Goal: Obtain resource: Download file/media

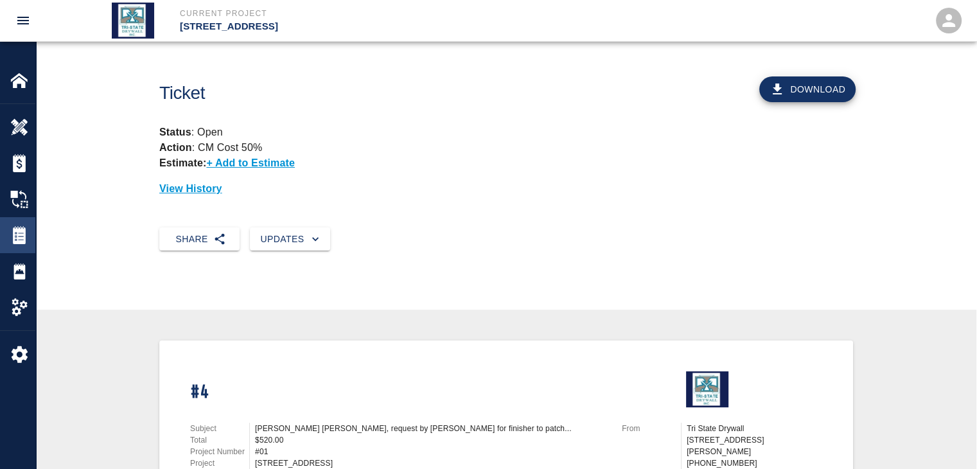
click at [15, 242] on img at bounding box center [19, 235] width 18 height 18
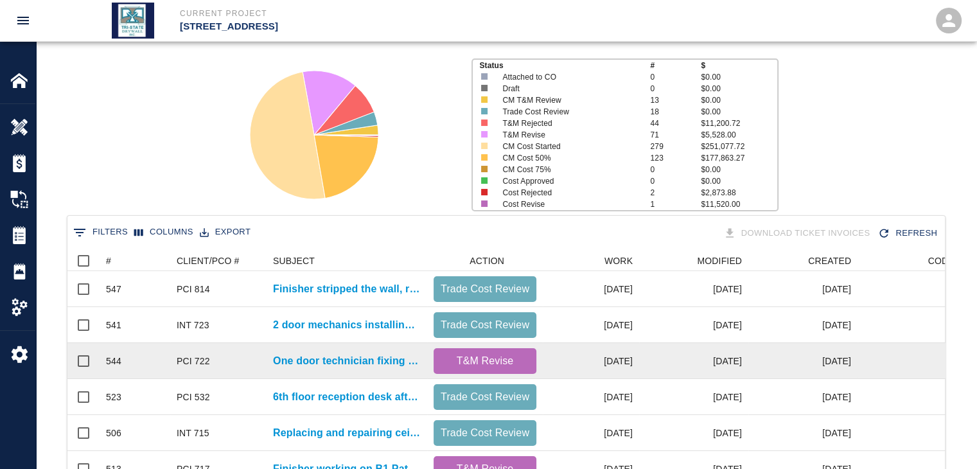
scroll to position [128, 0]
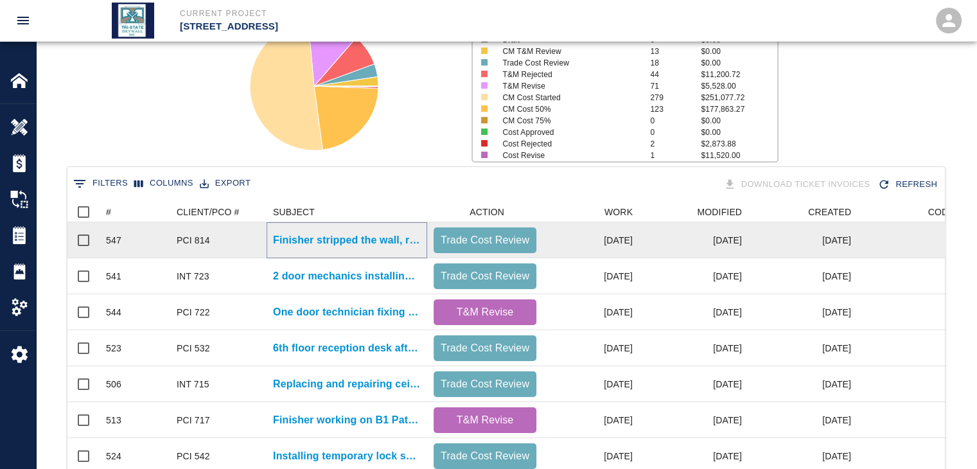
click at [385, 245] on p "Finisher stripped the wall, removing all residue after demo of..." at bounding box center [347, 239] width 148 height 15
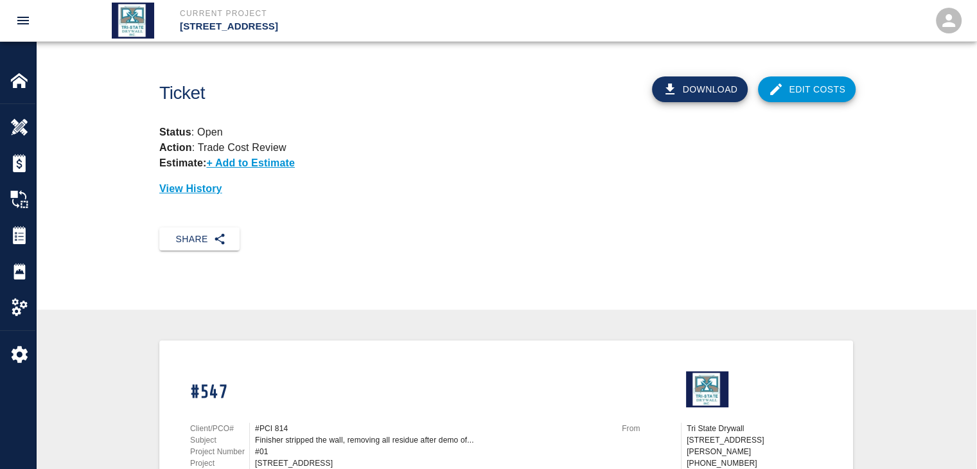
click at [822, 82] on link "Edit Costs" at bounding box center [807, 89] width 98 height 26
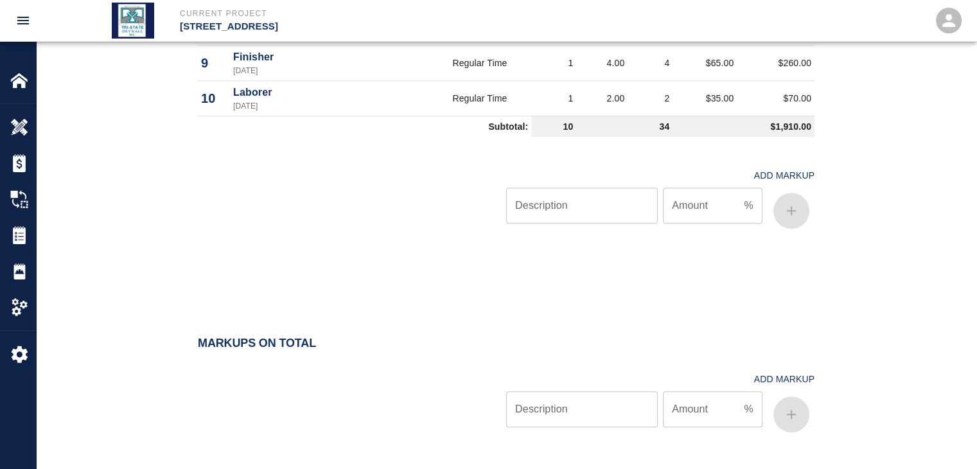
scroll to position [1114, 0]
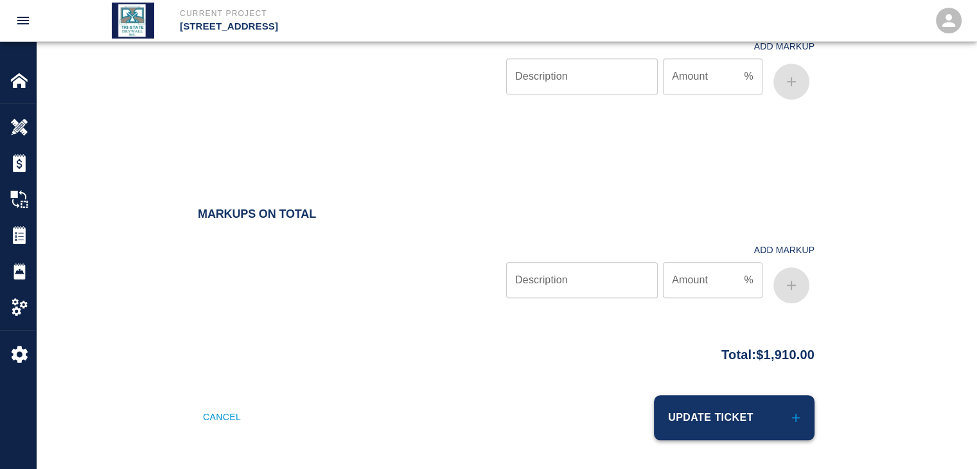
click at [748, 408] on button "Update Ticket" at bounding box center [734, 417] width 161 height 45
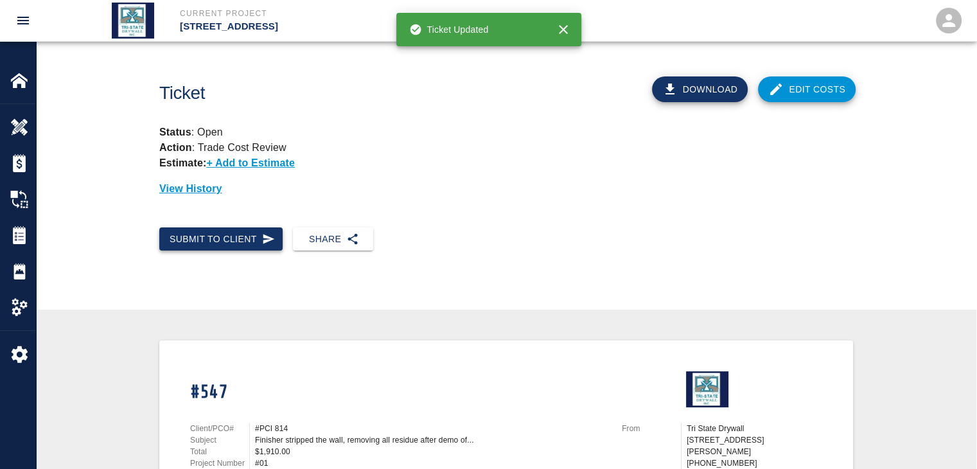
click at [257, 235] on button "Submit to Client" at bounding box center [220, 239] width 123 height 24
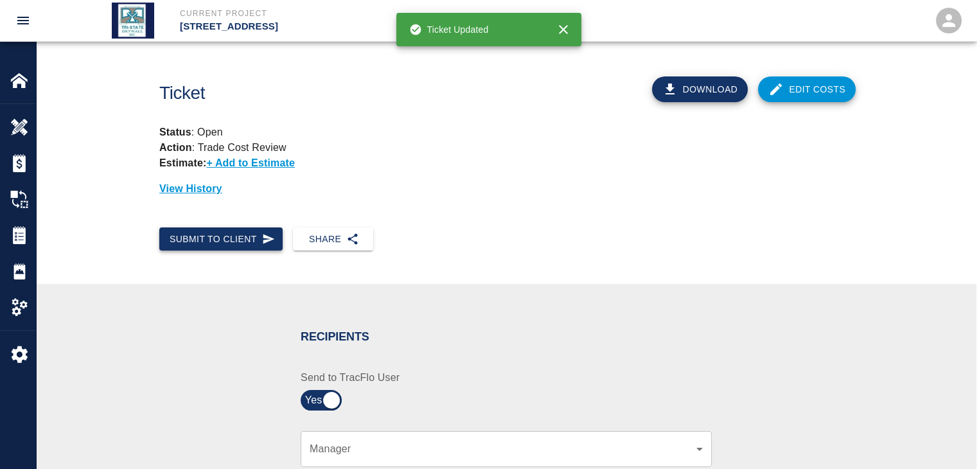
click at [223, 236] on button "Submit to Client" at bounding box center [220, 239] width 123 height 24
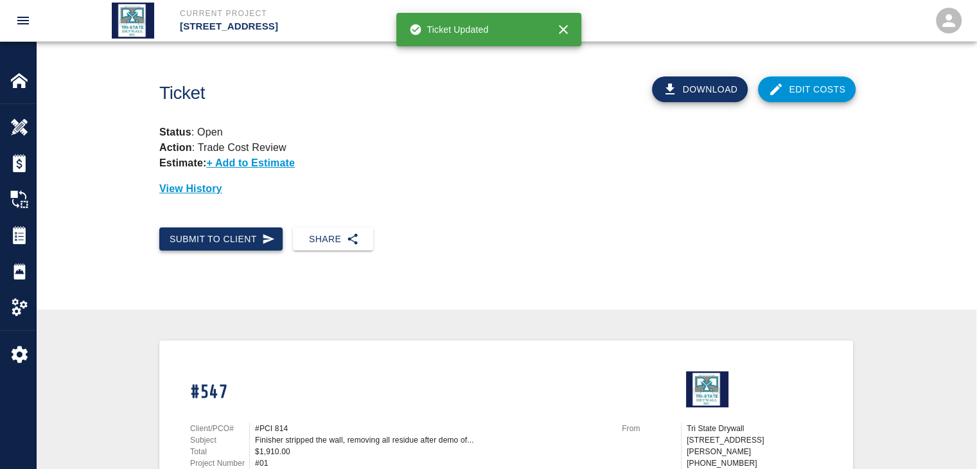
click at [241, 232] on button "Submit to Client" at bounding box center [220, 239] width 123 height 24
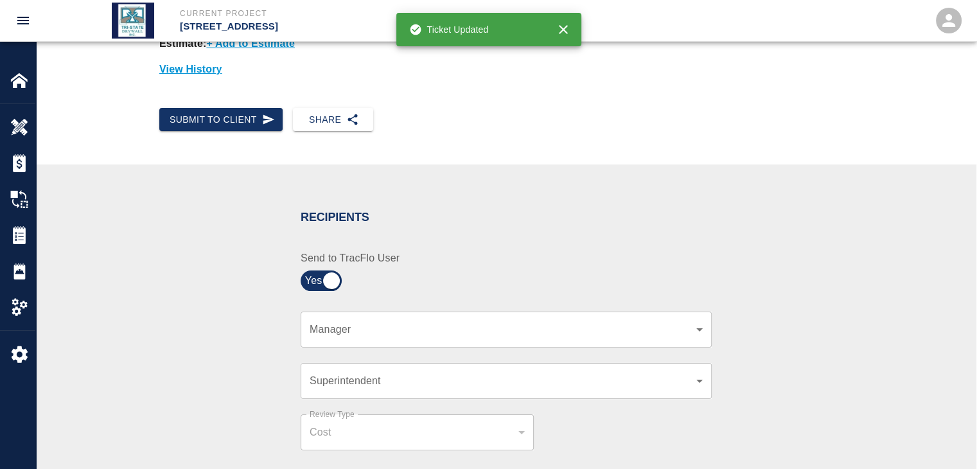
scroll to position [214, 0]
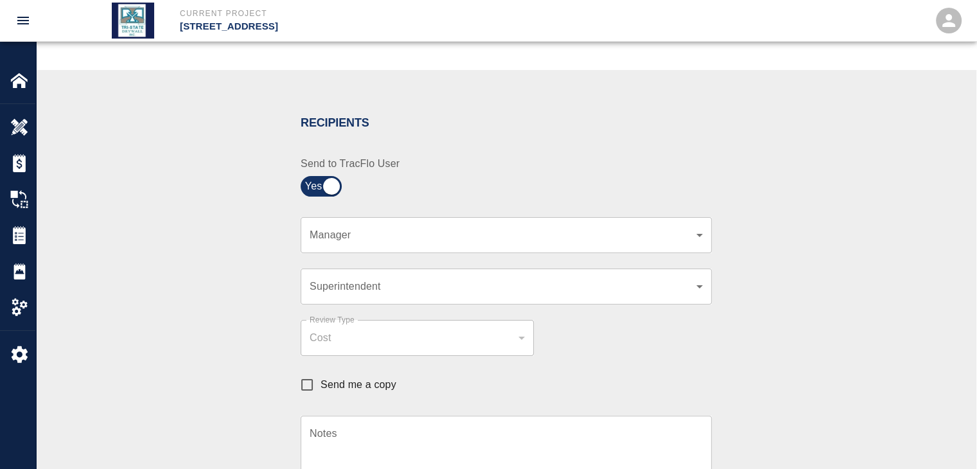
click at [708, 230] on div "​ Manager" at bounding box center [506, 235] width 411 height 36
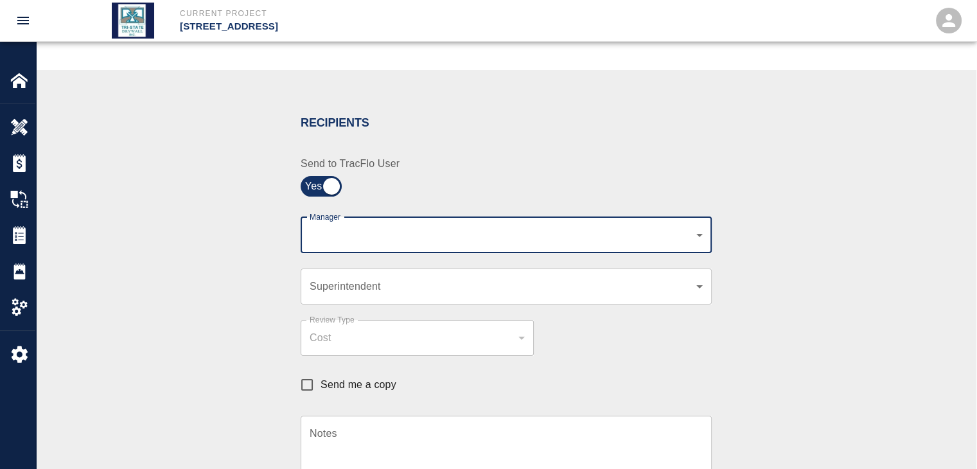
click at [694, 236] on body "Current Project [STREET_ADDRESS] Home [STREET_ADDRESS] Overview Estimates Chang…" at bounding box center [488, 20] width 977 height 469
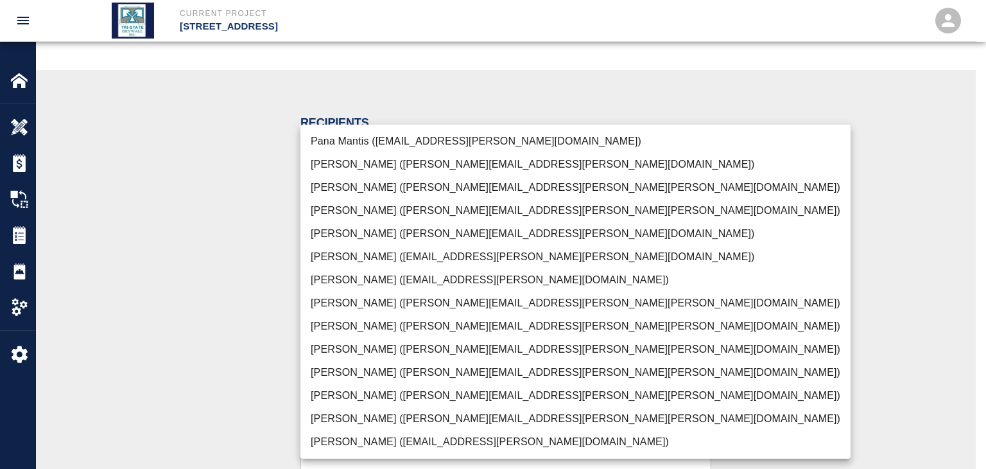
click at [379, 417] on li "[PERSON_NAME] ([PERSON_NAME][EMAIL_ADDRESS][PERSON_NAME][PERSON_NAME][DOMAIN_NA…" at bounding box center [576, 418] width 550 height 23
type input "f2151df9-a33d-4239-98b3-85d2c5195f79"
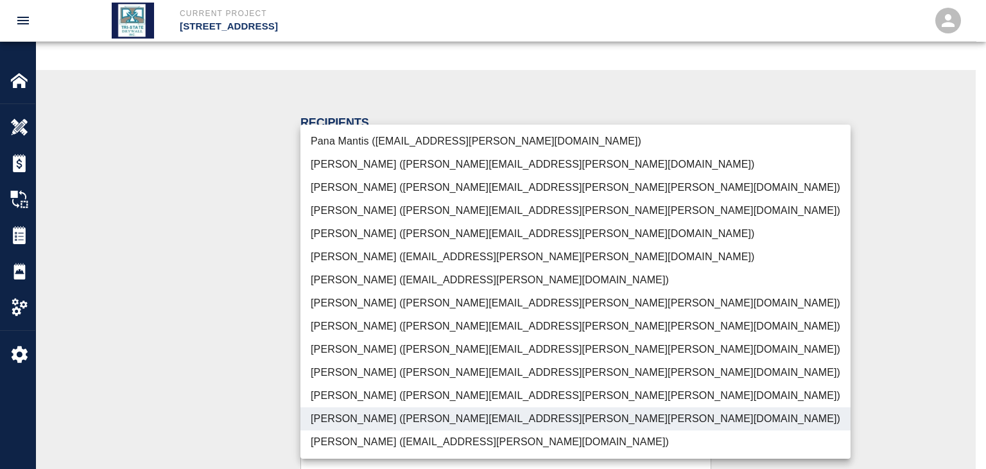
click at [229, 378] on div at bounding box center [493, 234] width 986 height 469
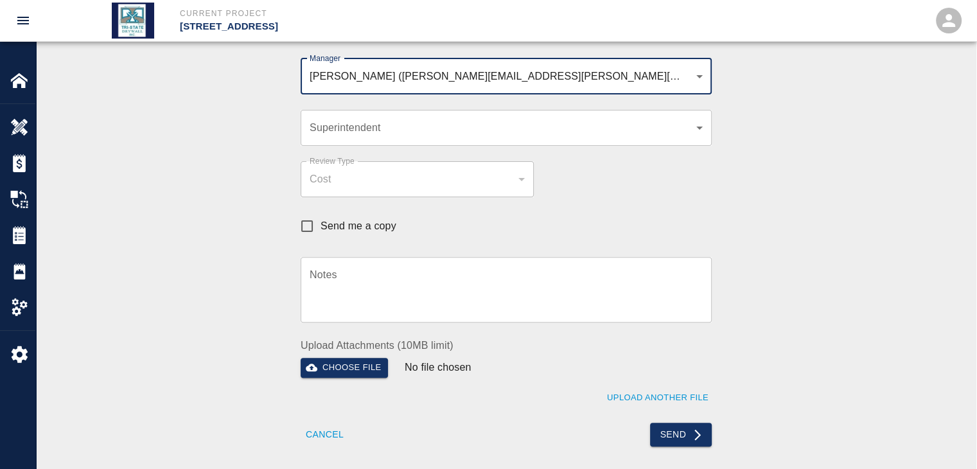
scroll to position [428, 0]
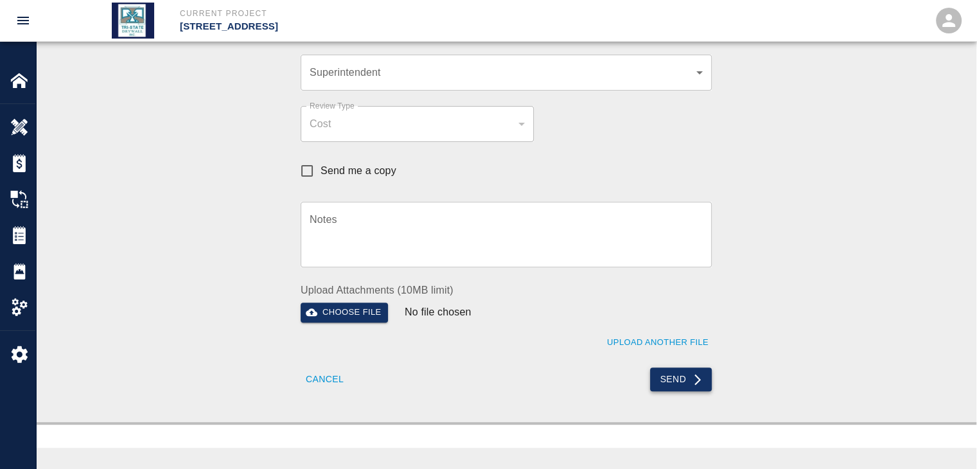
click at [693, 378] on icon "submit" at bounding box center [697, 379] width 13 height 13
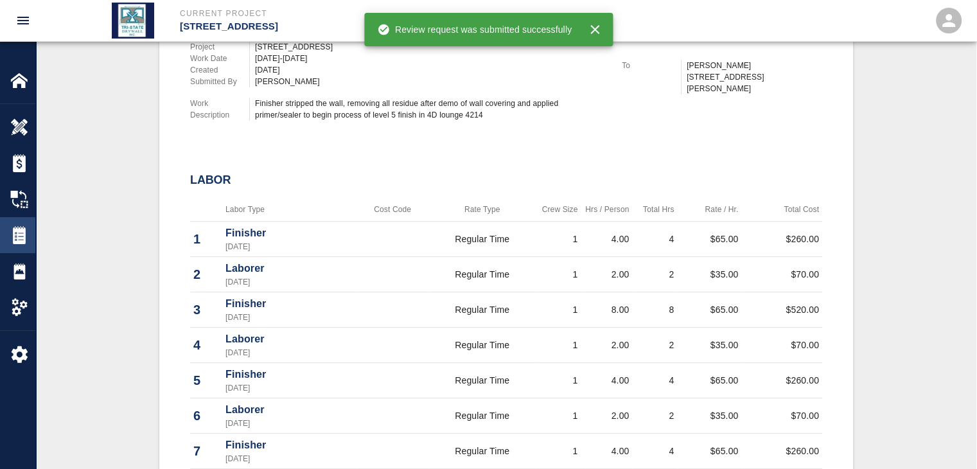
click at [20, 240] on img at bounding box center [19, 235] width 18 height 18
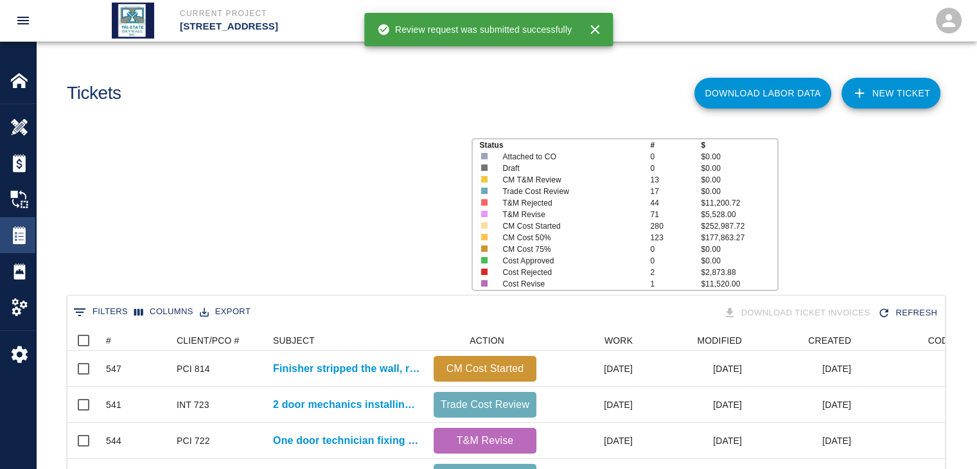
scroll to position [740, 868]
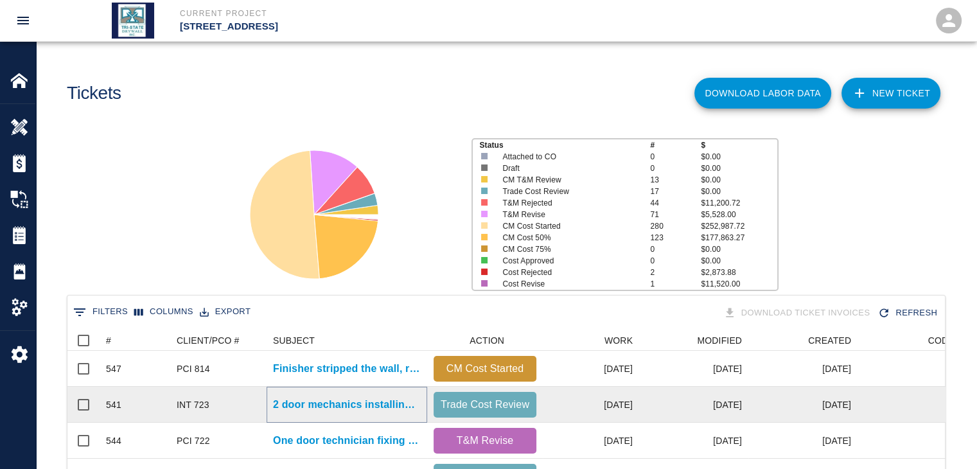
click at [293, 401] on p "2 door mechanics installing mullions at B1001-A/B" at bounding box center [347, 404] width 148 height 15
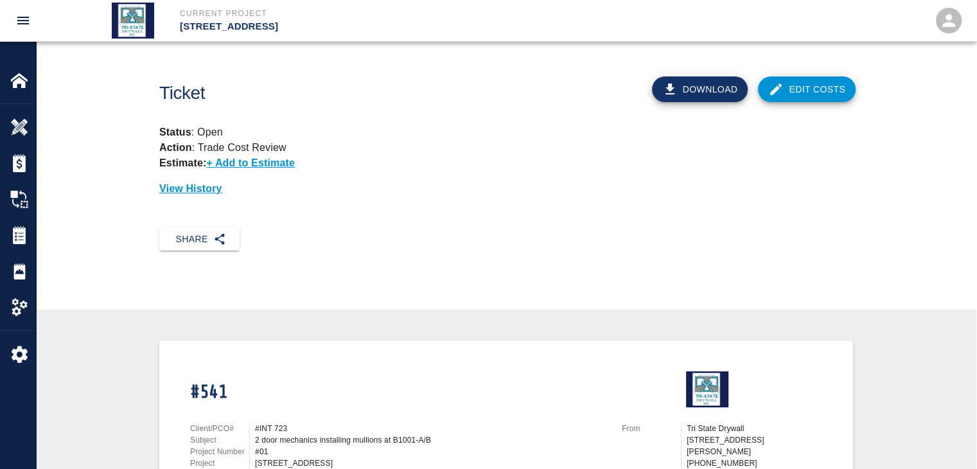
click at [787, 82] on link "Edit Costs" at bounding box center [807, 89] width 98 height 26
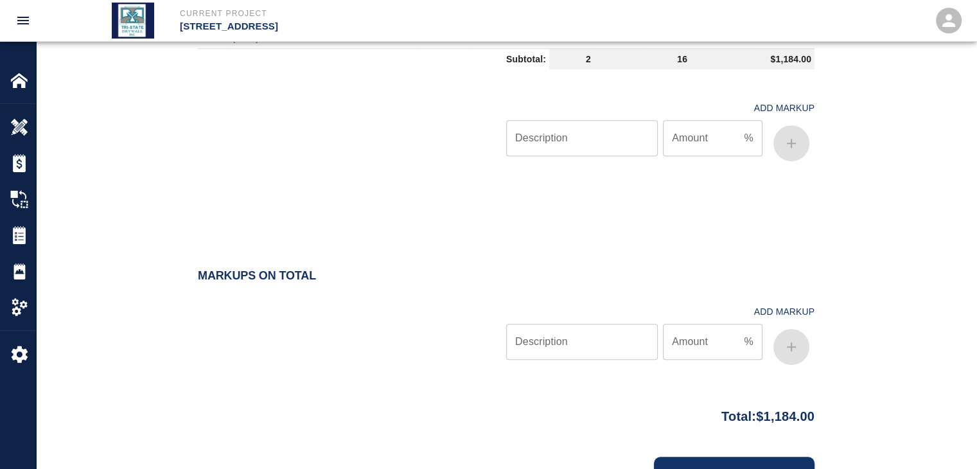
scroll to position [797, 0]
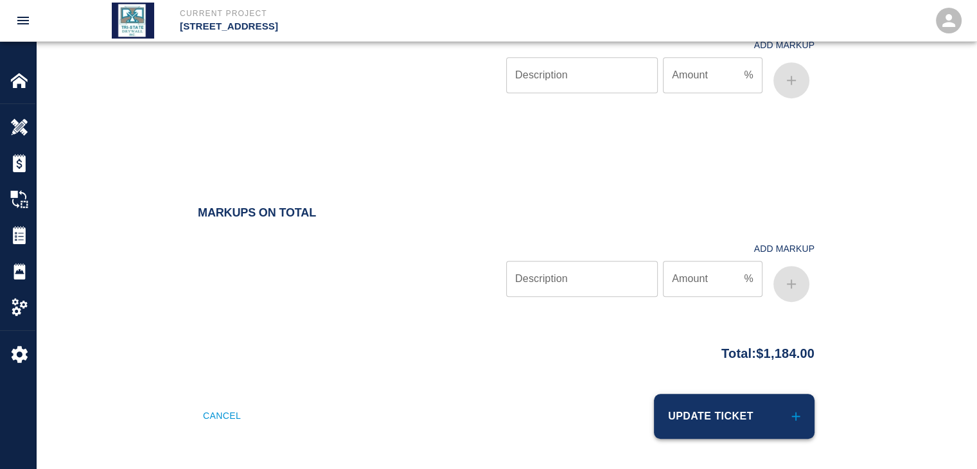
click at [681, 417] on button "Update Ticket" at bounding box center [734, 416] width 161 height 45
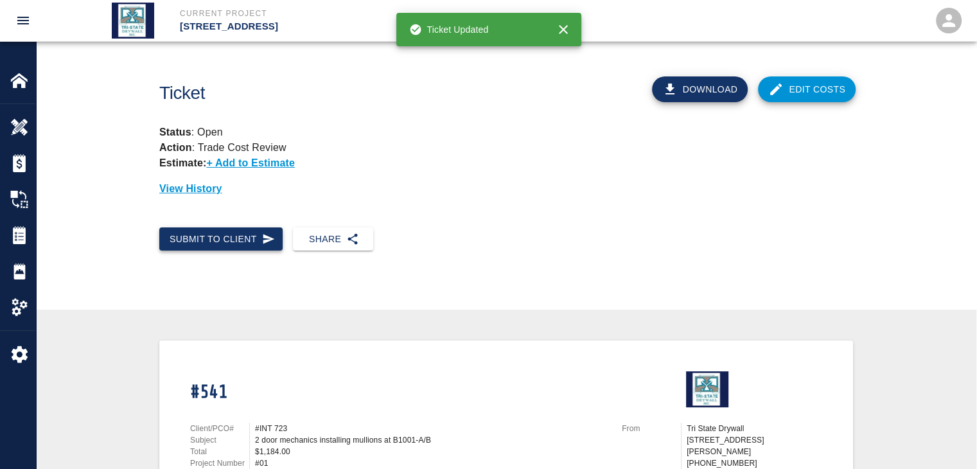
click at [238, 236] on button "Submit to Client" at bounding box center [220, 239] width 123 height 24
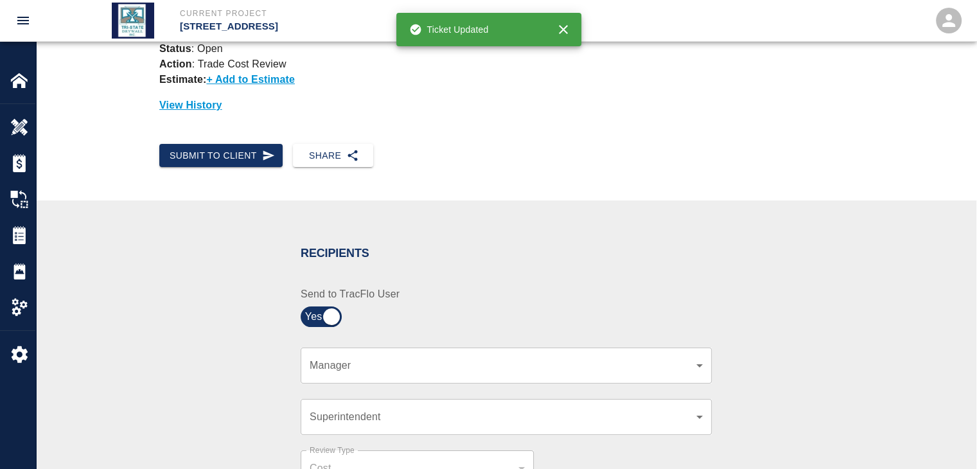
scroll to position [171, 0]
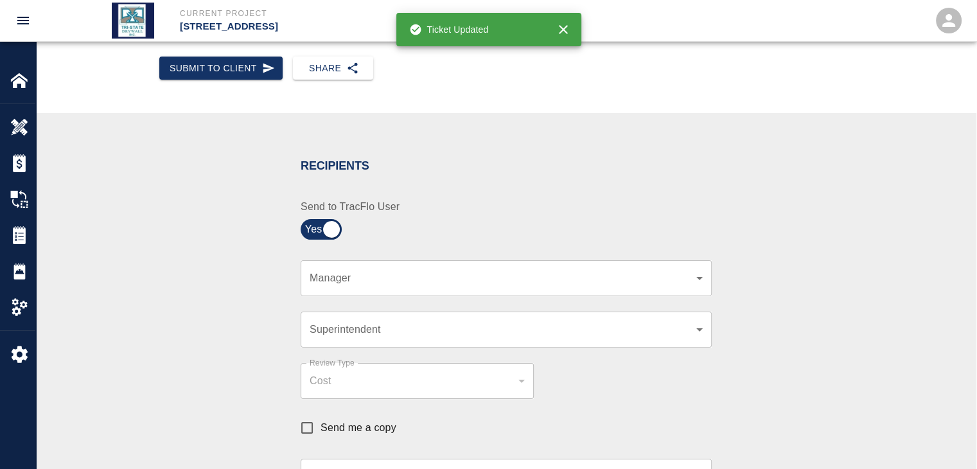
click at [686, 276] on body "Current Project [STREET_ADDRESS] Home [STREET_ADDRESS] Overview Estimates Chang…" at bounding box center [488, 63] width 977 height 469
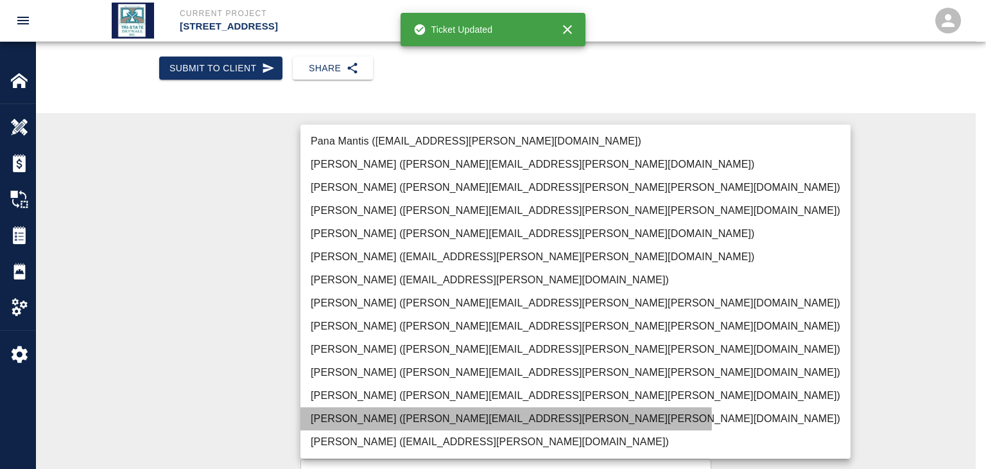
click at [337, 421] on li "[PERSON_NAME] ([PERSON_NAME][EMAIL_ADDRESS][PERSON_NAME][PERSON_NAME][DOMAIN_NA…" at bounding box center [576, 418] width 550 height 23
type input "f2151df9-a33d-4239-98b3-85d2c5195f79"
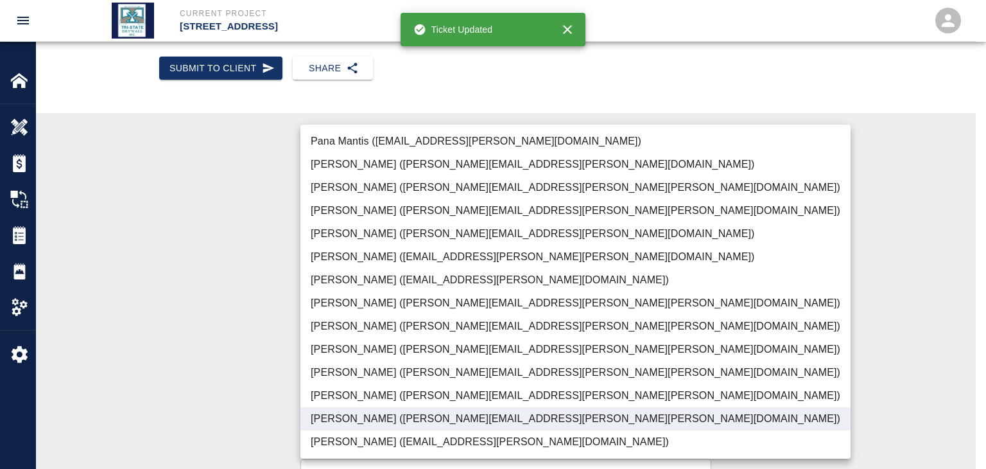
click at [210, 390] on div at bounding box center [493, 234] width 986 height 469
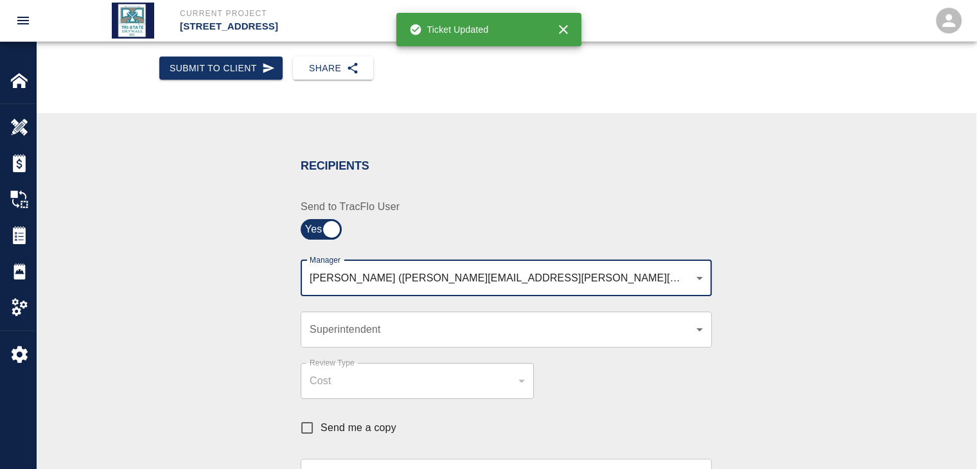
scroll to position [385, 0]
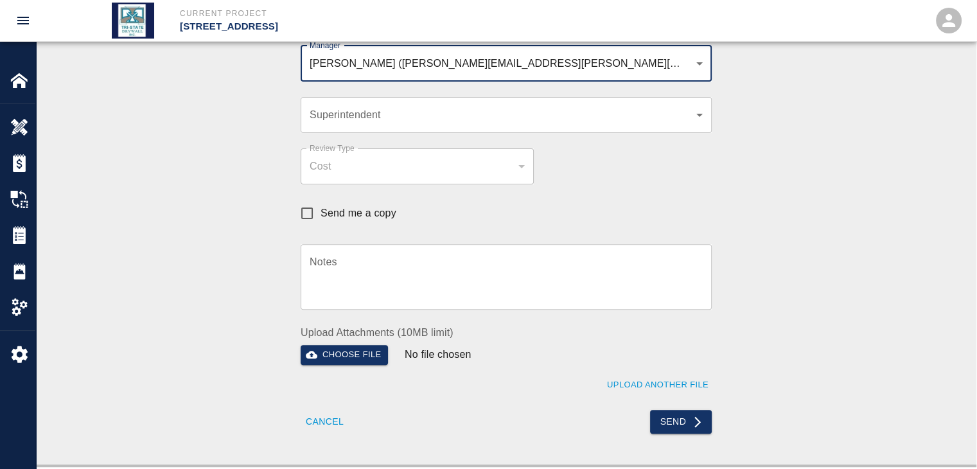
click at [670, 409] on div "Send" at bounding box center [604, 413] width 213 height 39
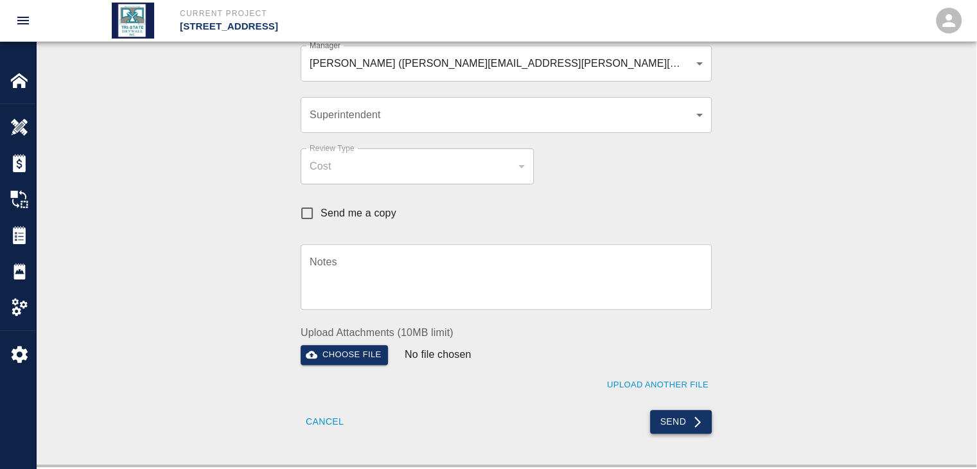
click at [670, 414] on button "Send" at bounding box center [681, 422] width 62 height 24
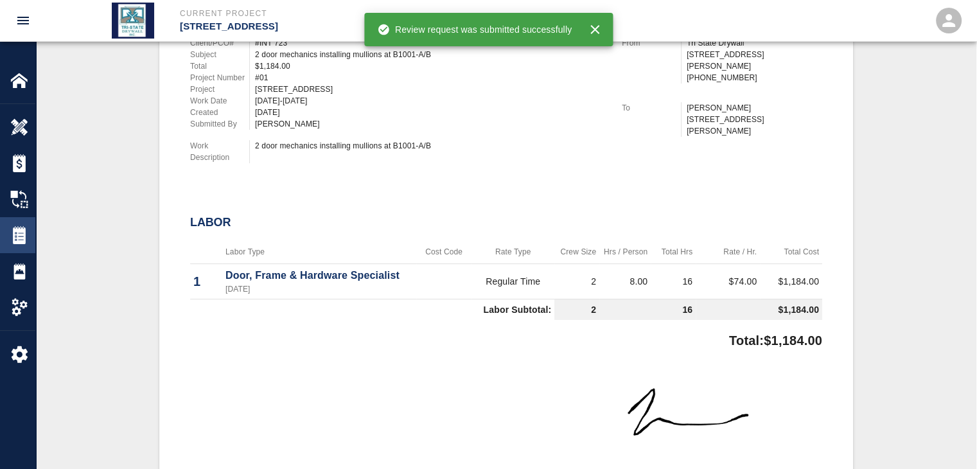
click at [13, 240] on img at bounding box center [19, 235] width 18 height 18
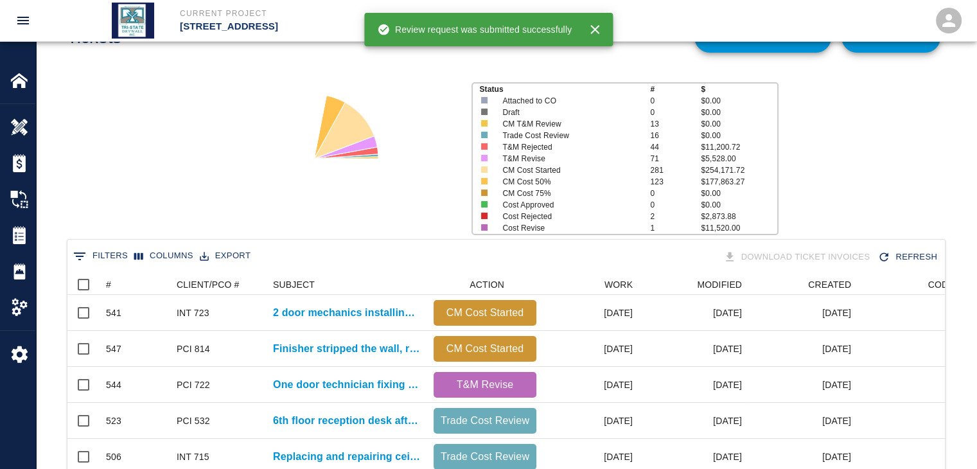
scroll to position [257, 0]
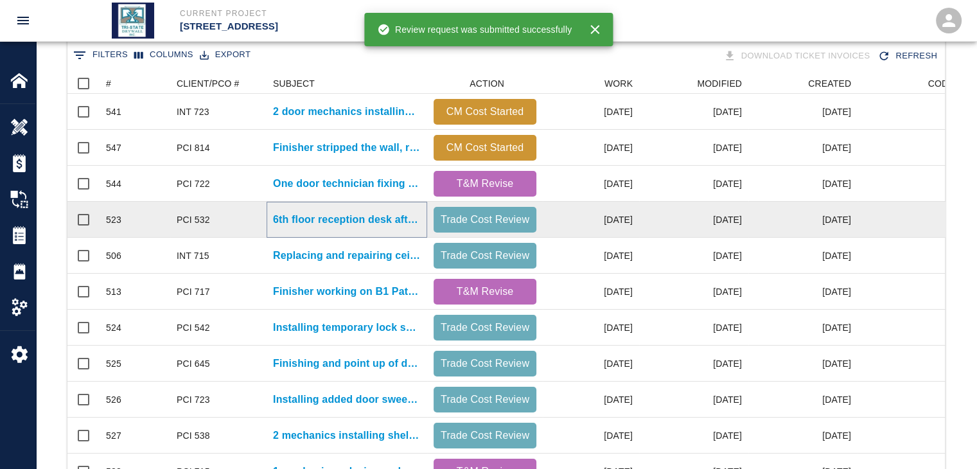
click at [370, 226] on p "6th floor reception desk after duct work was removed 1..." at bounding box center [347, 219] width 148 height 15
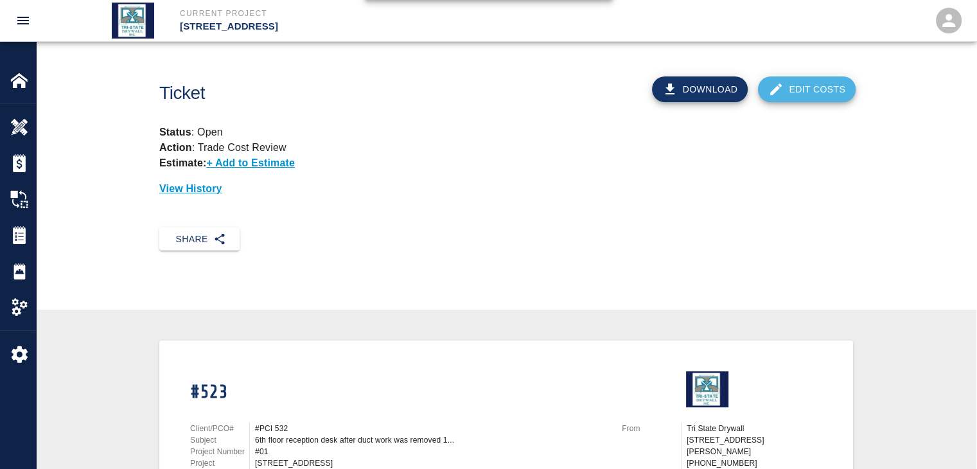
click at [800, 88] on link "Edit Costs" at bounding box center [807, 89] width 98 height 26
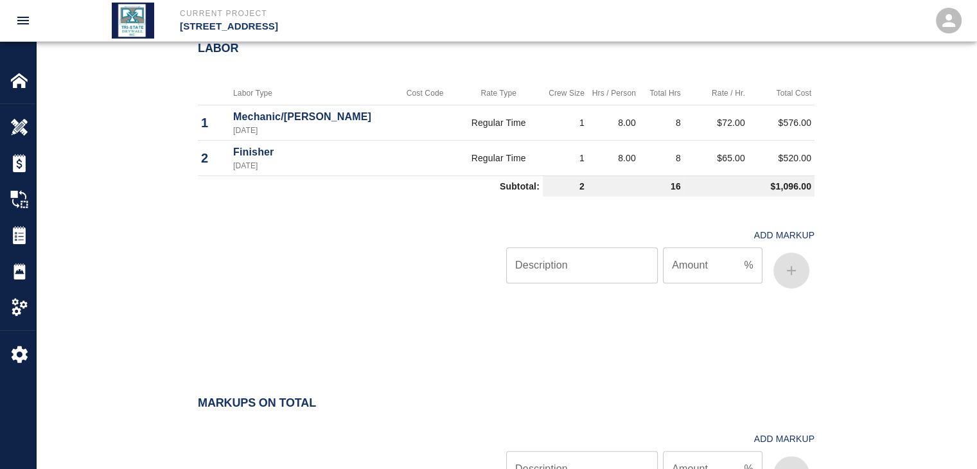
scroll to position [832, 0]
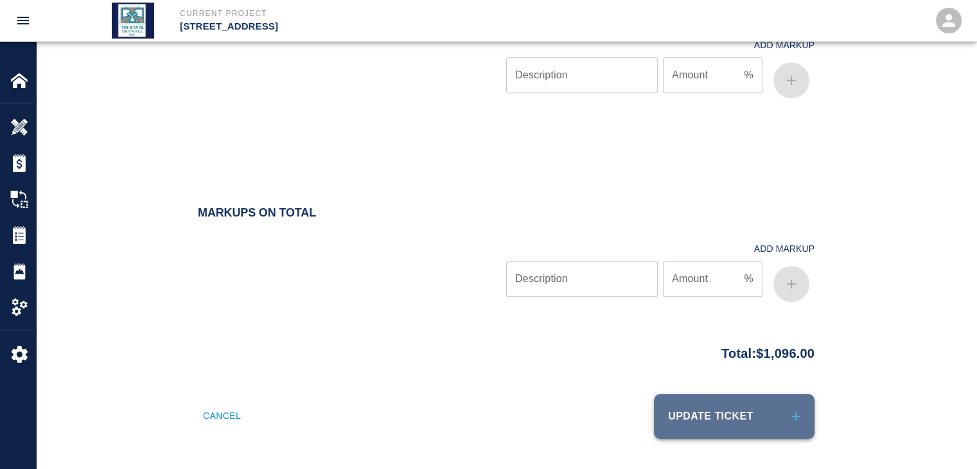
click at [700, 423] on button "Update Ticket" at bounding box center [734, 416] width 161 height 45
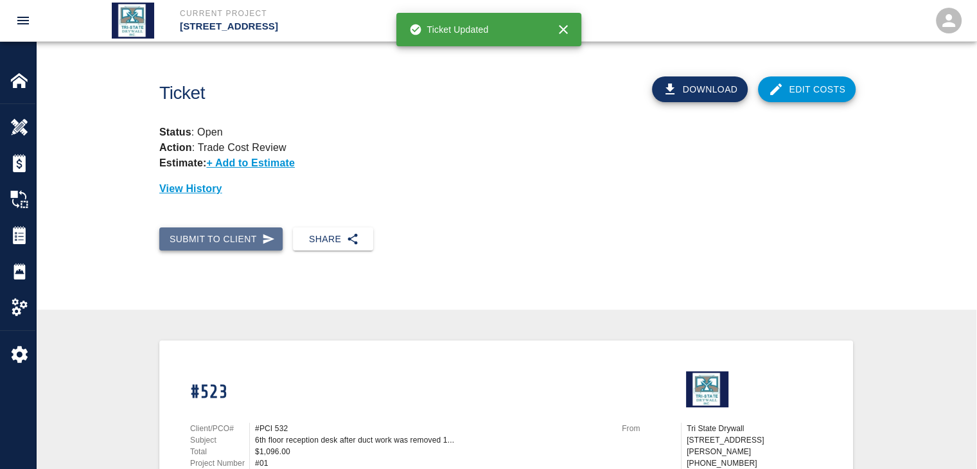
click at [270, 236] on icon "button" at bounding box center [268, 238] width 13 height 13
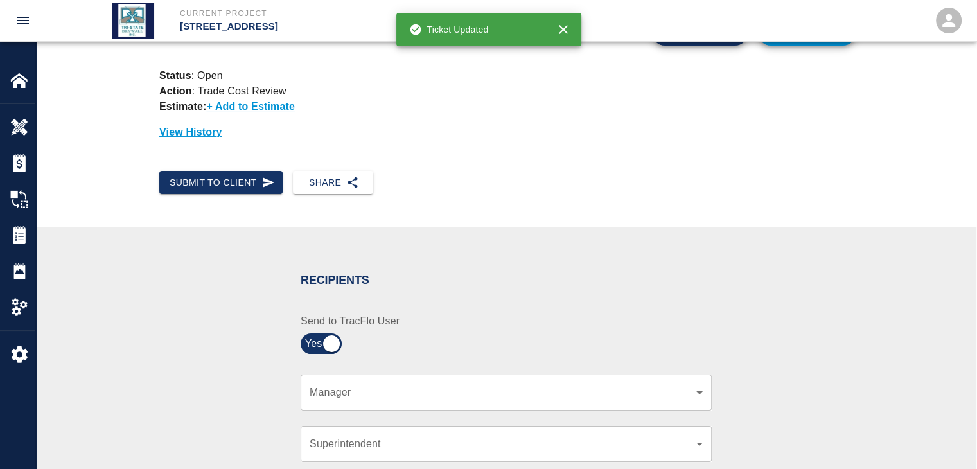
scroll to position [128, 0]
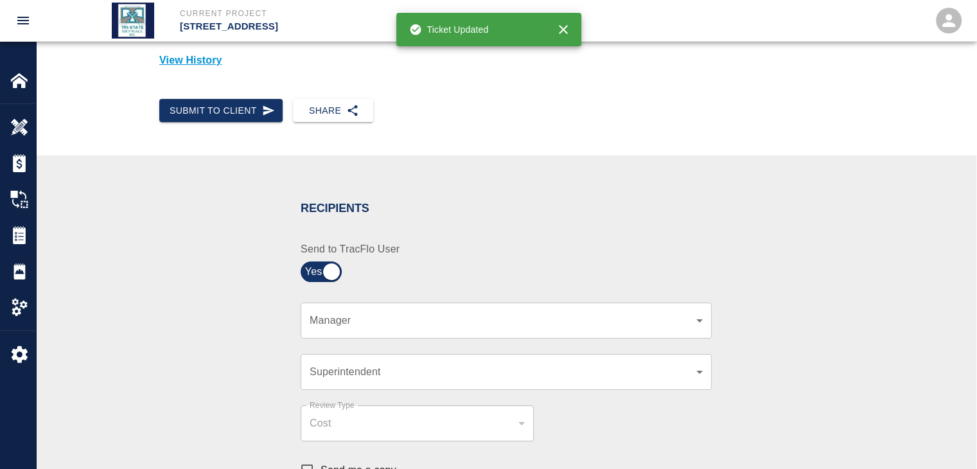
click at [668, 325] on body "Current Project [STREET_ADDRESS] Home [STREET_ADDRESS] Overview Estimates Chang…" at bounding box center [488, 106] width 977 height 469
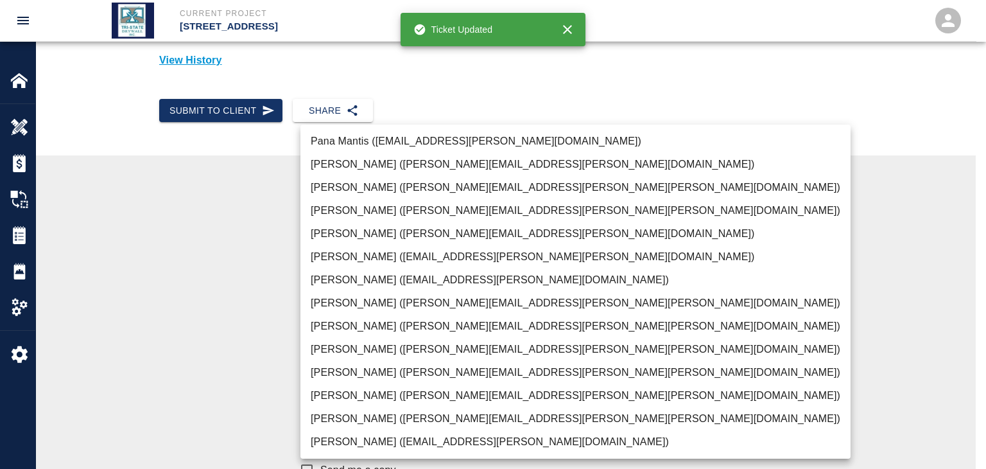
click at [336, 417] on li "[PERSON_NAME] ([PERSON_NAME][EMAIL_ADDRESS][PERSON_NAME][PERSON_NAME][DOMAIN_NA…" at bounding box center [576, 418] width 550 height 23
type input "f2151df9-a33d-4239-98b3-85d2c5195f79"
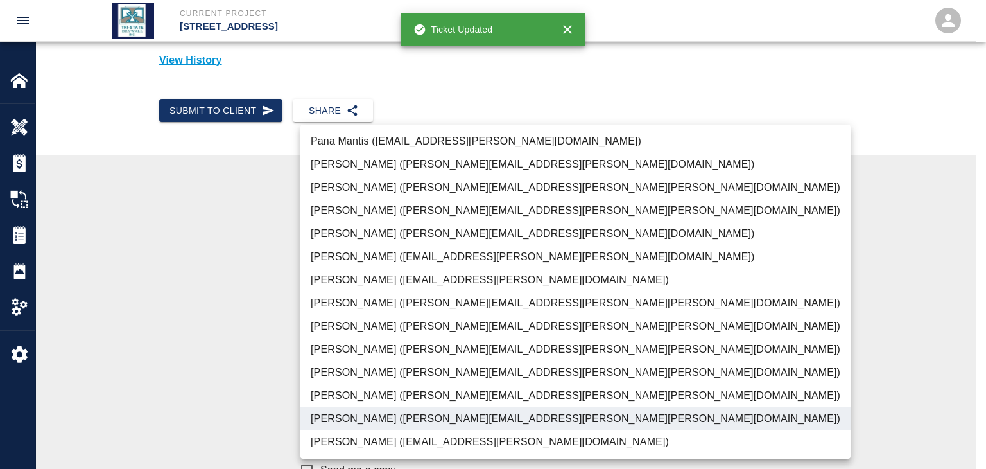
click at [220, 396] on div at bounding box center [493, 234] width 986 height 469
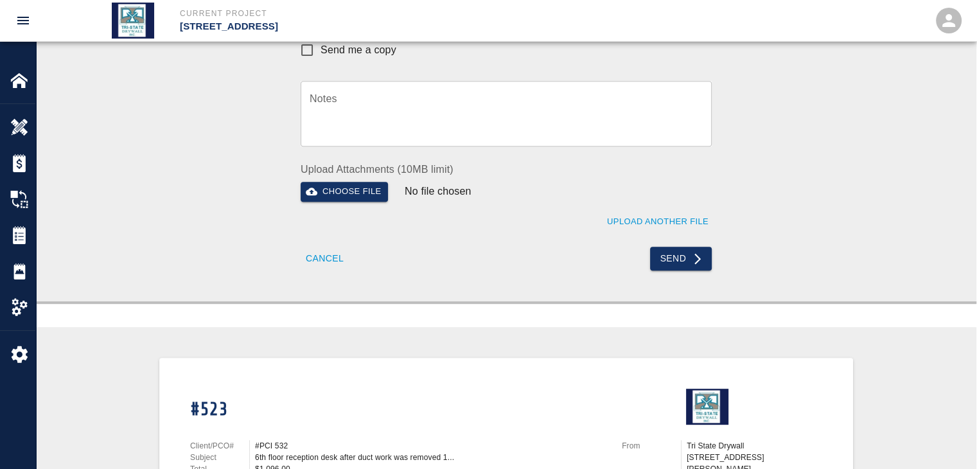
scroll to position [556, 0]
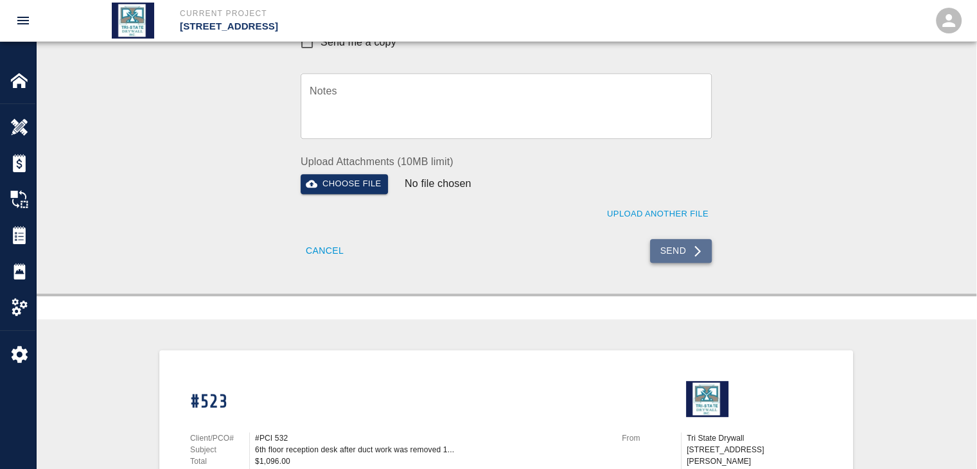
click at [675, 250] on button "Send" at bounding box center [681, 251] width 62 height 24
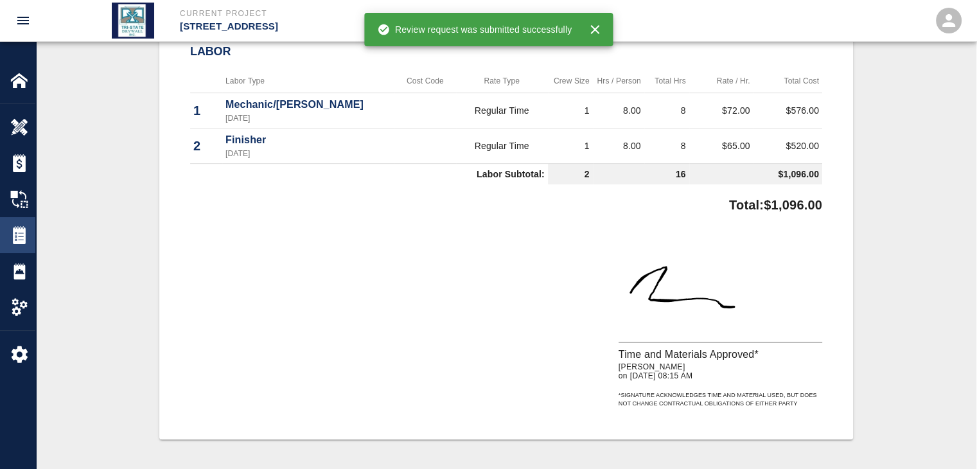
click at [24, 225] on div "Tickets" at bounding box center [17, 235] width 35 height 36
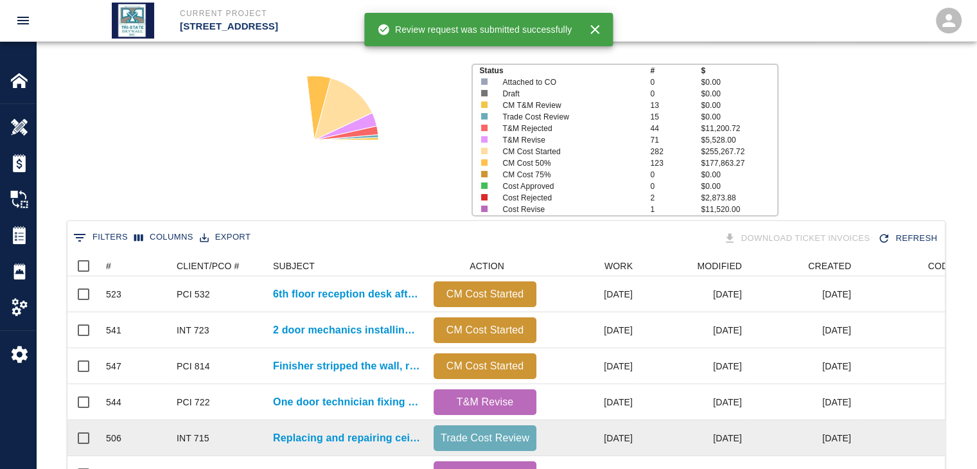
scroll to position [214, 0]
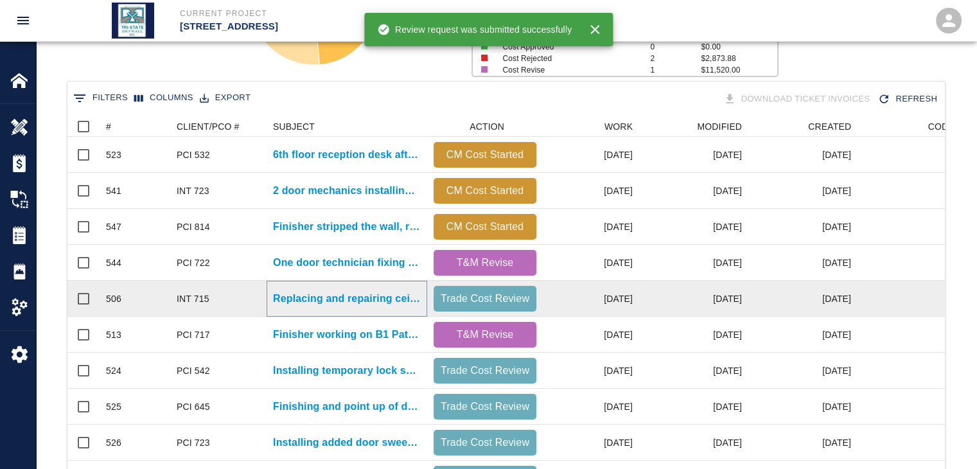
click at [320, 297] on p "Replacing and repairing ceiling tiles damaged by others 2nd floor..." at bounding box center [347, 298] width 148 height 15
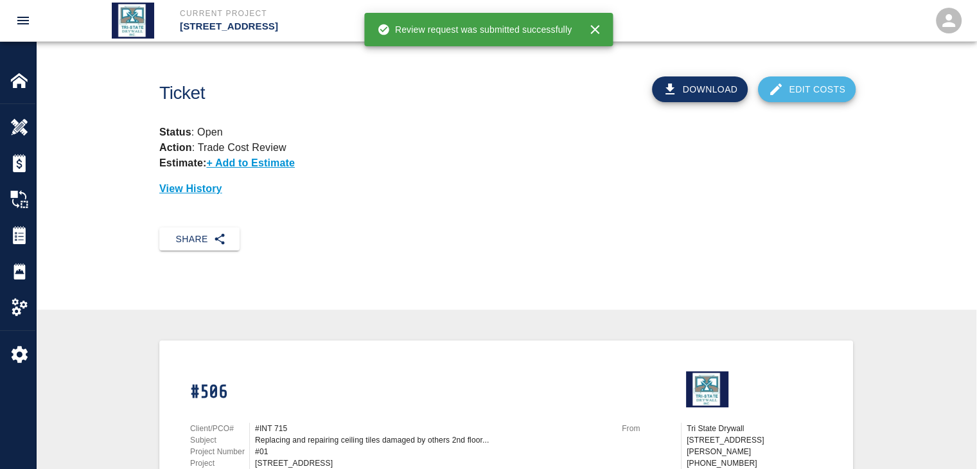
click at [836, 93] on link "Edit Costs" at bounding box center [807, 89] width 98 height 26
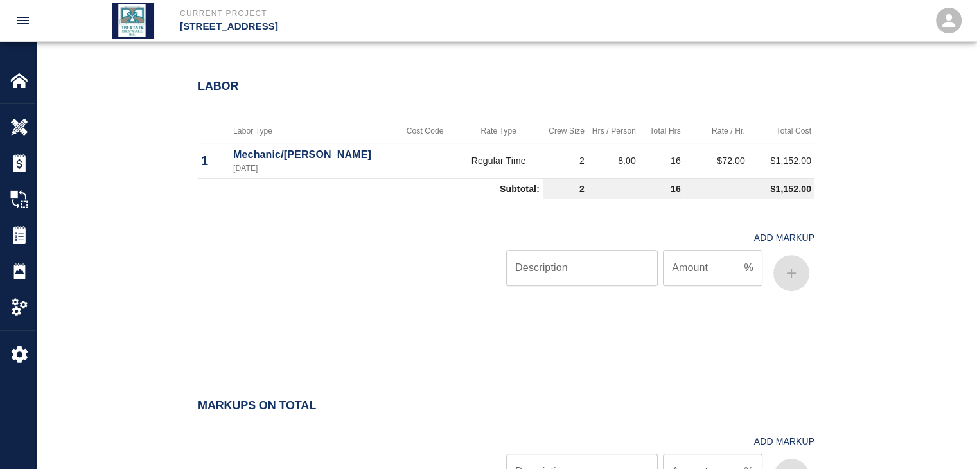
scroll to position [797, 0]
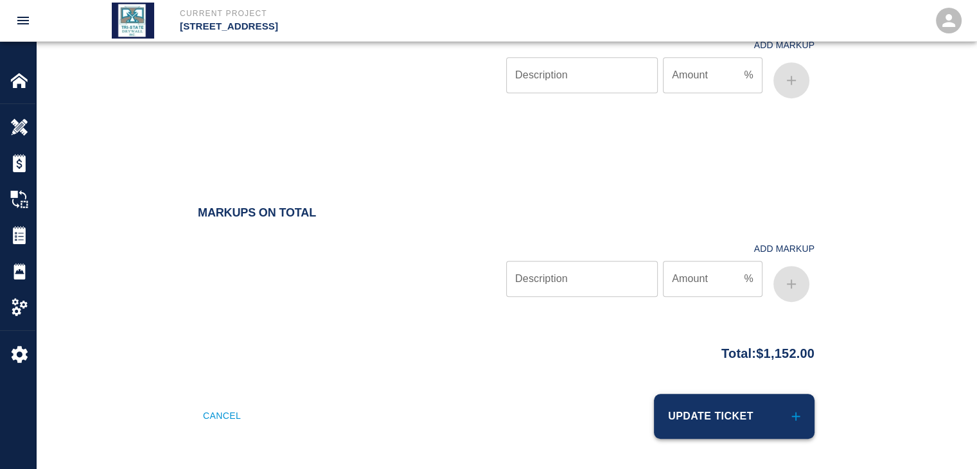
click at [686, 405] on button "Update Ticket" at bounding box center [734, 416] width 161 height 45
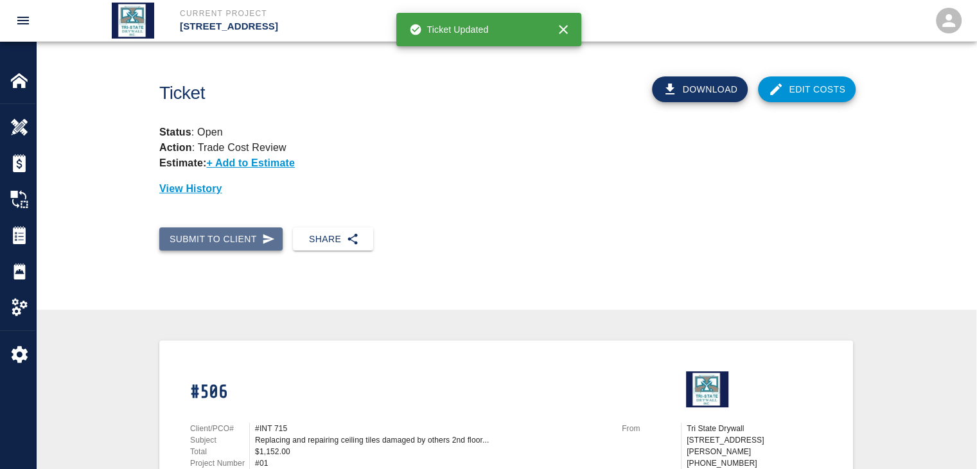
click at [266, 238] on icon "button" at bounding box center [269, 239] width 12 height 10
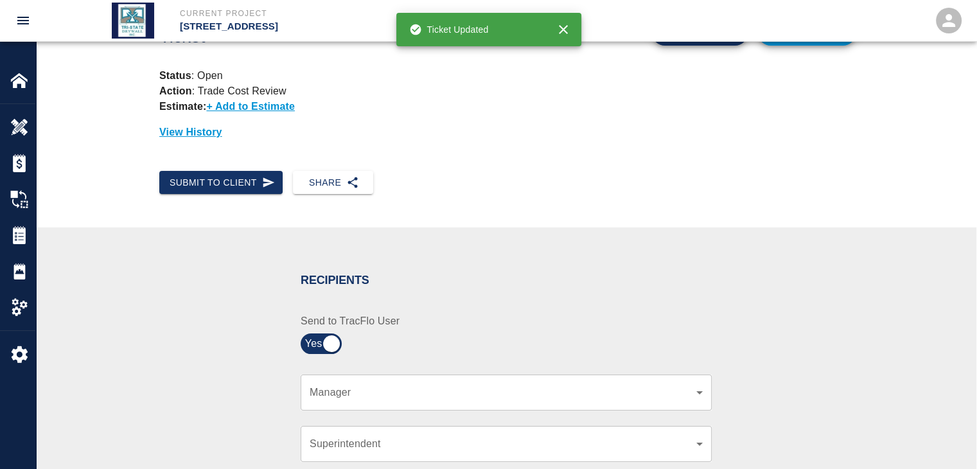
scroll to position [214, 0]
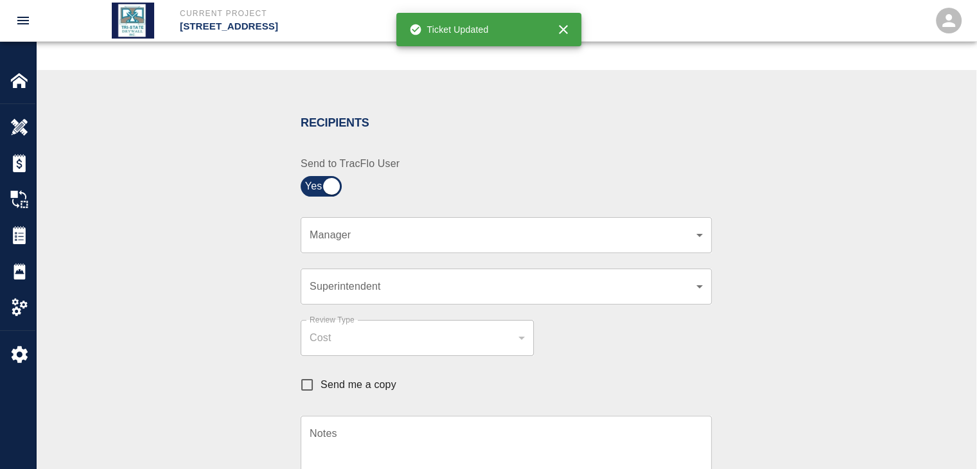
click at [688, 244] on div "​ Manager" at bounding box center [506, 235] width 411 height 36
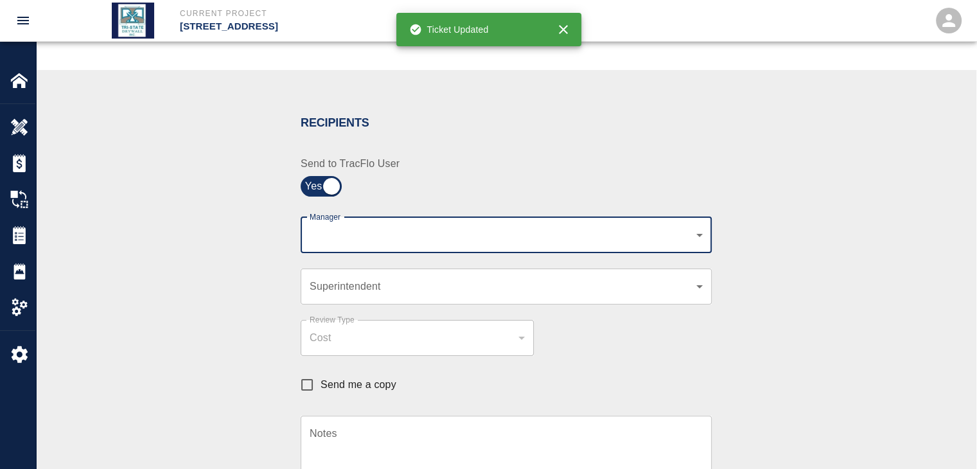
click at [701, 234] on body "Current Project [STREET_ADDRESS] Home [STREET_ADDRESS] Overview Estimates Chang…" at bounding box center [488, 20] width 977 height 469
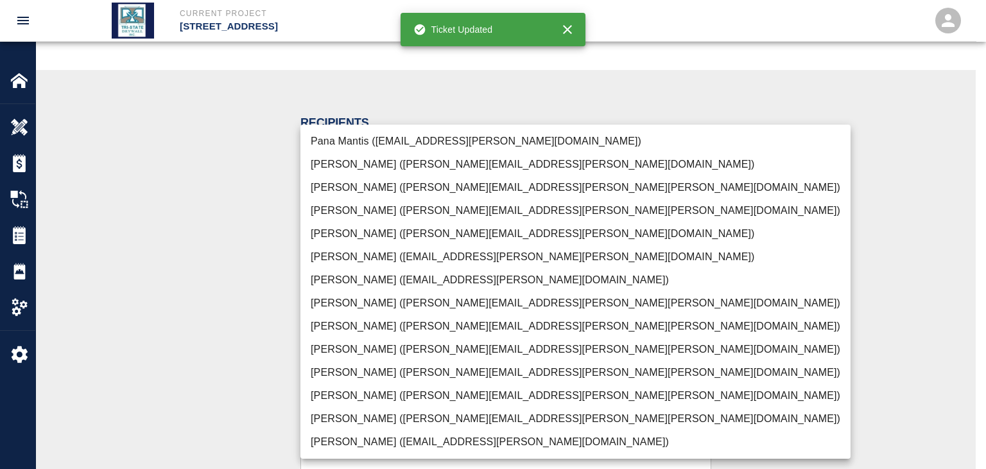
drag, startPoint x: 371, startPoint y: 417, endPoint x: 320, endPoint y: 419, distance: 50.8
click at [371, 419] on li "[PERSON_NAME] ([PERSON_NAME][EMAIL_ADDRESS][PERSON_NAME][PERSON_NAME][DOMAIN_NA…" at bounding box center [576, 418] width 550 height 23
type input "f2151df9-a33d-4239-98b3-85d2c5195f79"
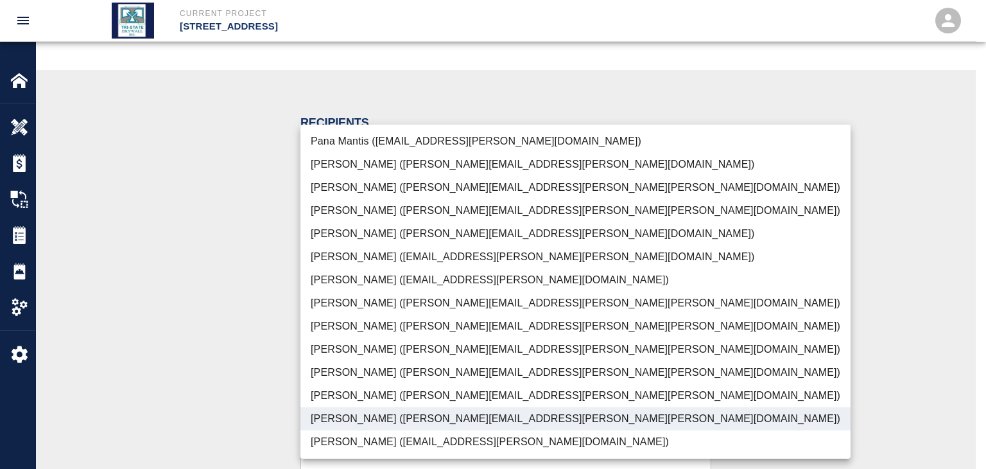
click at [229, 389] on div at bounding box center [493, 234] width 986 height 469
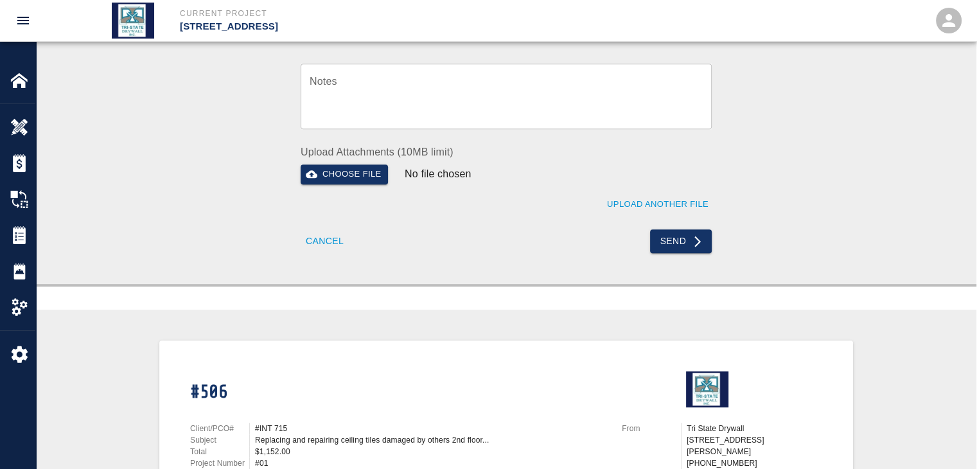
scroll to position [642, 0]
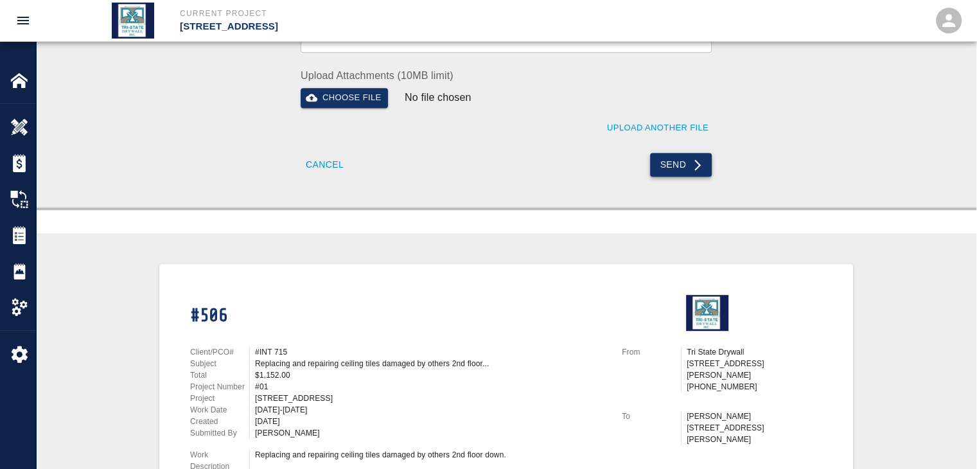
click at [688, 153] on button "Send" at bounding box center [681, 165] width 62 height 24
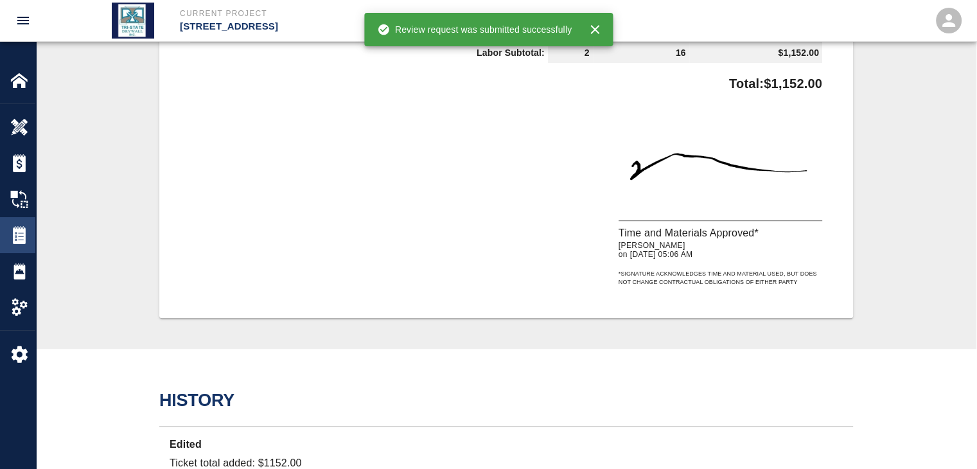
click at [22, 242] on img at bounding box center [19, 235] width 18 height 18
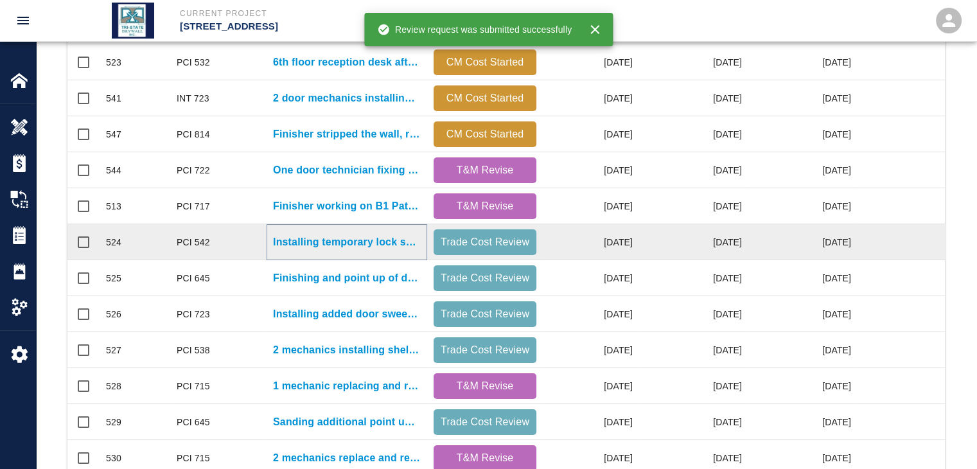
click at [340, 238] on p "Installing temporary lock sets directed by [PERSON_NAME] in G1 and..." at bounding box center [347, 241] width 148 height 15
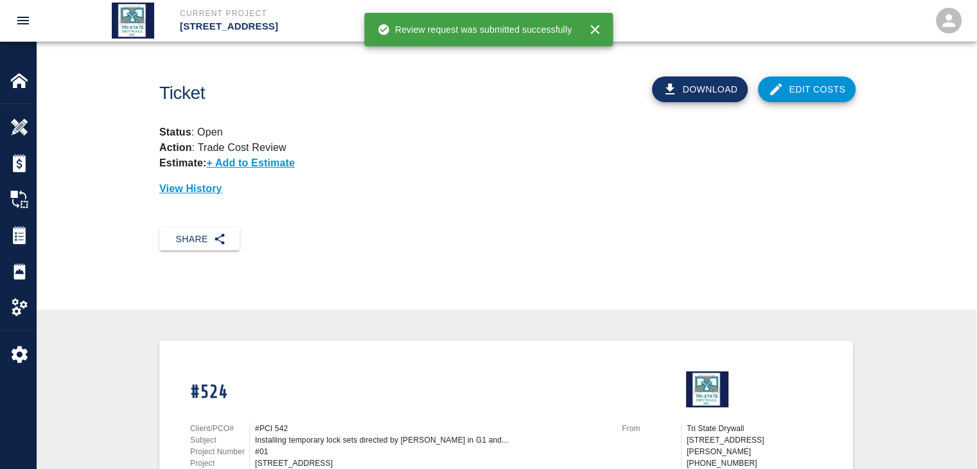
click at [798, 79] on link "Edit Costs" at bounding box center [807, 89] width 98 height 26
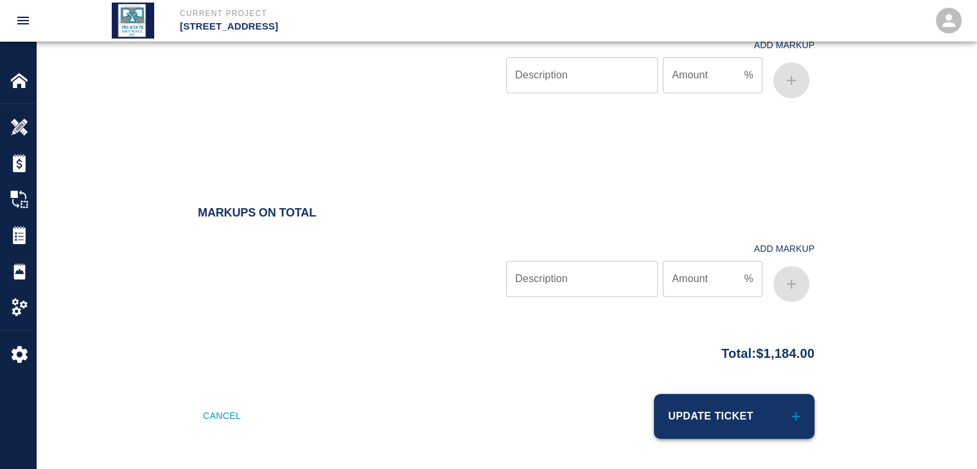
click at [749, 407] on button "Update Ticket" at bounding box center [734, 416] width 161 height 45
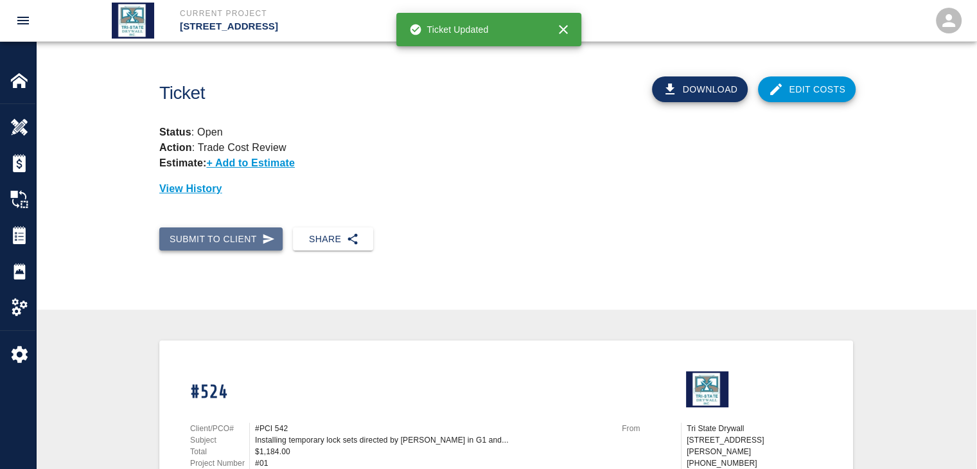
click at [205, 236] on button "Submit to Client" at bounding box center [220, 239] width 123 height 24
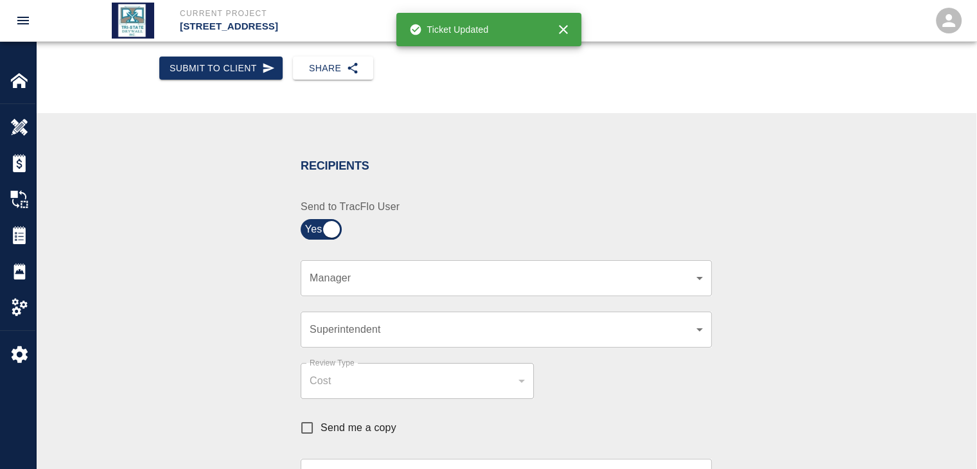
click at [694, 275] on body "Current Project [STREET_ADDRESS] Home [STREET_ADDRESS] Overview Estimates Chang…" at bounding box center [488, 63] width 977 height 469
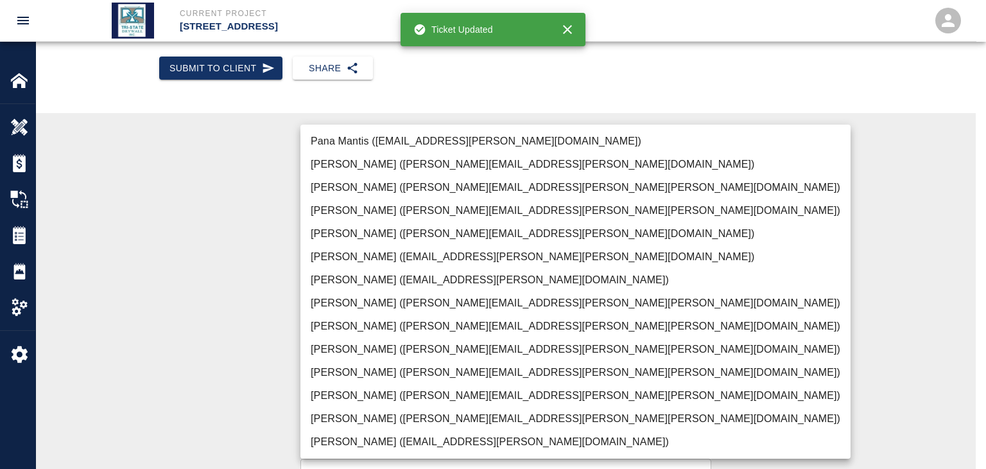
click at [437, 420] on li "[PERSON_NAME] ([PERSON_NAME][EMAIL_ADDRESS][PERSON_NAME][PERSON_NAME][DOMAIN_NA…" at bounding box center [576, 418] width 550 height 23
type input "f2151df9-a33d-4239-98b3-85d2c5195f79"
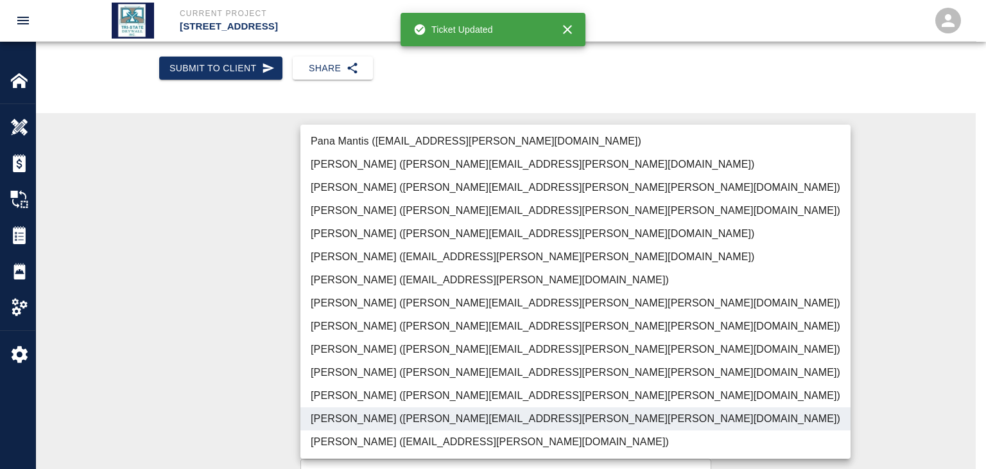
click at [191, 371] on div at bounding box center [493, 234] width 986 height 469
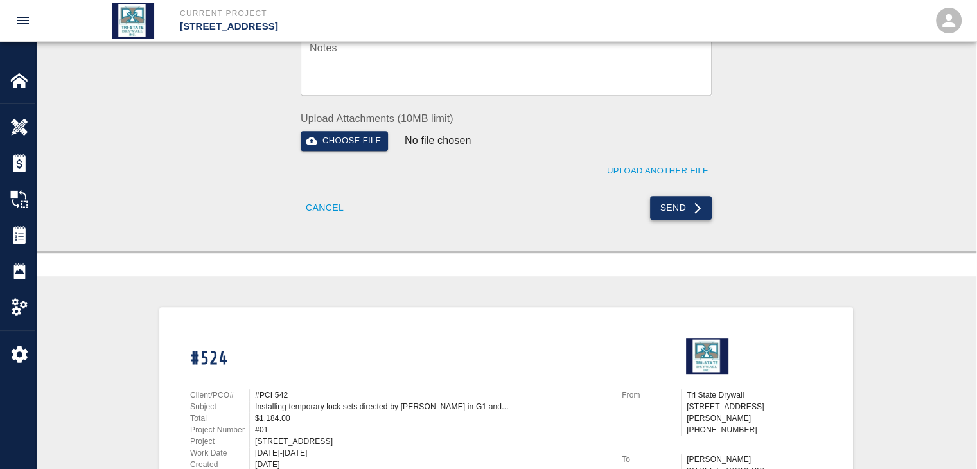
click at [683, 206] on button "Send" at bounding box center [681, 208] width 62 height 24
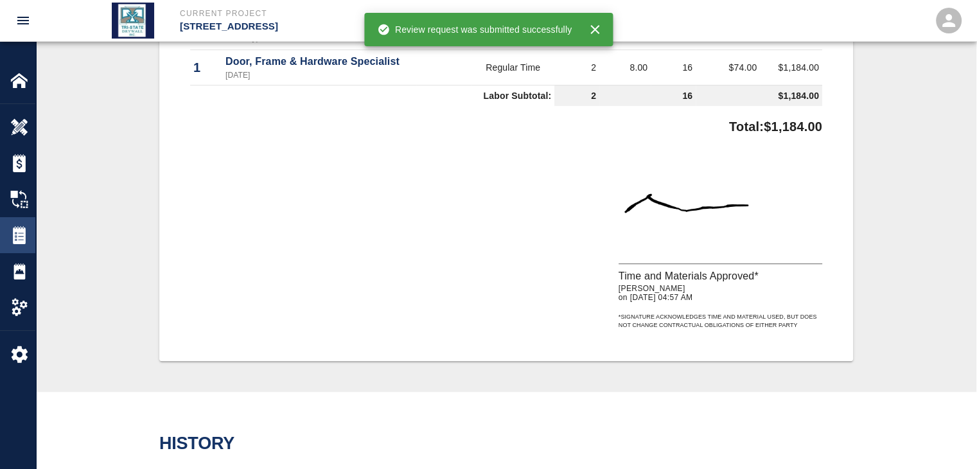
click at [23, 237] on img at bounding box center [19, 235] width 18 height 18
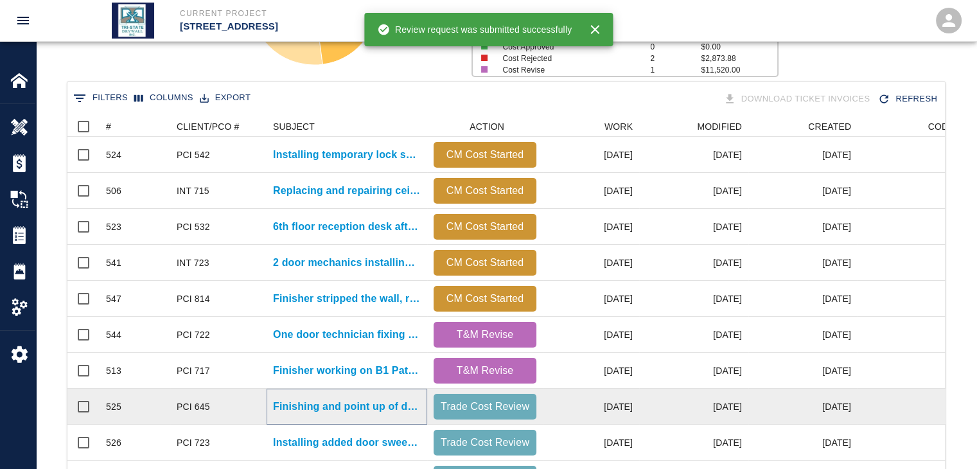
click at [393, 410] on p "Finishing and point up of damages again in Stair 1..." at bounding box center [347, 406] width 148 height 15
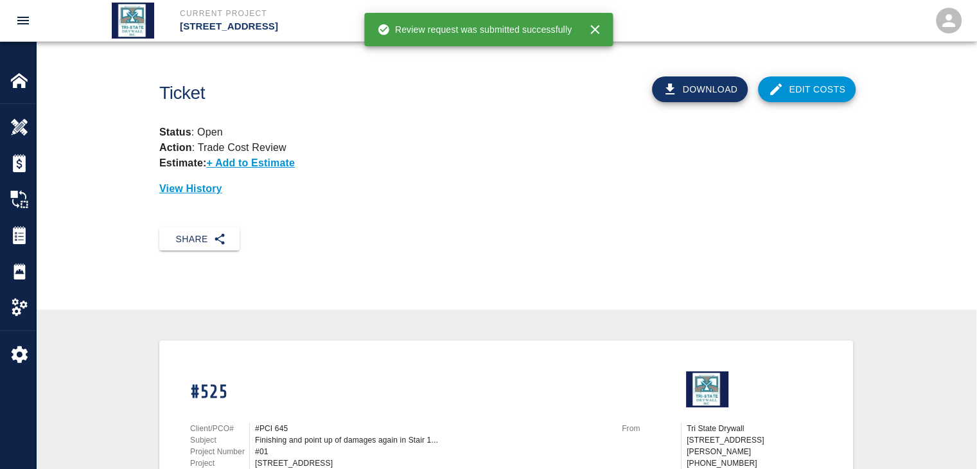
click at [776, 80] on link "Edit Costs" at bounding box center [807, 89] width 98 height 26
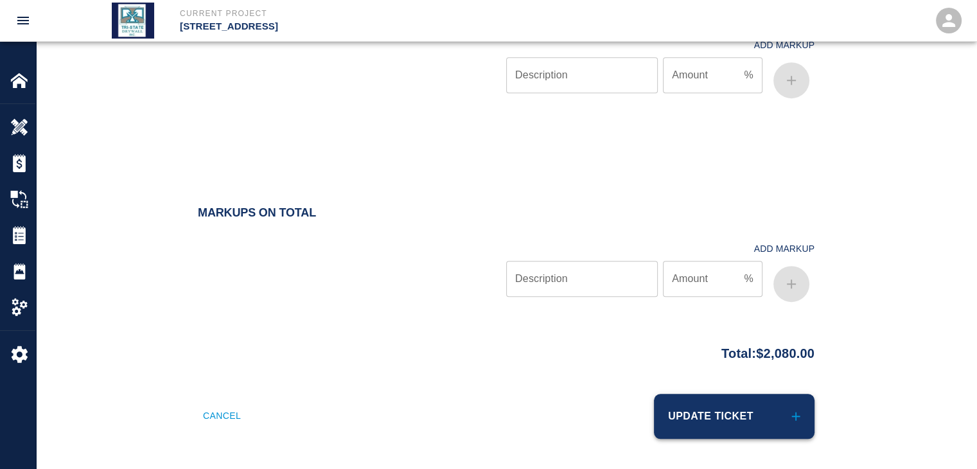
click at [721, 412] on button "Update Ticket" at bounding box center [734, 416] width 161 height 45
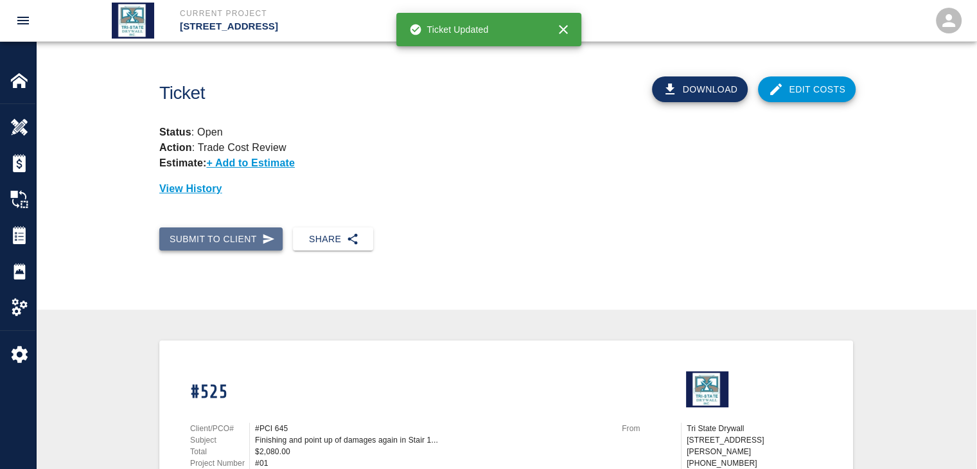
click at [239, 244] on button "Submit to Client" at bounding box center [220, 239] width 123 height 24
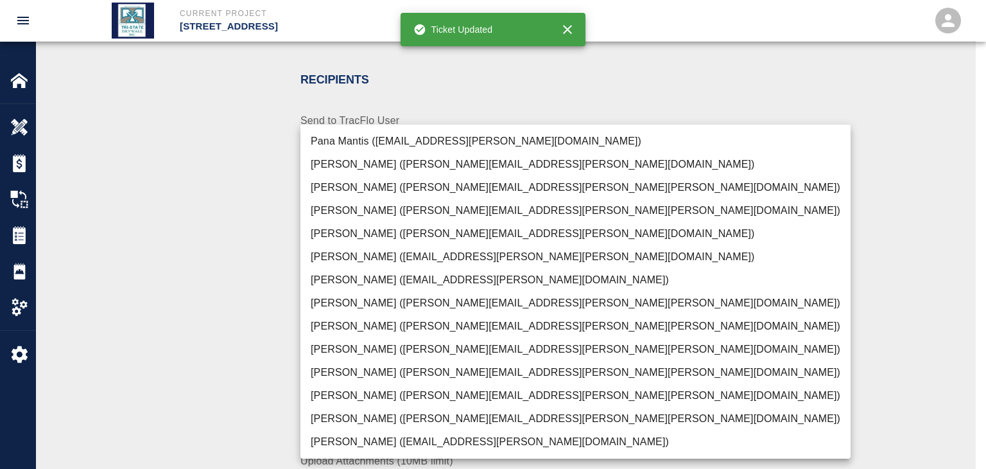
click at [398, 421] on li "[PERSON_NAME] ([PERSON_NAME][EMAIL_ADDRESS][PERSON_NAME][PERSON_NAME][DOMAIN_NA…" at bounding box center [576, 418] width 550 height 23
type input "f2151df9-a33d-4239-98b3-85d2c5195f79"
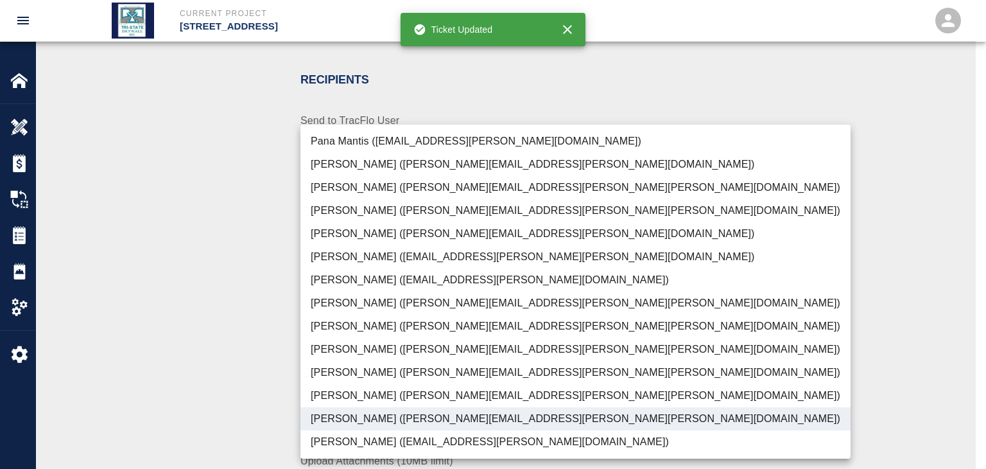
click at [236, 391] on div at bounding box center [493, 234] width 986 height 469
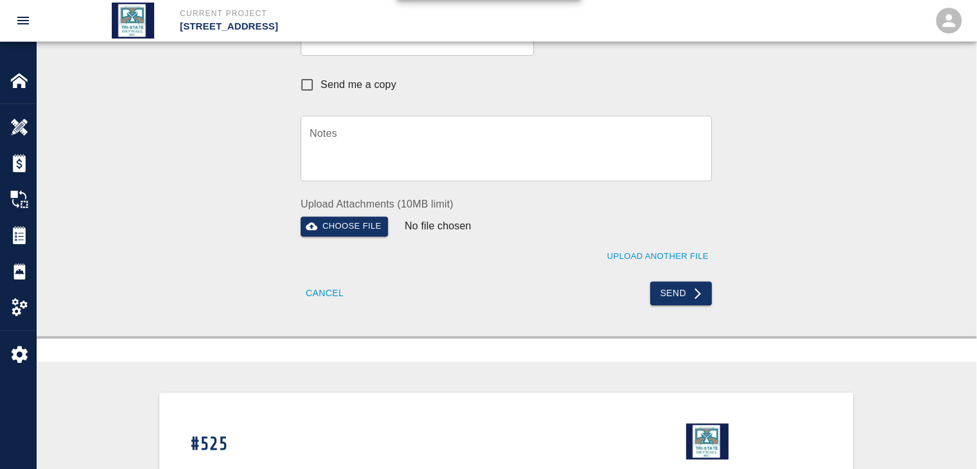
click at [662, 296] on button "Send" at bounding box center [681, 293] width 62 height 24
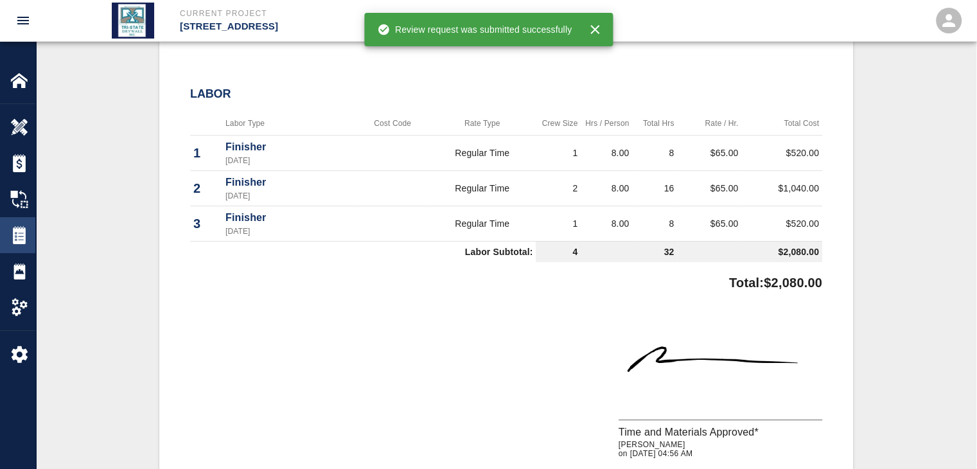
click at [22, 234] on img at bounding box center [19, 235] width 18 height 18
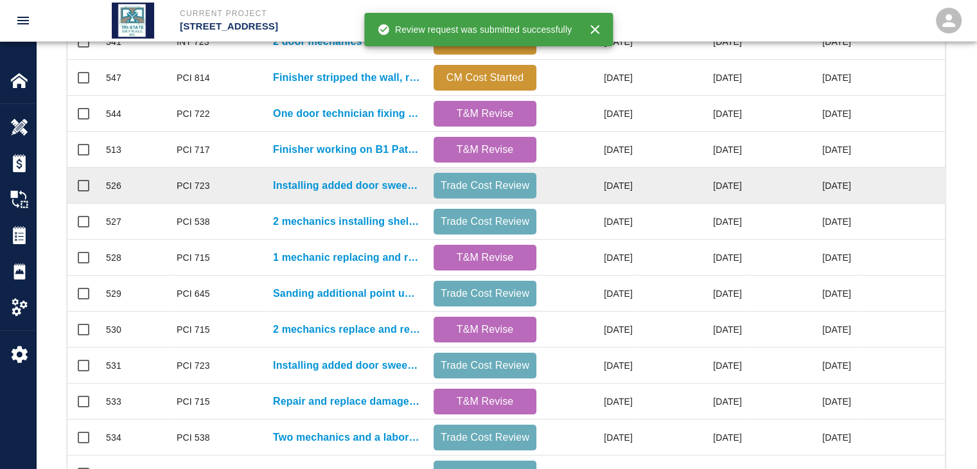
click at [370, 196] on div "Installing added door sweeps on 8th floor." at bounding box center [347, 186] width 161 height 36
click at [372, 190] on p "Installing added door sweeps on 8th floor." at bounding box center [347, 185] width 148 height 15
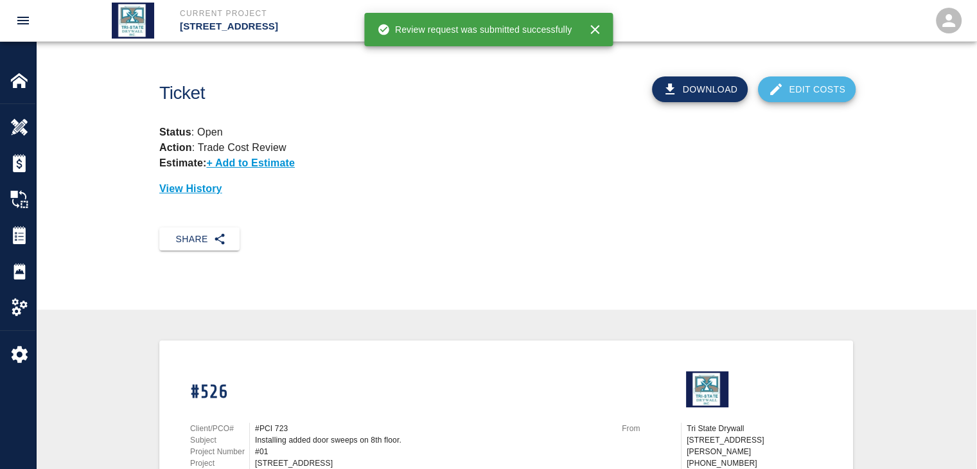
click at [807, 101] on link "Edit Costs" at bounding box center [807, 89] width 98 height 26
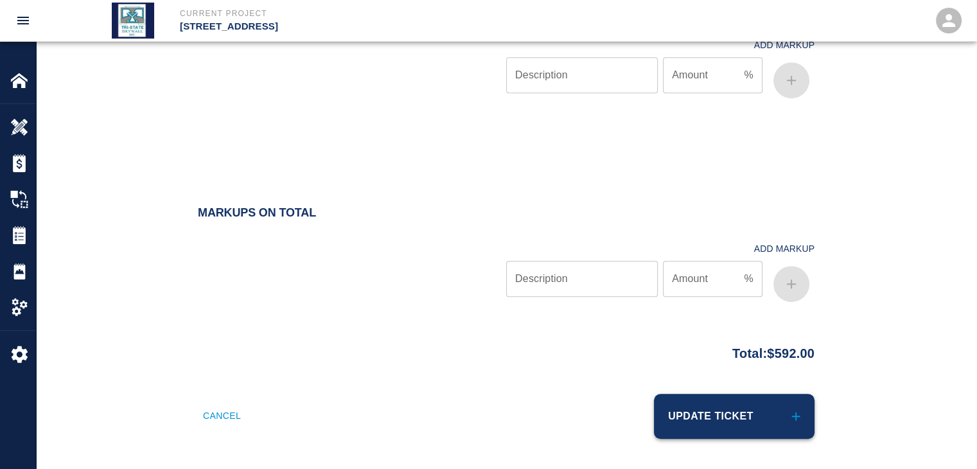
click at [747, 405] on button "Update Ticket" at bounding box center [734, 416] width 161 height 45
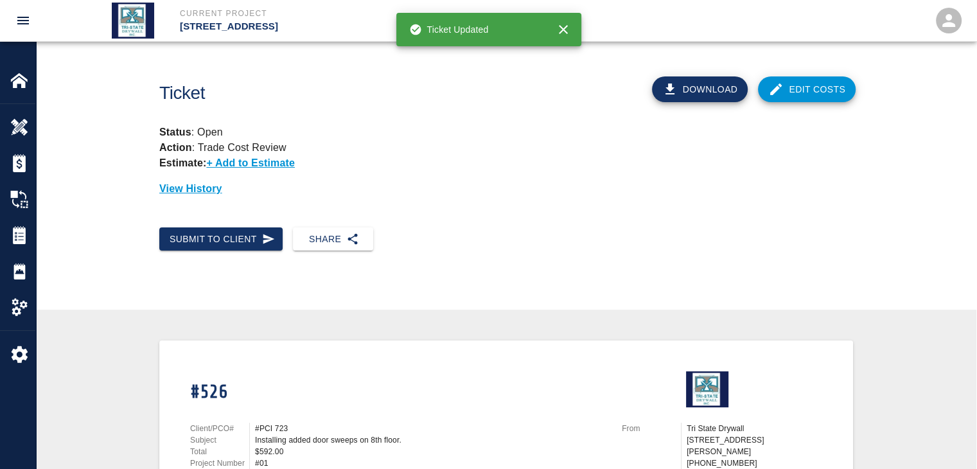
click at [243, 252] on div "Submit to Client Share" at bounding box center [506, 249] width 940 height 65
click at [245, 247] on button "Submit to Client" at bounding box center [220, 239] width 123 height 24
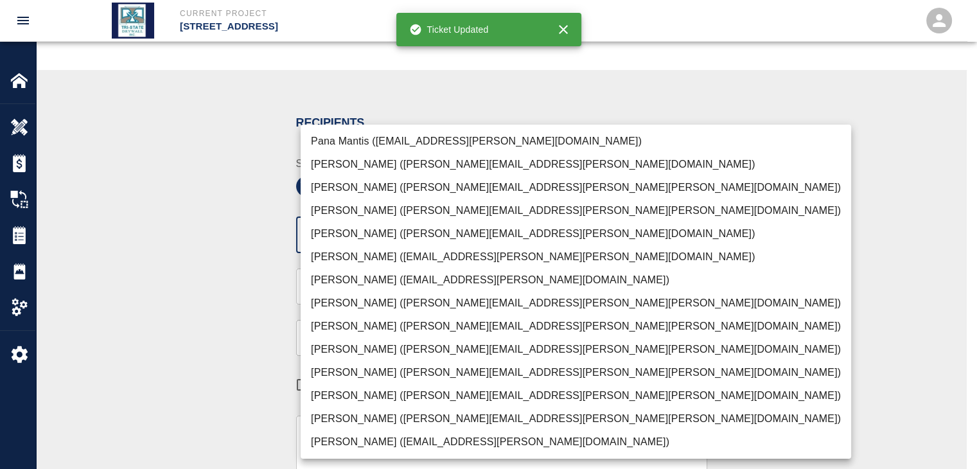
click at [697, 236] on body "Current Project [STREET_ADDRESS] Home [STREET_ADDRESS] Overview Estimates Chang…" at bounding box center [488, 20] width 977 height 469
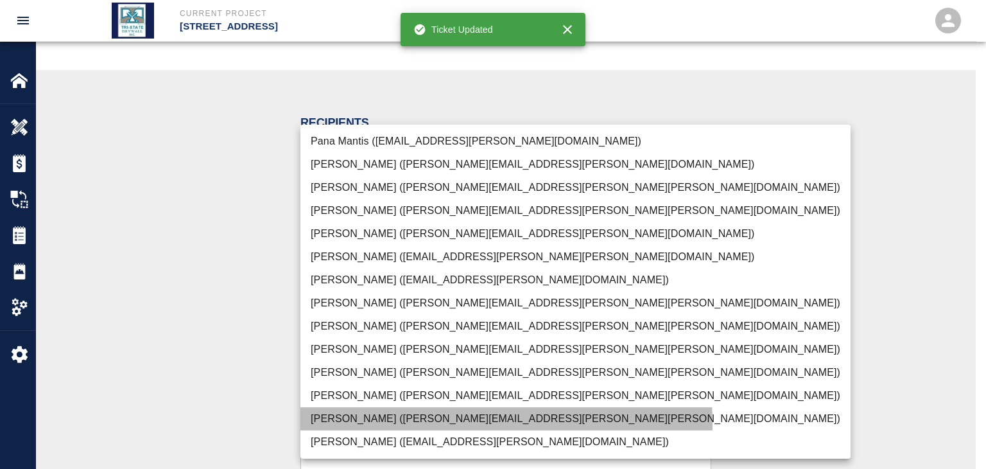
click at [437, 423] on li "[PERSON_NAME] ([PERSON_NAME][EMAIL_ADDRESS][PERSON_NAME][PERSON_NAME][DOMAIN_NA…" at bounding box center [576, 418] width 550 height 23
type input "f2151df9-a33d-4239-98b3-85d2c5195f79"
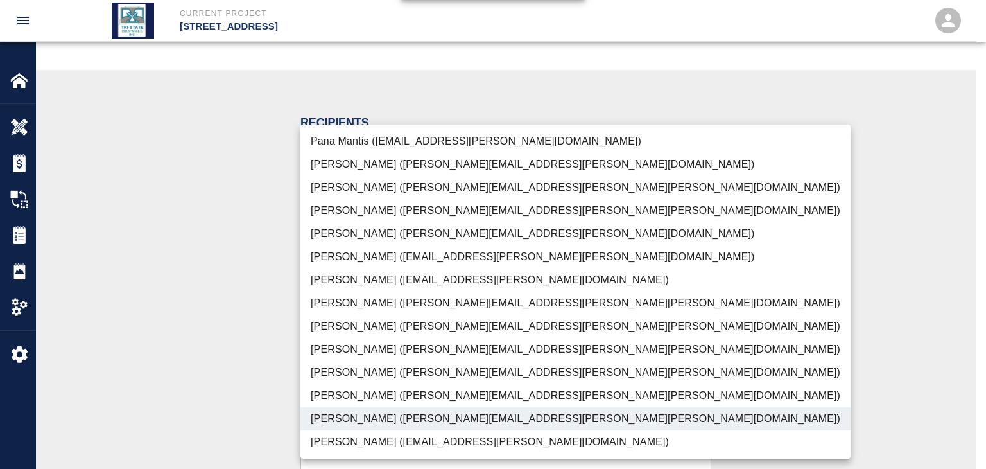
click at [169, 368] on div at bounding box center [493, 234] width 986 height 469
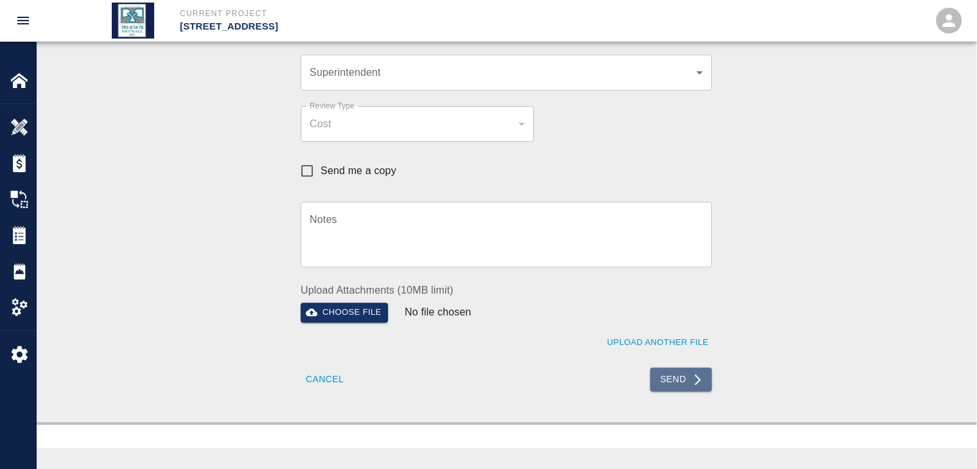
click at [675, 377] on button "Send" at bounding box center [681, 379] width 62 height 24
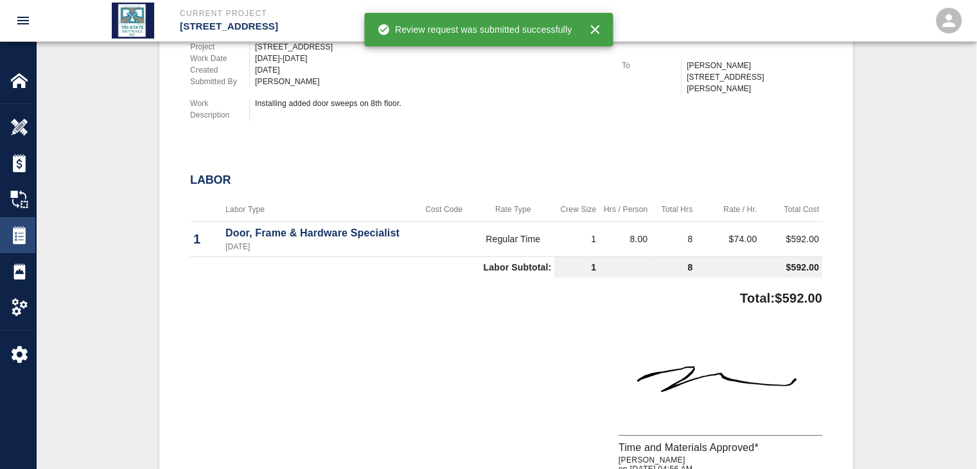
click at [11, 238] on img at bounding box center [19, 235] width 18 height 18
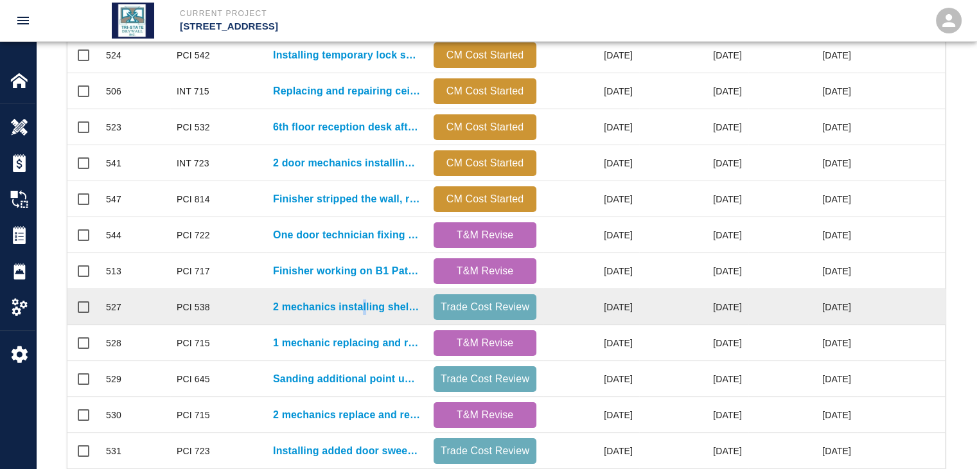
click at [379, 315] on div "2 mechanics installing shelves inside cages at B1 level." at bounding box center [347, 307] width 161 height 36
click at [367, 308] on p "2 mechanics installing shelves inside cages at B1 level." at bounding box center [347, 306] width 148 height 15
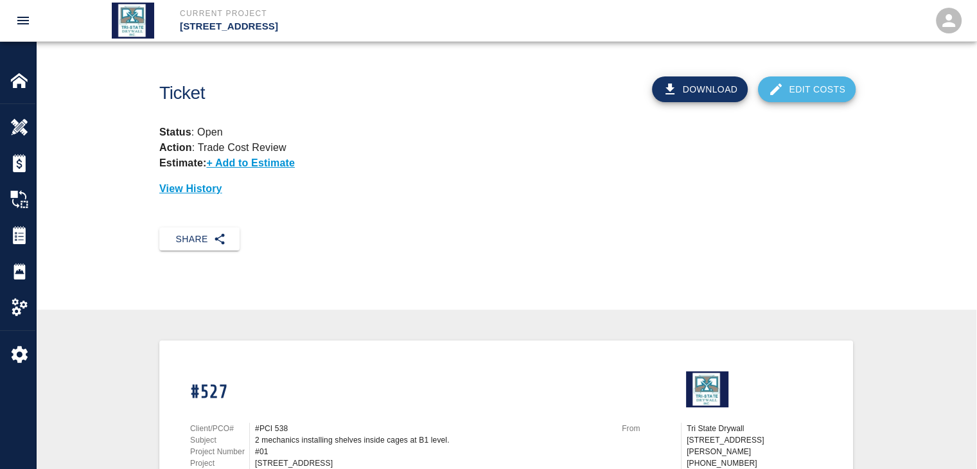
click at [827, 86] on link "Edit Costs" at bounding box center [807, 89] width 98 height 26
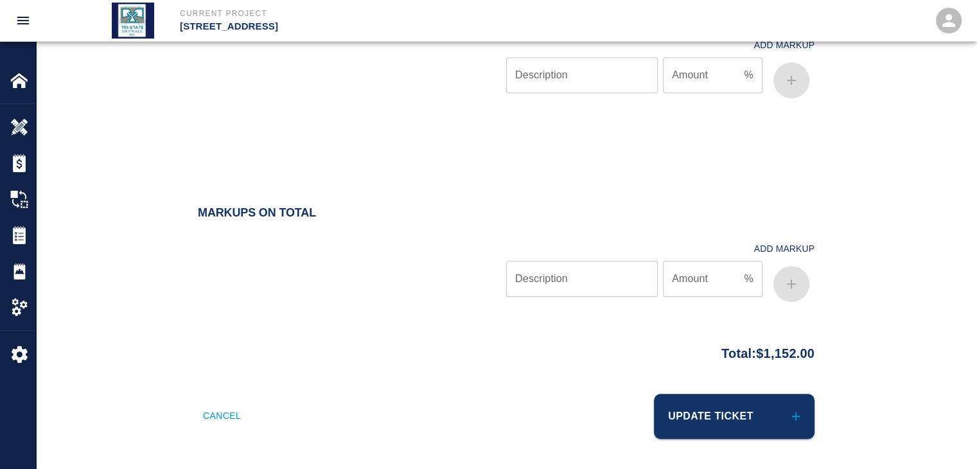
click at [703, 422] on button "Update Ticket" at bounding box center [734, 416] width 161 height 45
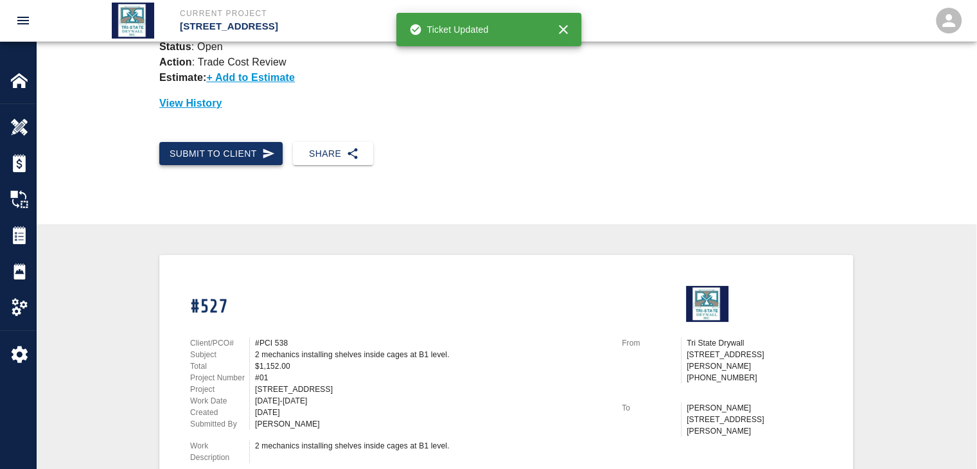
click at [249, 157] on button "Submit to Client" at bounding box center [220, 154] width 123 height 24
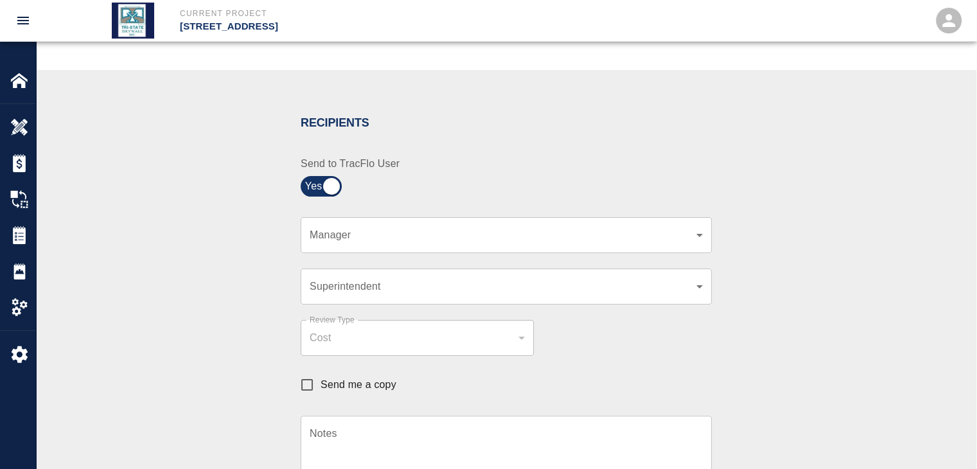
click at [699, 234] on body "Current Project [STREET_ADDRESS] Home [STREET_ADDRESS] Overview Estimates Chang…" at bounding box center [488, 20] width 977 height 469
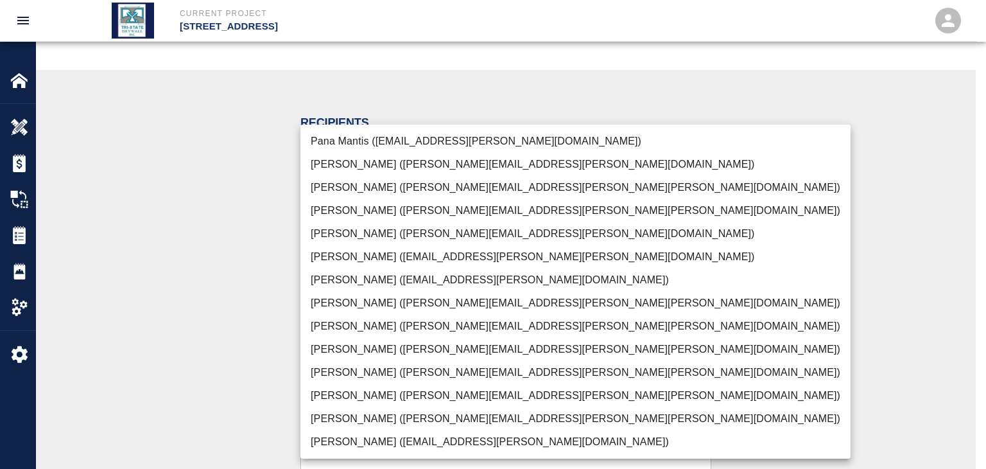
click at [420, 410] on li "[PERSON_NAME] ([PERSON_NAME][EMAIL_ADDRESS][PERSON_NAME][PERSON_NAME][DOMAIN_NA…" at bounding box center [576, 418] width 550 height 23
type input "f2151df9-a33d-4239-98b3-85d2c5195f79"
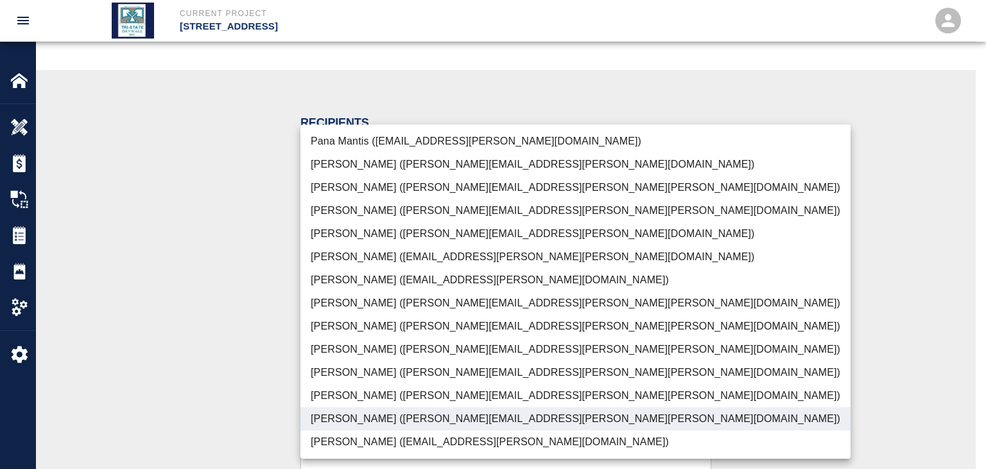
click at [266, 392] on div at bounding box center [493, 234] width 986 height 469
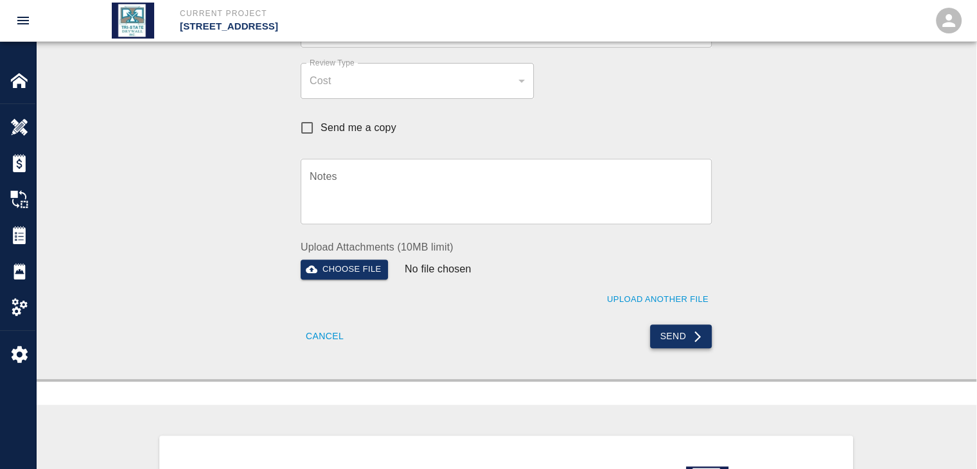
click at [689, 332] on button "Send" at bounding box center [681, 336] width 62 height 24
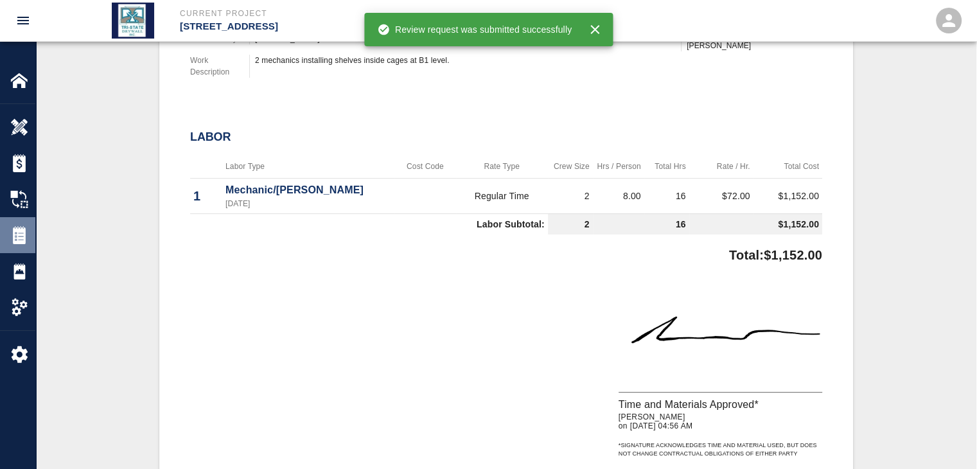
click at [18, 239] on img at bounding box center [19, 235] width 18 height 18
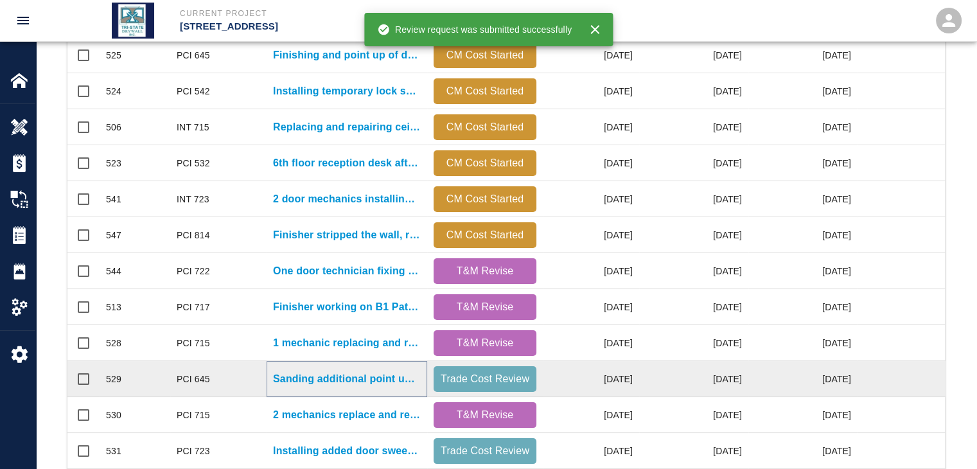
click at [380, 381] on p "Sanding additional point up and repair in Stair 1" at bounding box center [347, 378] width 148 height 15
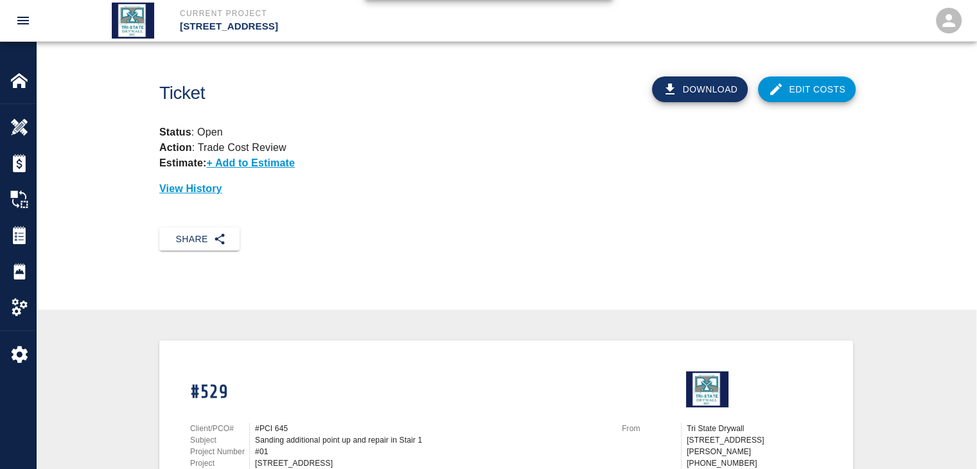
click at [788, 93] on link "Edit Costs" at bounding box center [807, 89] width 98 height 26
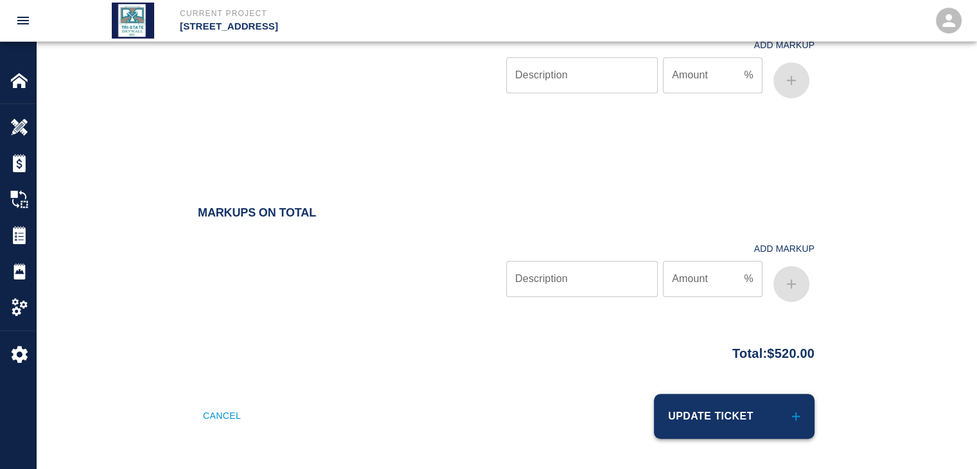
click at [755, 413] on button "Update Ticket" at bounding box center [734, 416] width 161 height 45
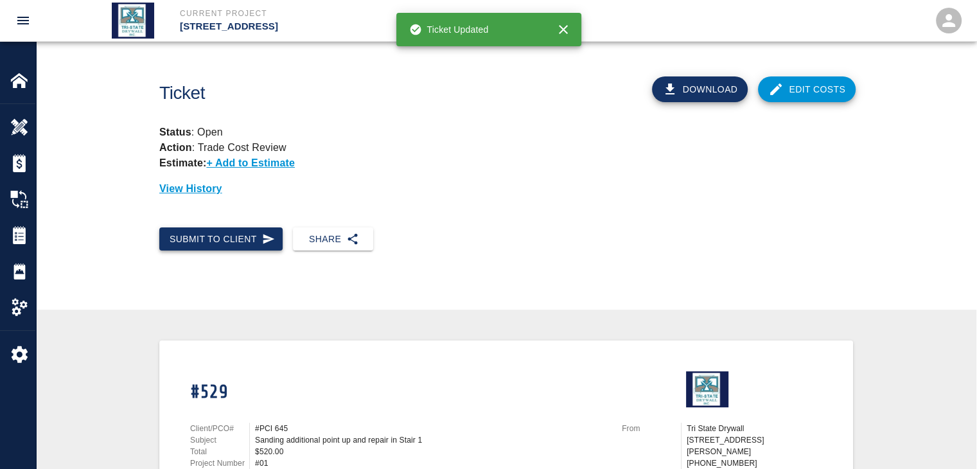
click at [218, 236] on button "Submit to Client" at bounding box center [220, 239] width 123 height 24
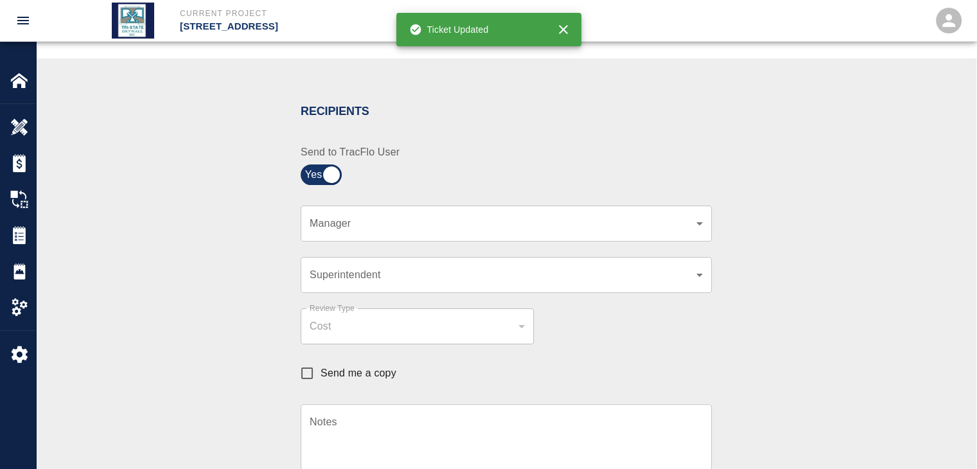
click at [702, 225] on body "Current Project [STREET_ADDRESS] Home [STREET_ADDRESS] Overview Estimates Chang…" at bounding box center [488, 9] width 977 height 469
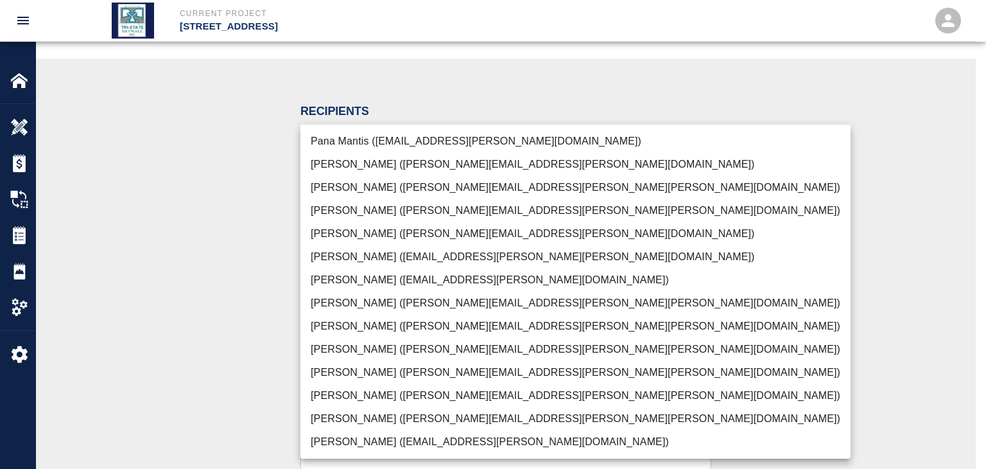
drag, startPoint x: 382, startPoint y: 420, endPoint x: 299, endPoint y: 412, distance: 83.2
click at [383, 420] on li "[PERSON_NAME] ([PERSON_NAME][EMAIL_ADDRESS][PERSON_NAME][PERSON_NAME][DOMAIN_NA…" at bounding box center [576, 418] width 550 height 23
type input "f2151df9-a33d-4239-98b3-85d2c5195f79"
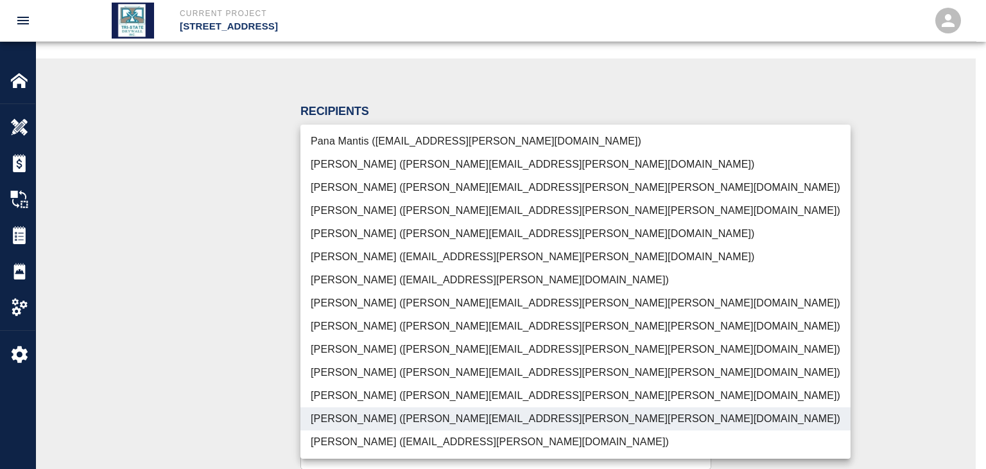
click at [204, 387] on div at bounding box center [493, 234] width 986 height 469
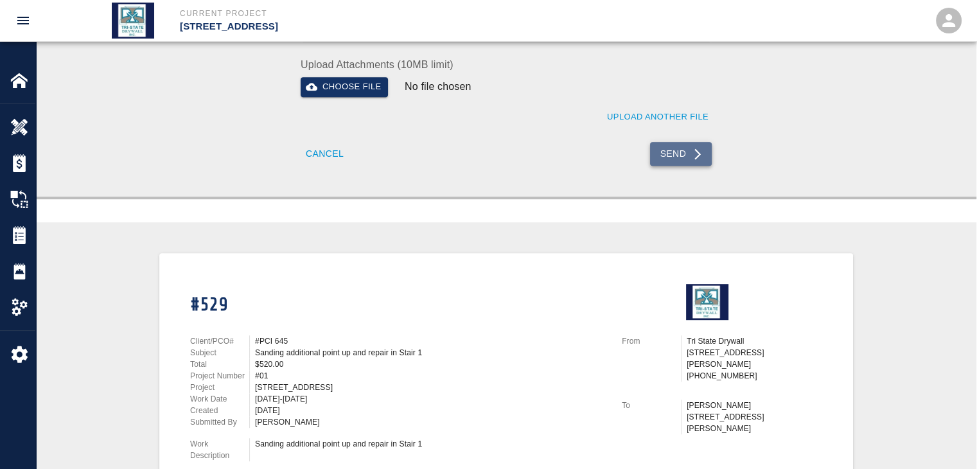
click at [668, 151] on button "Send" at bounding box center [681, 154] width 62 height 24
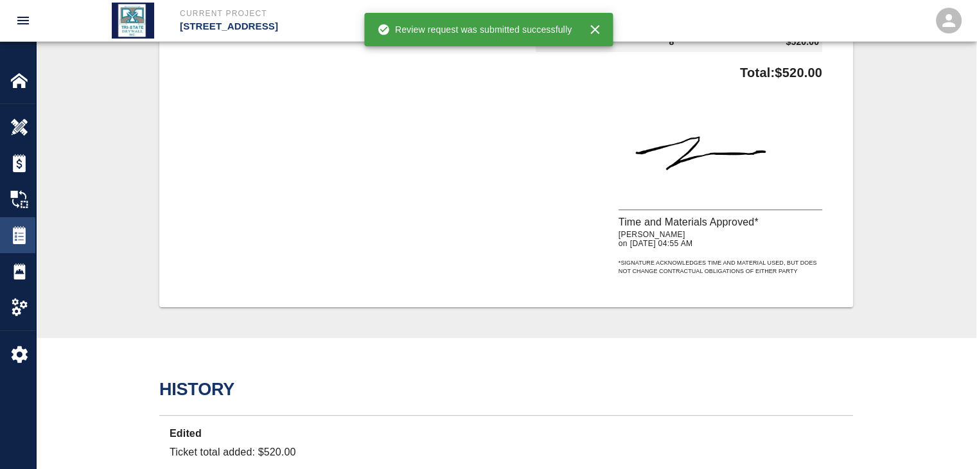
click at [24, 235] on img at bounding box center [19, 235] width 18 height 18
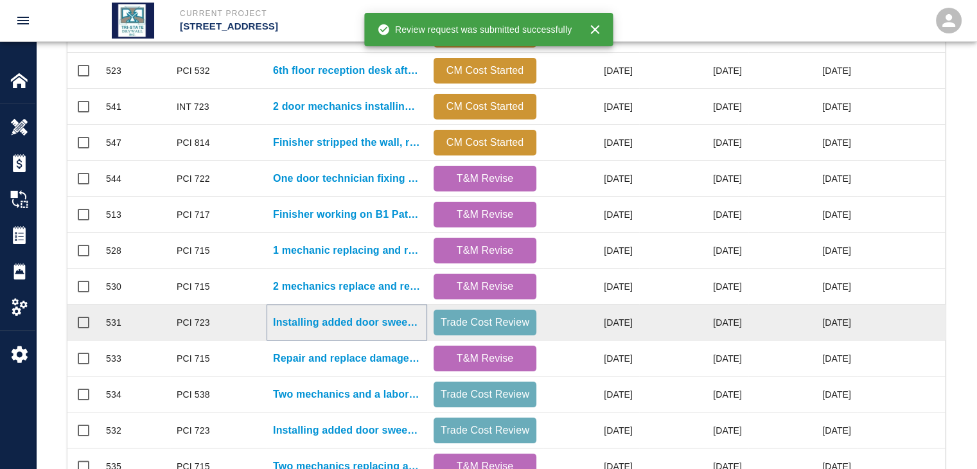
click at [384, 329] on p "Installing added door sweeps and gaskets to bathroom doors on..." at bounding box center [347, 322] width 148 height 15
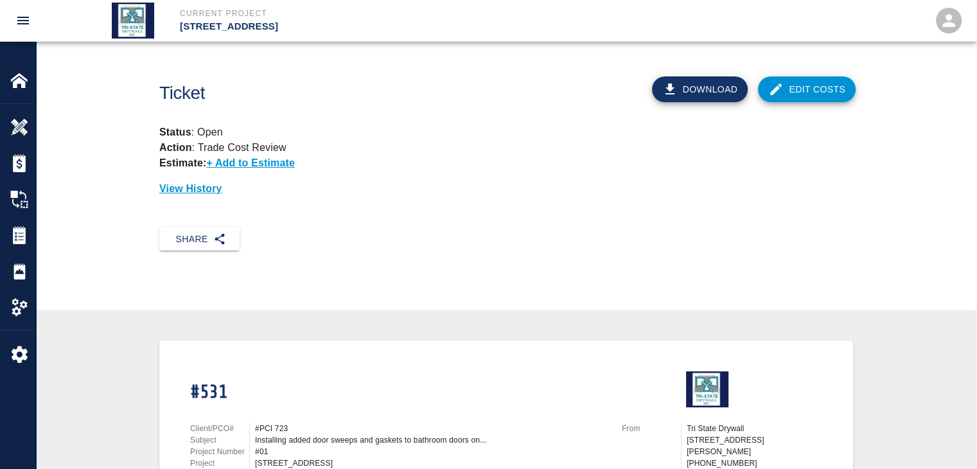
click at [781, 90] on icon at bounding box center [775, 89] width 15 height 15
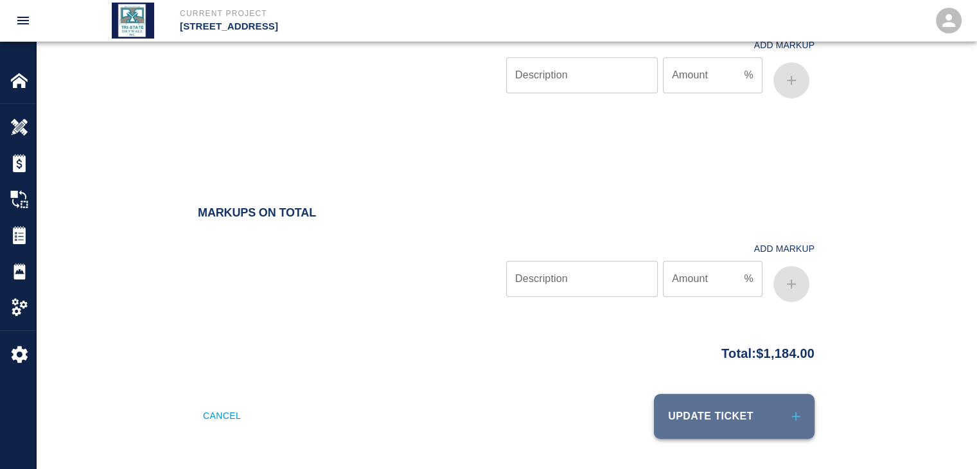
click at [699, 418] on button "Update Ticket" at bounding box center [734, 416] width 161 height 45
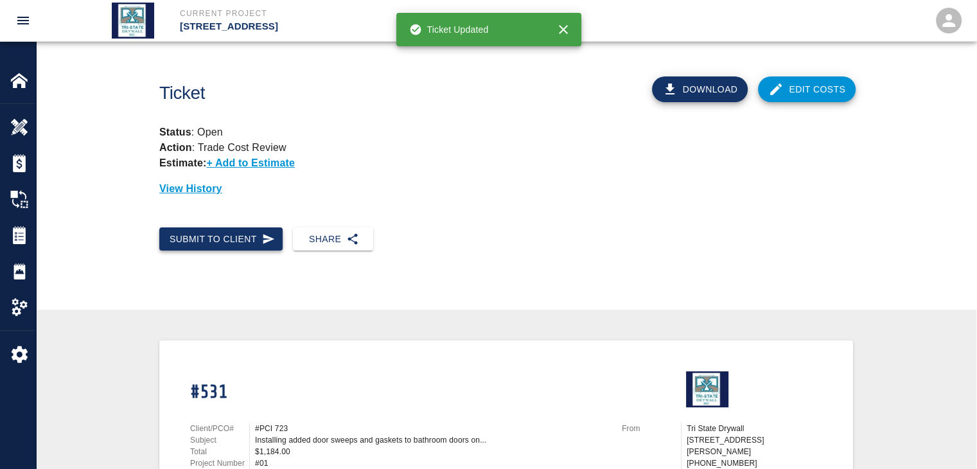
click at [257, 229] on button "Submit to Client" at bounding box center [220, 239] width 123 height 24
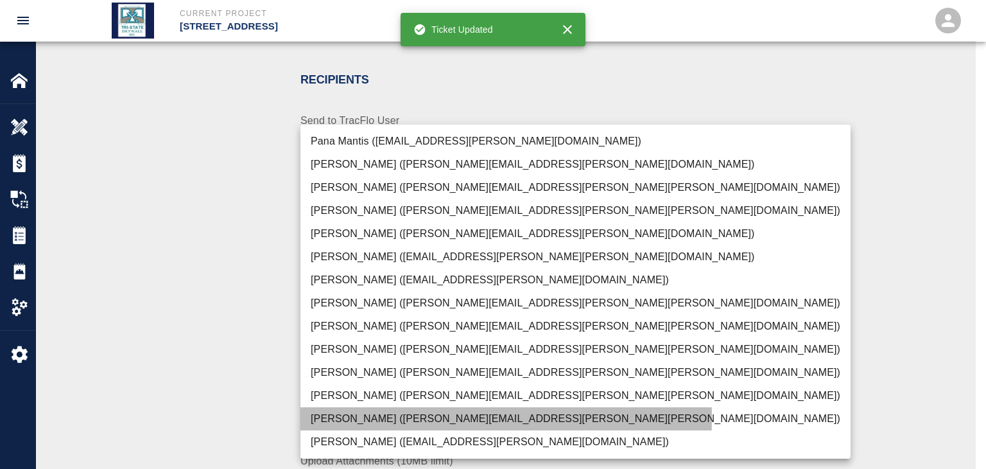
click at [338, 417] on li "[PERSON_NAME] ([PERSON_NAME][EMAIL_ADDRESS][PERSON_NAME][PERSON_NAME][DOMAIN_NA…" at bounding box center [576, 418] width 550 height 23
type input "f2151df9-a33d-4239-98b3-85d2c5195f79"
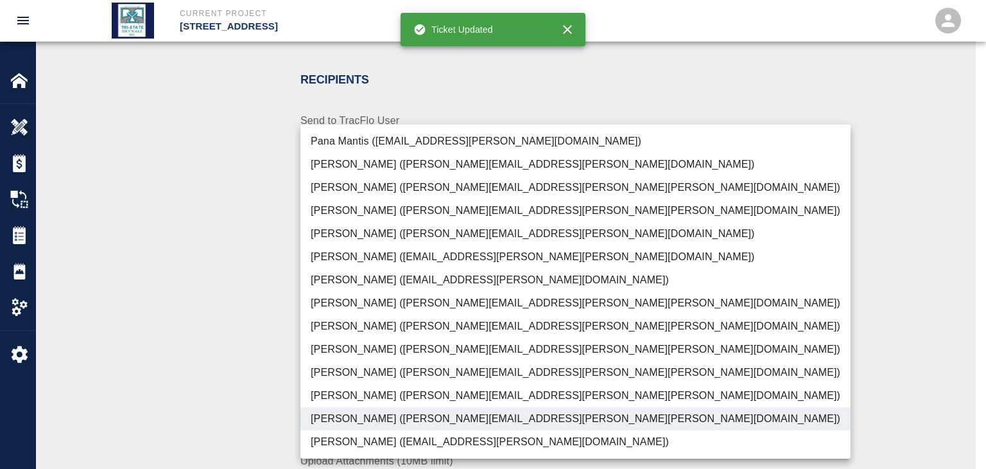
click at [240, 407] on div at bounding box center [493, 234] width 986 height 469
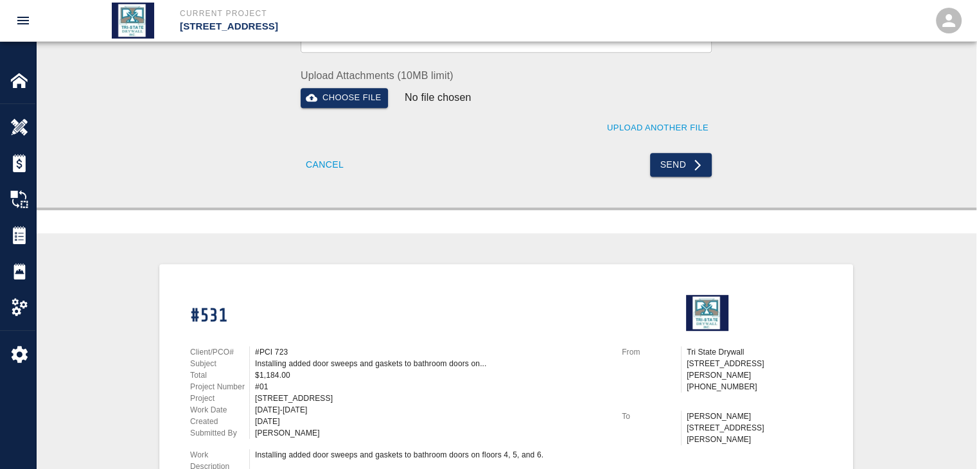
click at [672, 162] on button "Send" at bounding box center [681, 165] width 62 height 24
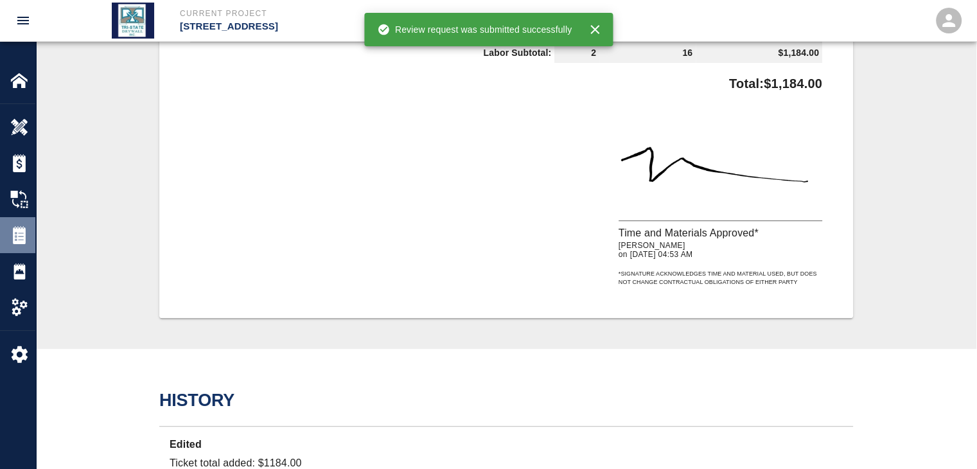
click at [18, 242] on img at bounding box center [19, 235] width 18 height 18
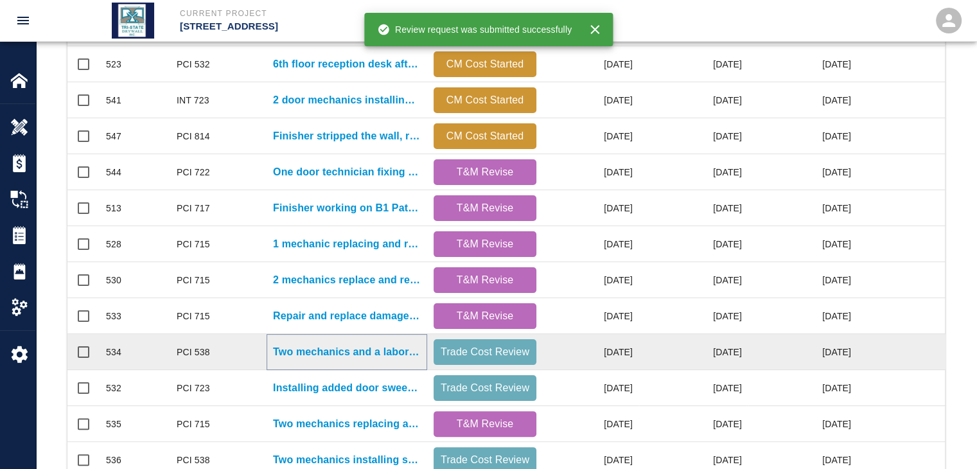
click at [331, 351] on p "Two mechanics and a laborer installing shelves in the cages..." at bounding box center [347, 351] width 148 height 15
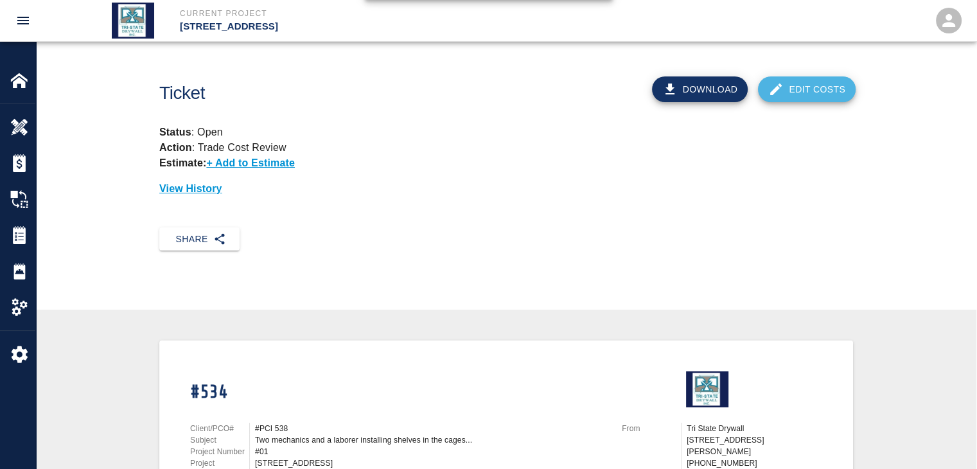
click at [787, 87] on link "Edit Costs" at bounding box center [807, 89] width 98 height 26
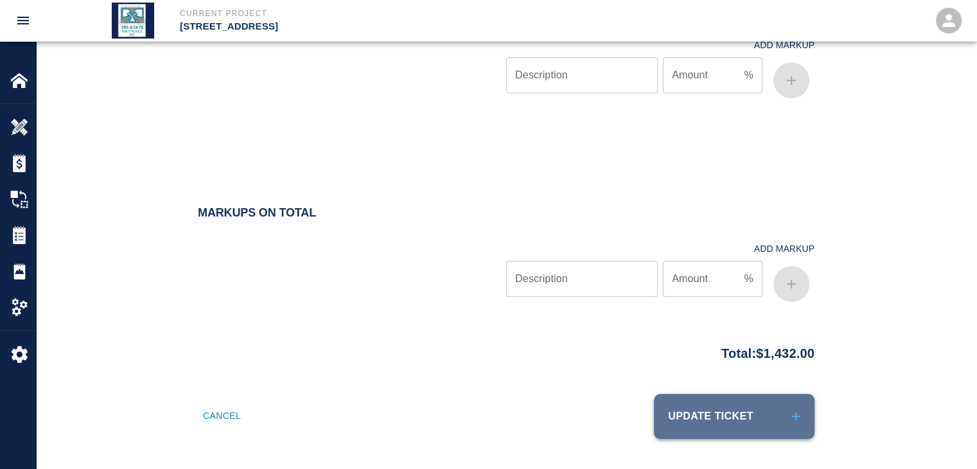
click at [701, 414] on button "Update Ticket" at bounding box center [734, 416] width 161 height 45
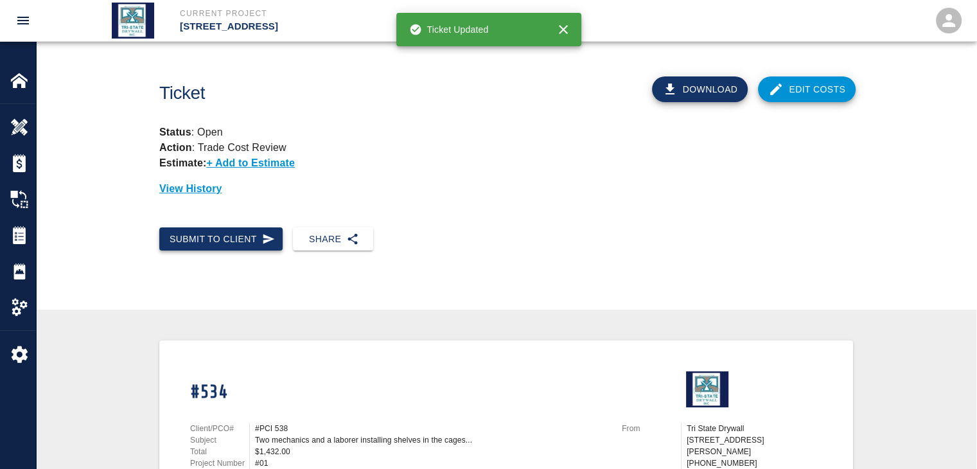
click at [275, 240] on button "Submit to Client" at bounding box center [220, 239] width 123 height 24
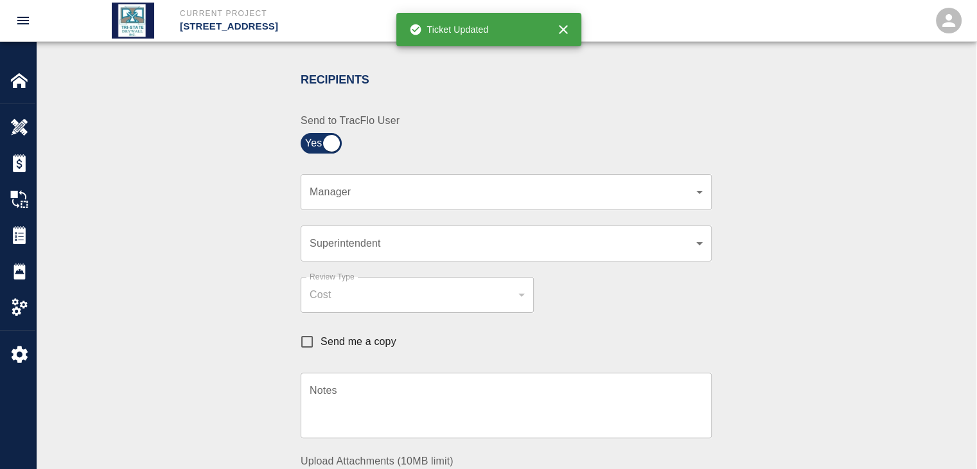
click at [700, 182] on div "​ Manager" at bounding box center [506, 192] width 411 height 36
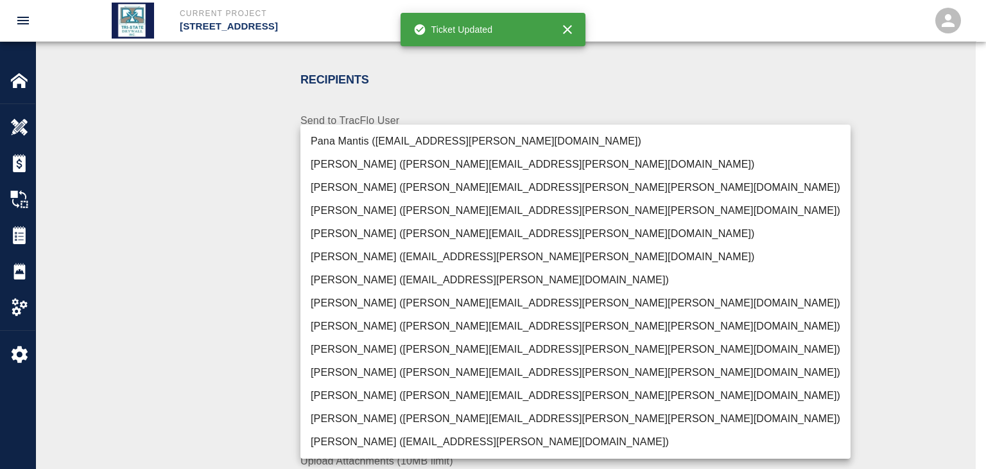
click at [400, 424] on li "[PERSON_NAME] ([PERSON_NAME][EMAIL_ADDRESS][PERSON_NAME][PERSON_NAME][DOMAIN_NA…" at bounding box center [576, 418] width 550 height 23
type input "f2151df9-a33d-4239-98b3-85d2c5195f79"
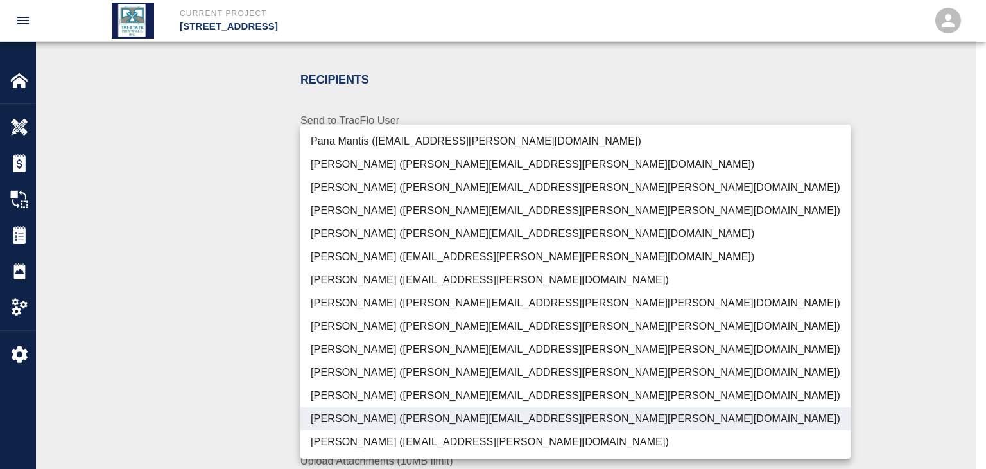
click at [184, 403] on div at bounding box center [493, 234] width 986 height 469
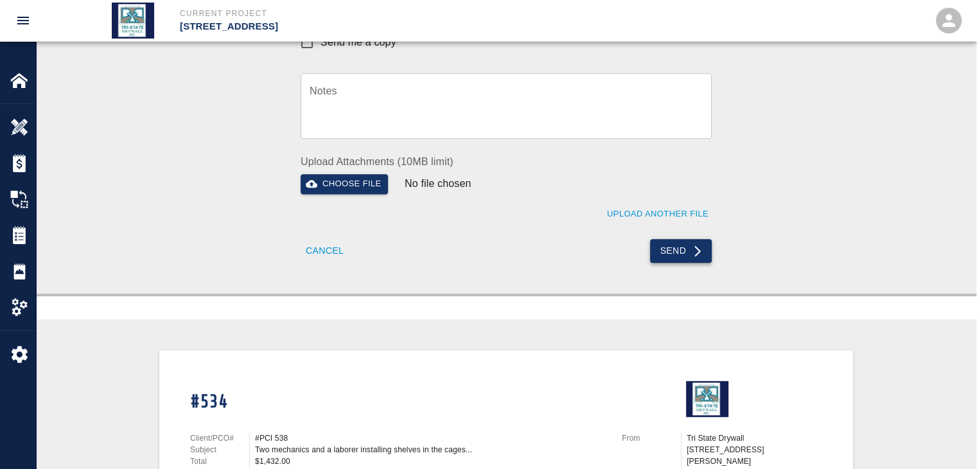
click at [682, 241] on button "Send" at bounding box center [681, 251] width 62 height 24
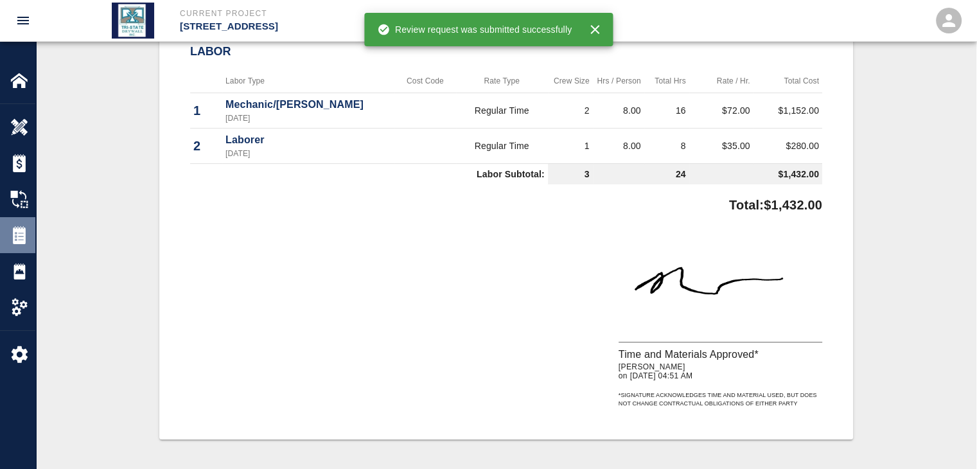
click at [24, 247] on div "Tickets" at bounding box center [17, 235] width 35 height 36
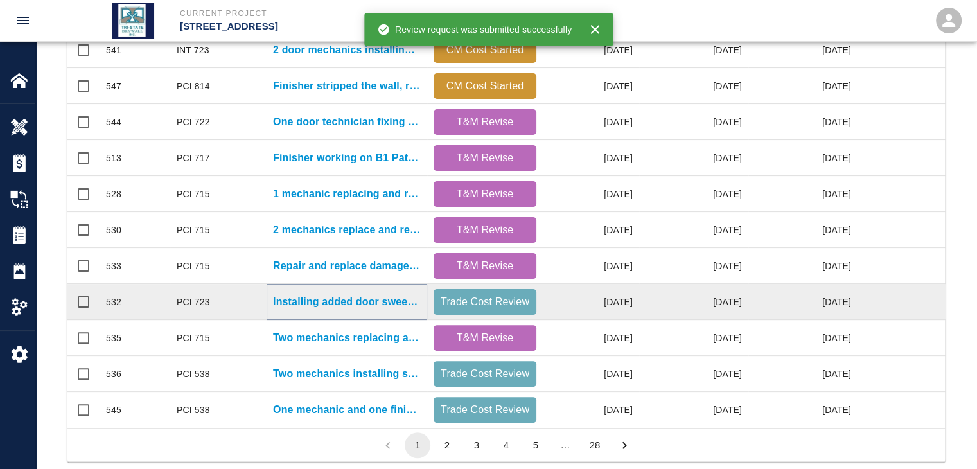
click at [388, 304] on p "Installing added door sweeps single bathrooms 8th floor down. Remove..." at bounding box center [347, 301] width 148 height 15
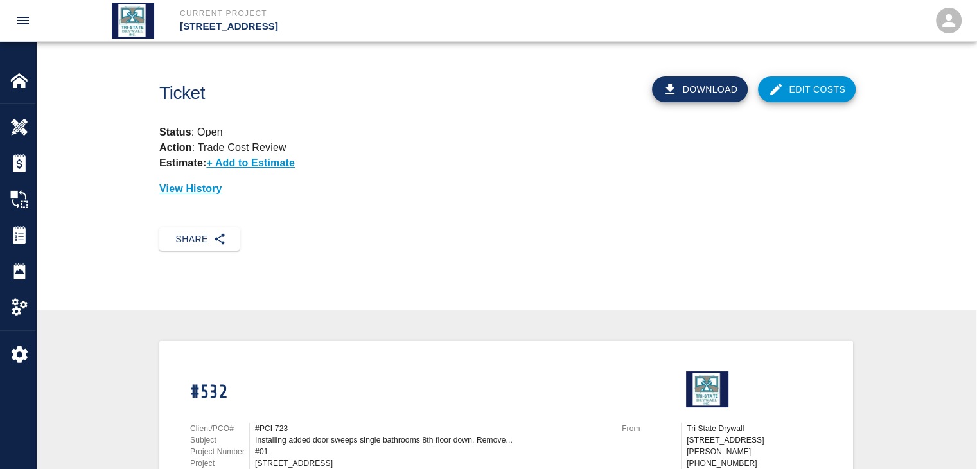
click at [805, 96] on link "Edit Costs" at bounding box center [807, 89] width 98 height 26
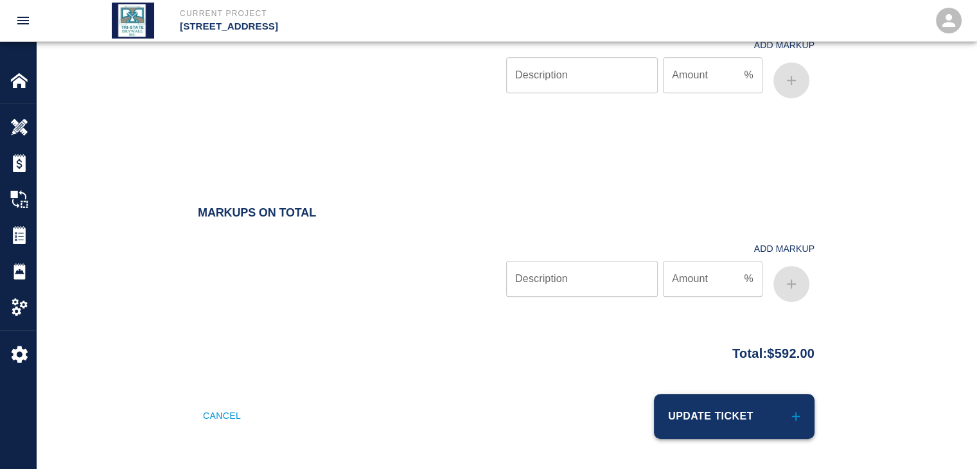
click at [689, 405] on button "Update Ticket" at bounding box center [734, 416] width 161 height 45
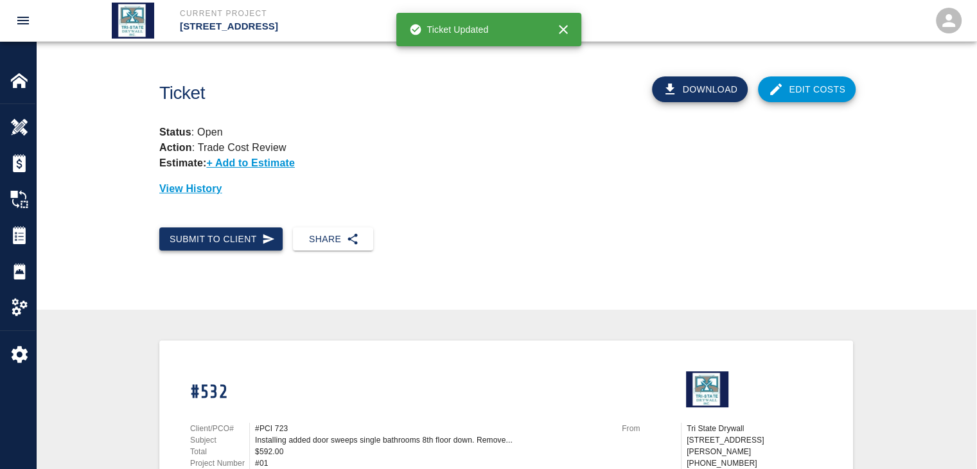
click at [216, 240] on button "Submit to Client" at bounding box center [220, 239] width 123 height 24
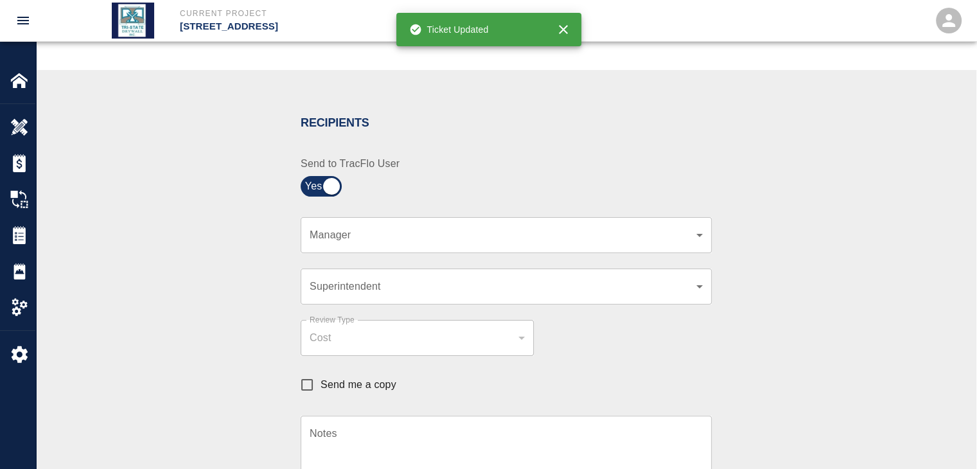
click at [695, 240] on body "Current Project [STREET_ADDRESS] Home [STREET_ADDRESS] Overview Estimates Chang…" at bounding box center [488, 20] width 977 height 469
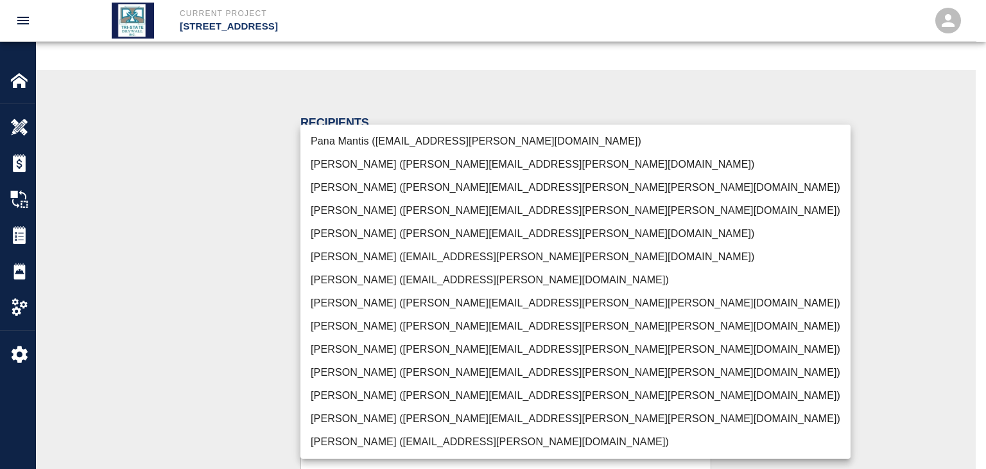
click at [373, 419] on li "[PERSON_NAME] ([PERSON_NAME][EMAIL_ADDRESS][PERSON_NAME][PERSON_NAME][DOMAIN_NA…" at bounding box center [576, 418] width 550 height 23
type input "f2151df9-a33d-4239-98b3-85d2c5195f79"
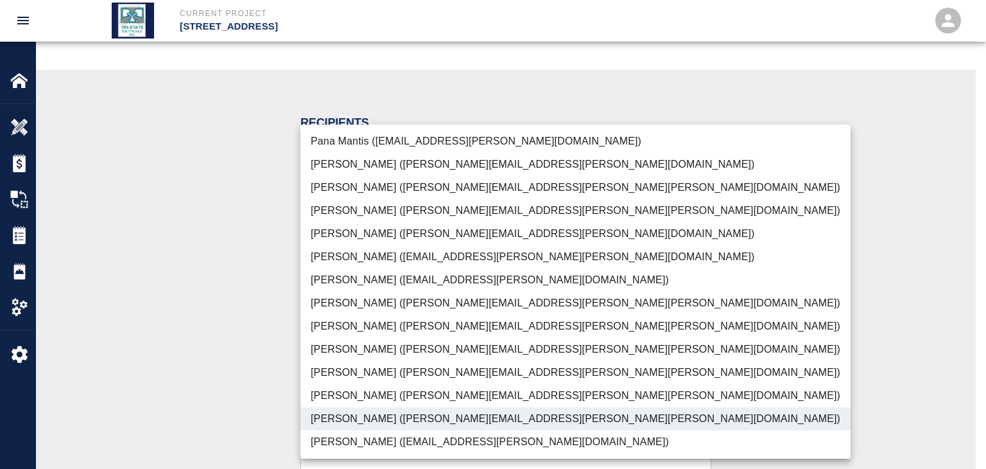
click at [203, 375] on div at bounding box center [493, 234] width 986 height 469
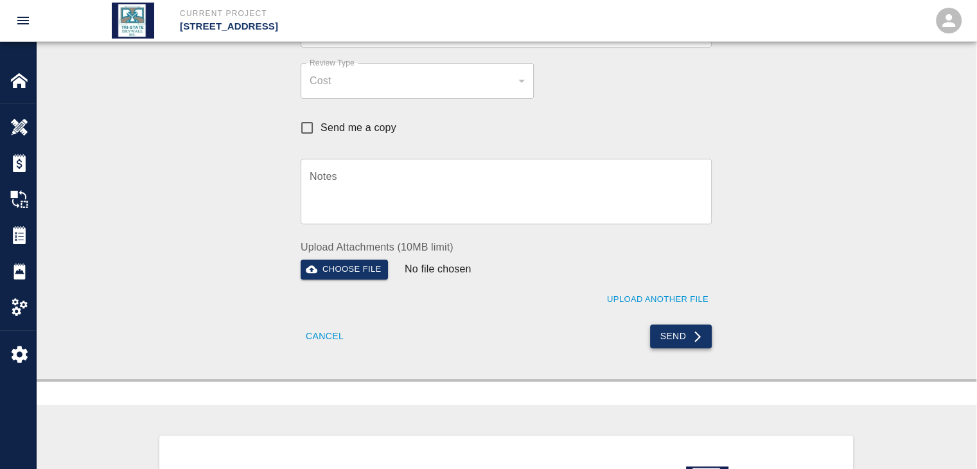
click at [691, 338] on icon "submit" at bounding box center [697, 336] width 13 height 13
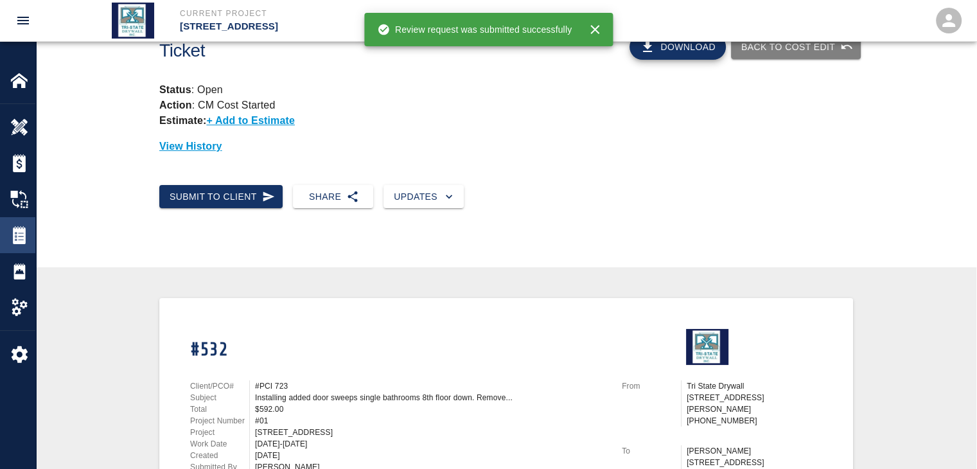
click at [23, 235] on img at bounding box center [19, 235] width 18 height 18
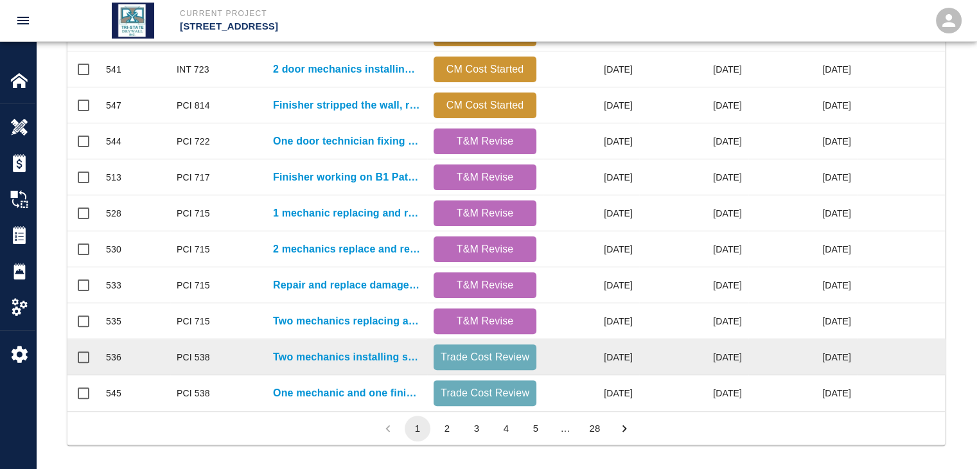
scroll to position [676, 0]
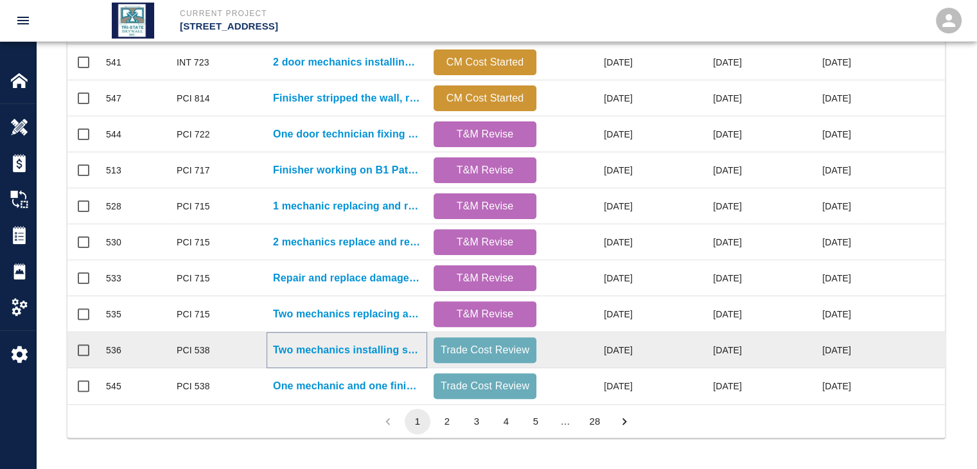
click at [385, 342] on p "Two mechanics installing shelving in cages on B1 level." at bounding box center [347, 349] width 148 height 15
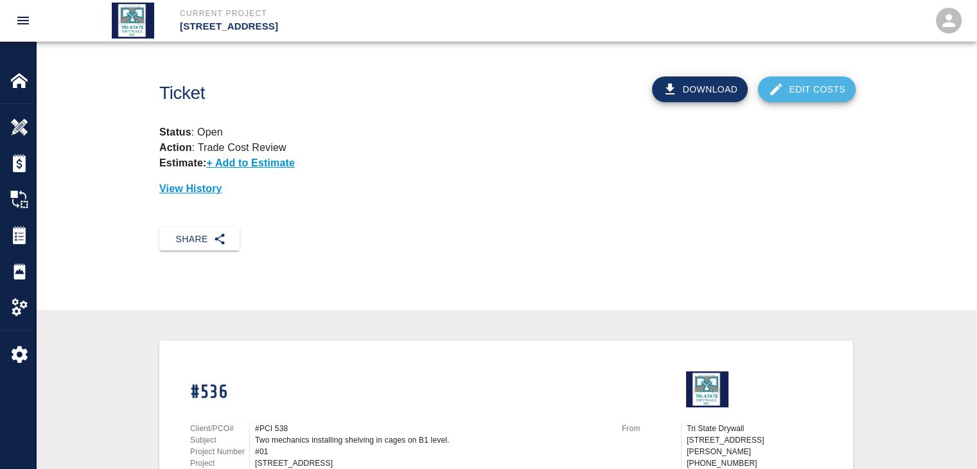
click at [794, 91] on link "Edit Costs" at bounding box center [807, 89] width 98 height 26
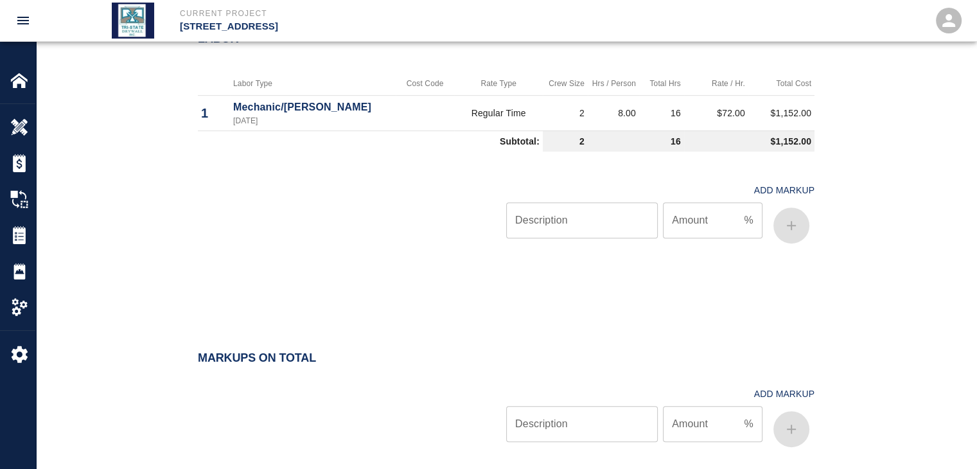
scroll to position [797, 0]
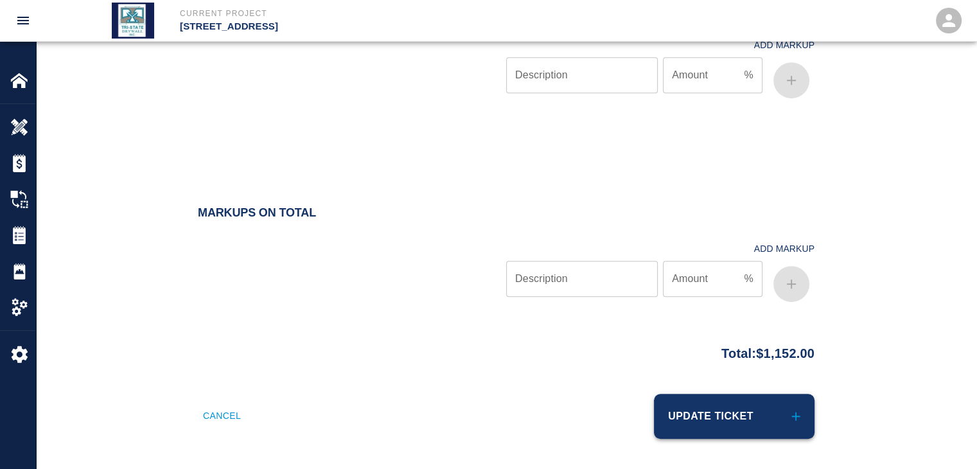
click at [694, 412] on button "Update Ticket" at bounding box center [734, 416] width 161 height 45
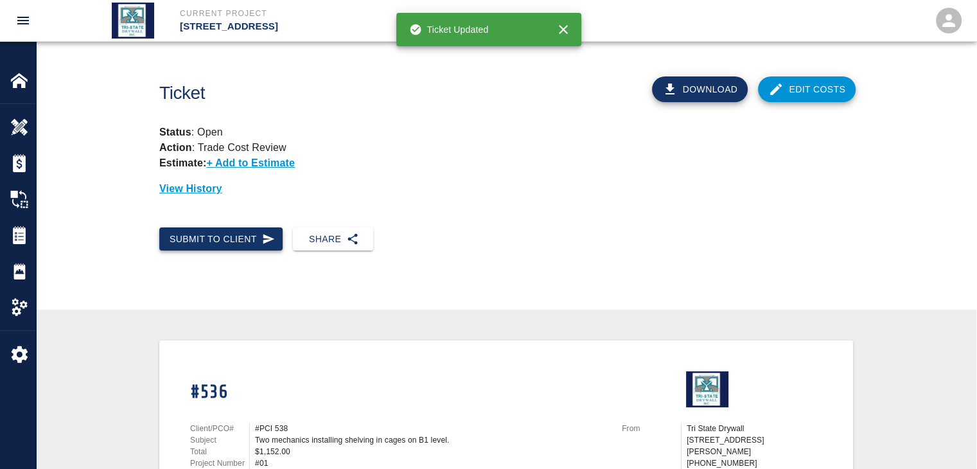
click at [265, 241] on icon "button" at bounding box center [269, 239] width 12 height 10
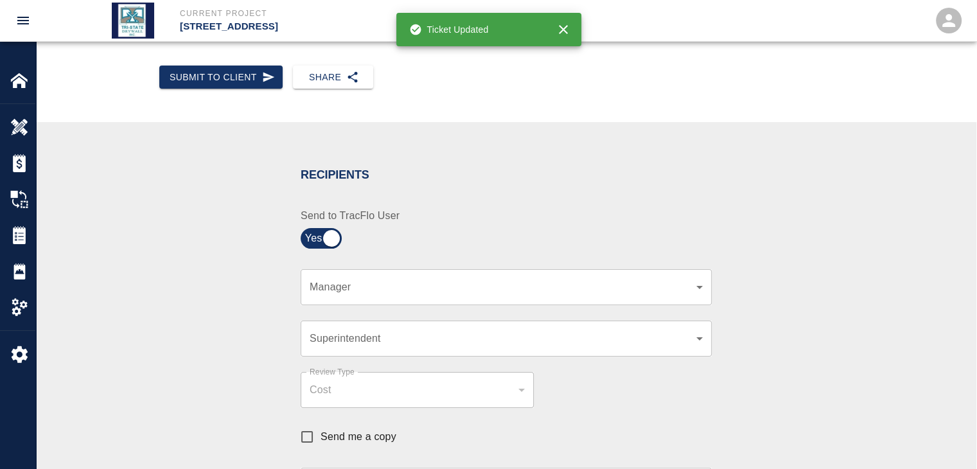
scroll to position [214, 0]
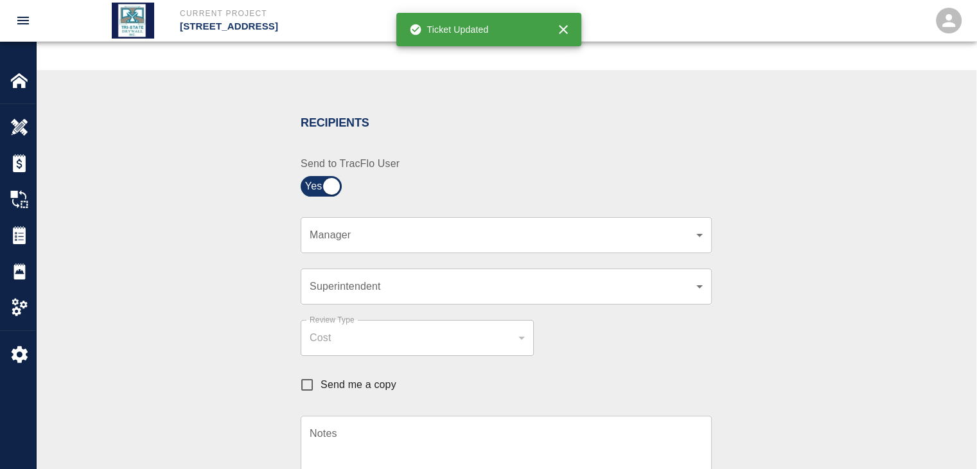
click at [694, 227] on body "Current Project [STREET_ADDRESS] Home [STREET_ADDRESS] Overview Estimates Chang…" at bounding box center [488, 20] width 977 height 469
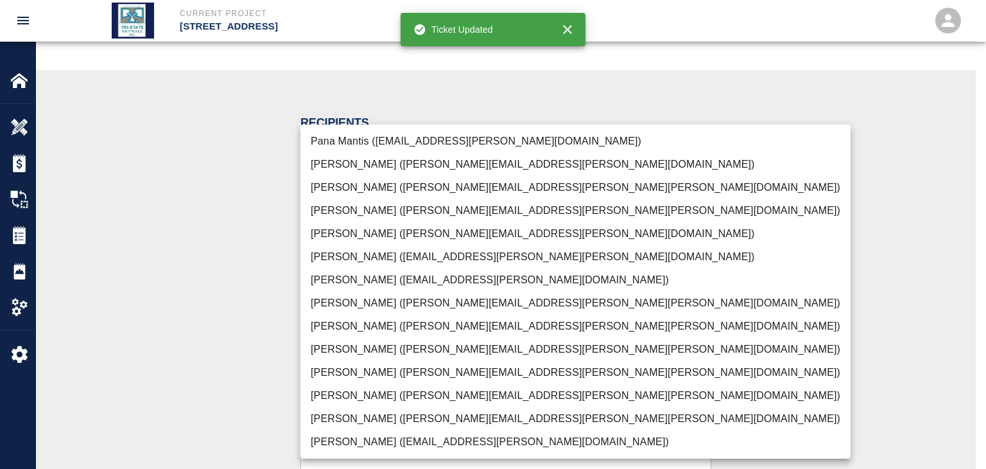
click at [419, 414] on li "[PERSON_NAME] ([PERSON_NAME][EMAIL_ADDRESS][PERSON_NAME][PERSON_NAME][DOMAIN_NA…" at bounding box center [576, 418] width 550 height 23
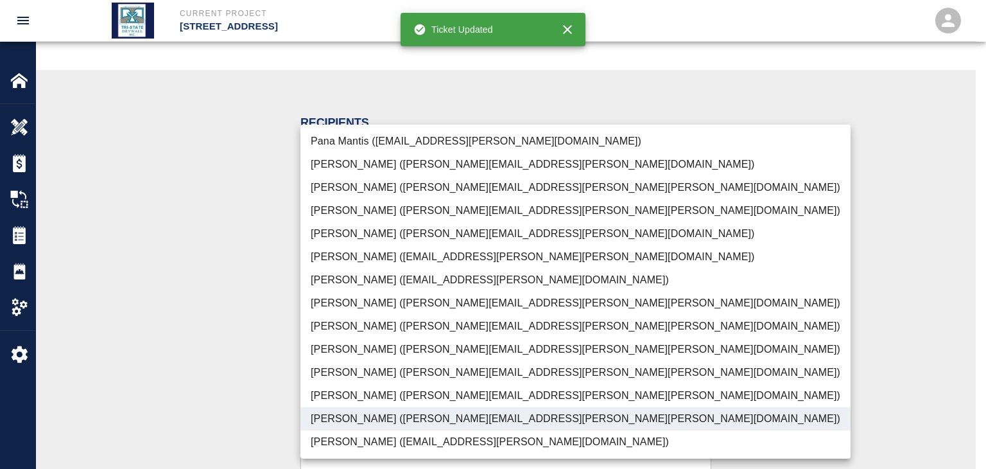
type input "f2151df9-a33d-4239-98b3-85d2c5195f79"
click at [231, 408] on div at bounding box center [493, 234] width 986 height 469
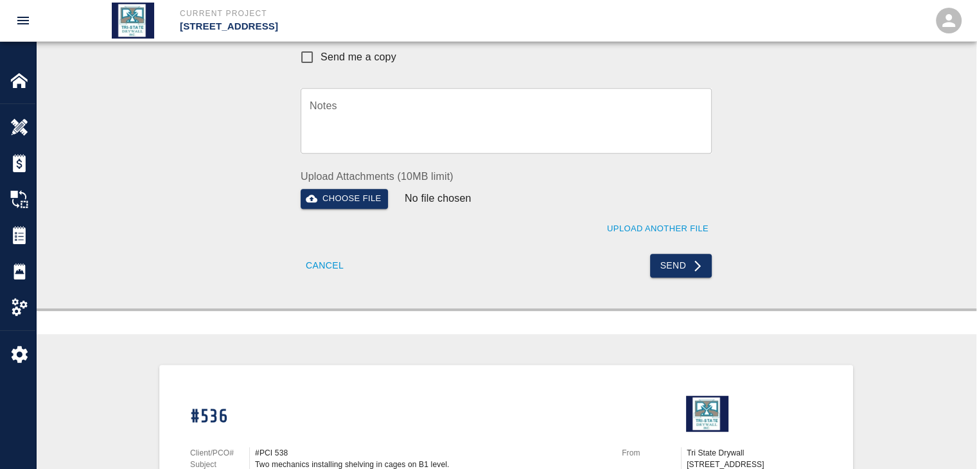
scroll to position [556, 0]
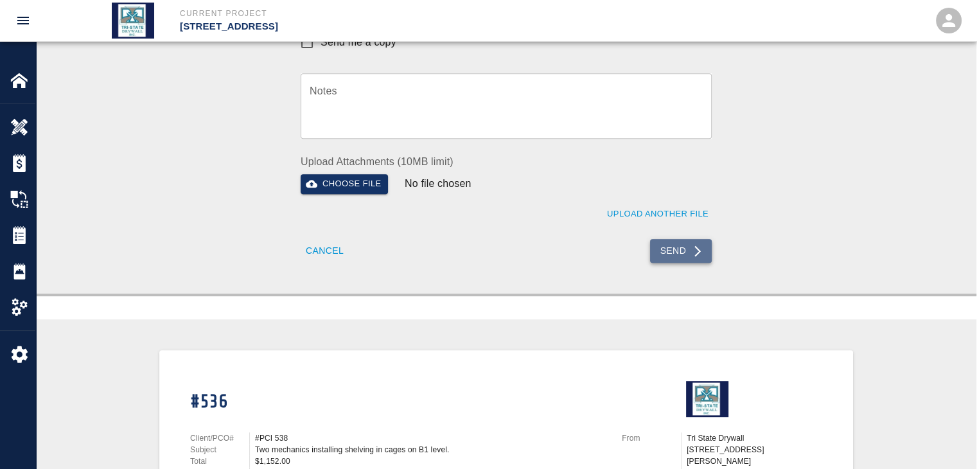
click at [665, 252] on button "Send" at bounding box center [681, 251] width 62 height 24
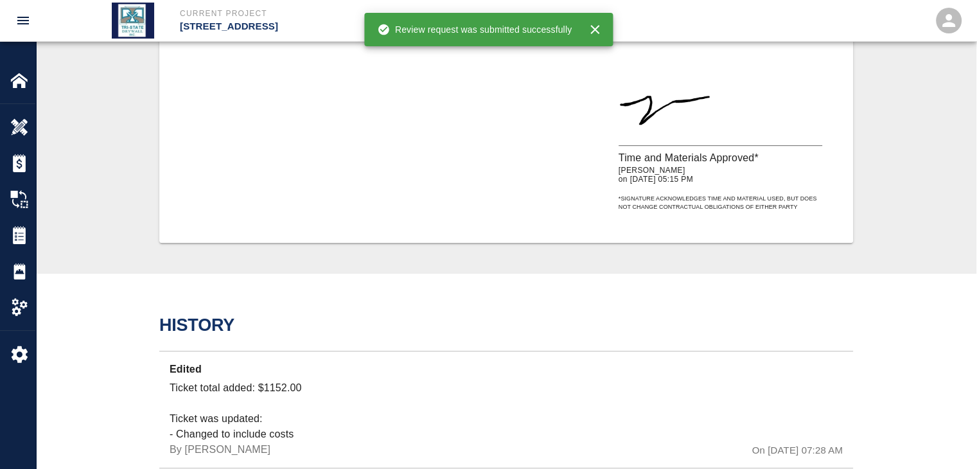
scroll to position [877, 0]
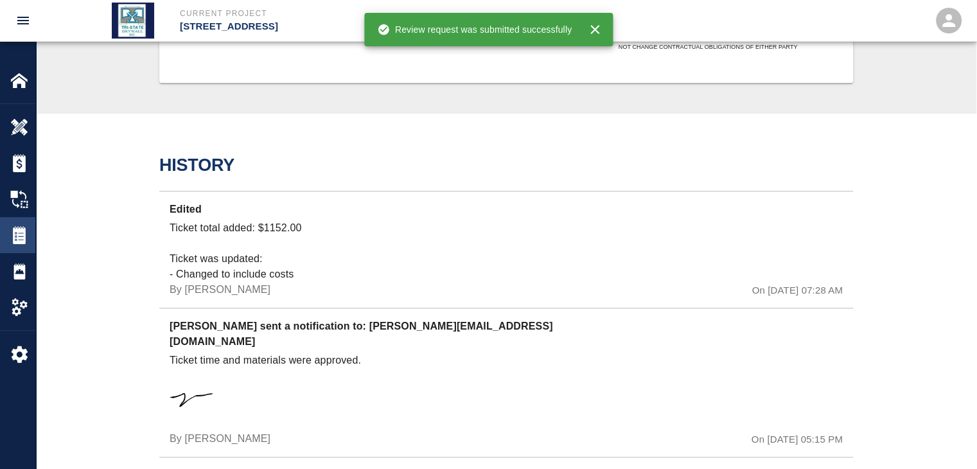
click at [17, 223] on div "Tickets" at bounding box center [17, 235] width 35 height 36
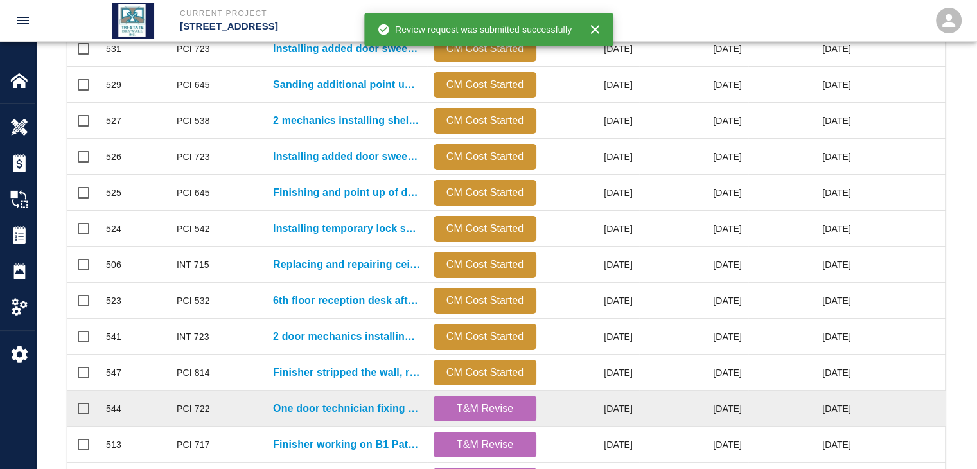
scroll to position [676, 0]
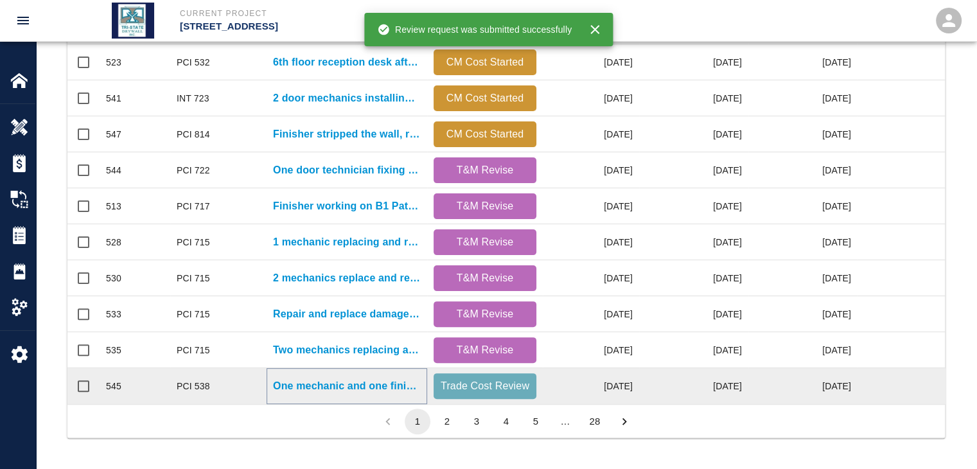
click at [344, 378] on p "One mechanic and one finisher framing and patching 5 locations..." at bounding box center [347, 385] width 148 height 15
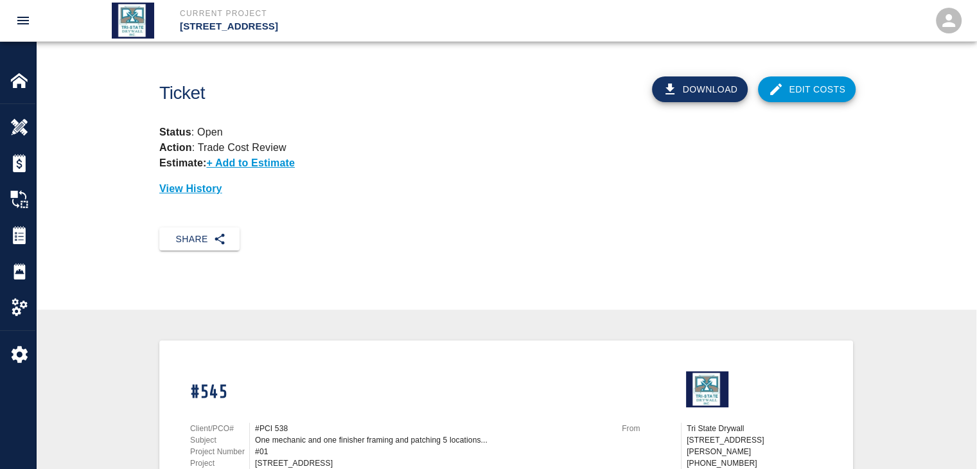
click at [818, 80] on link "Edit Costs" at bounding box center [807, 89] width 98 height 26
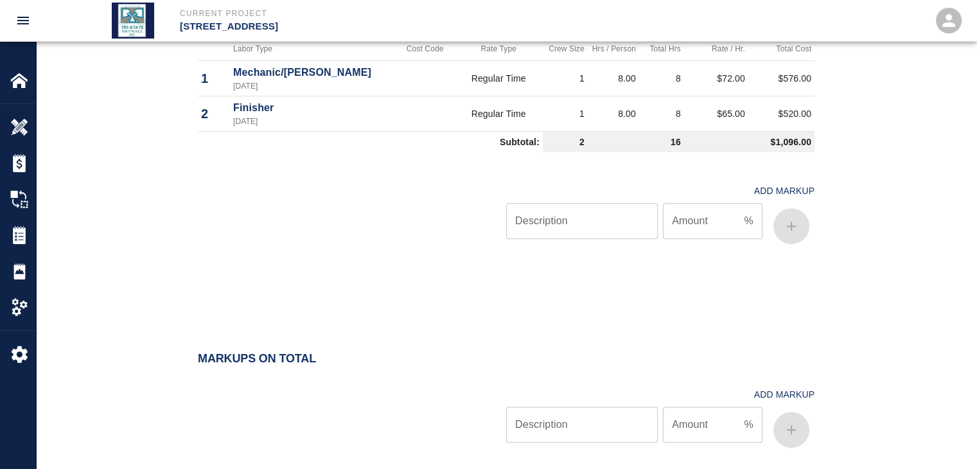
scroll to position [832, 0]
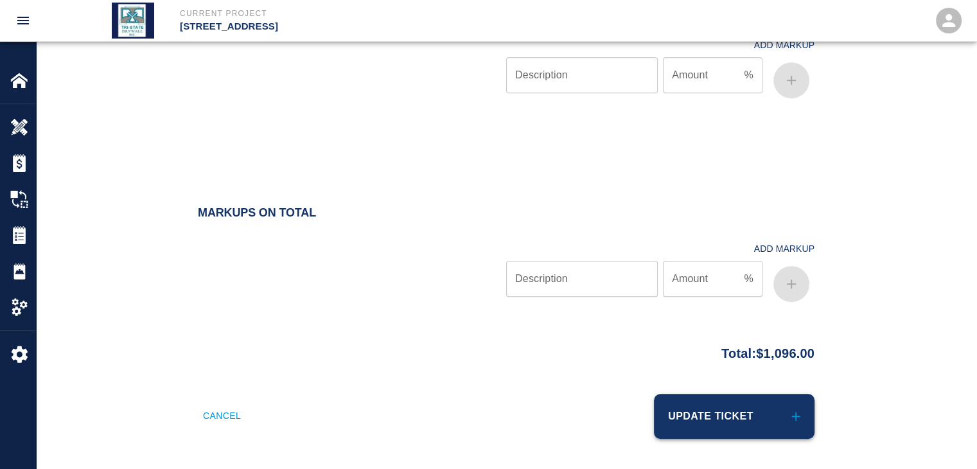
click at [693, 400] on button "Update Ticket" at bounding box center [734, 416] width 161 height 45
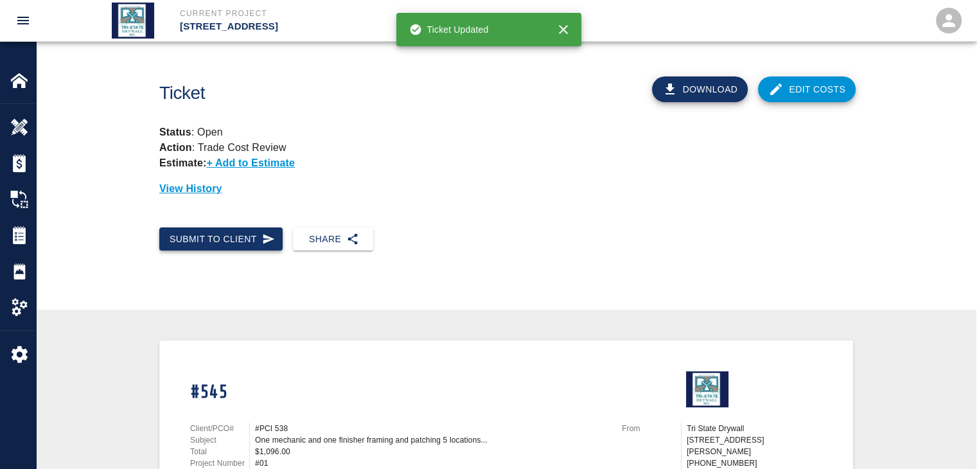
click at [231, 233] on button "Submit to Client" at bounding box center [220, 239] width 123 height 24
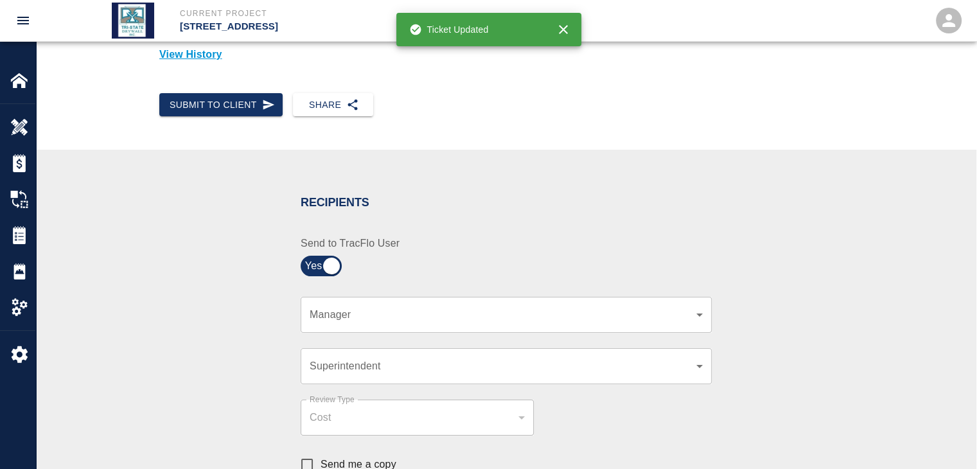
scroll to position [214, 0]
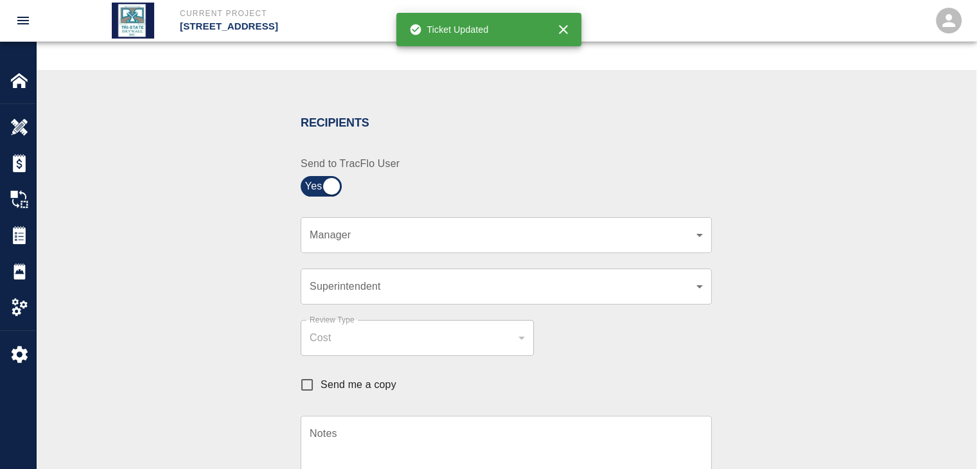
click at [699, 227] on body "Current Project [STREET_ADDRESS] Home [STREET_ADDRESS] Overview Estimates Chang…" at bounding box center [488, 20] width 977 height 469
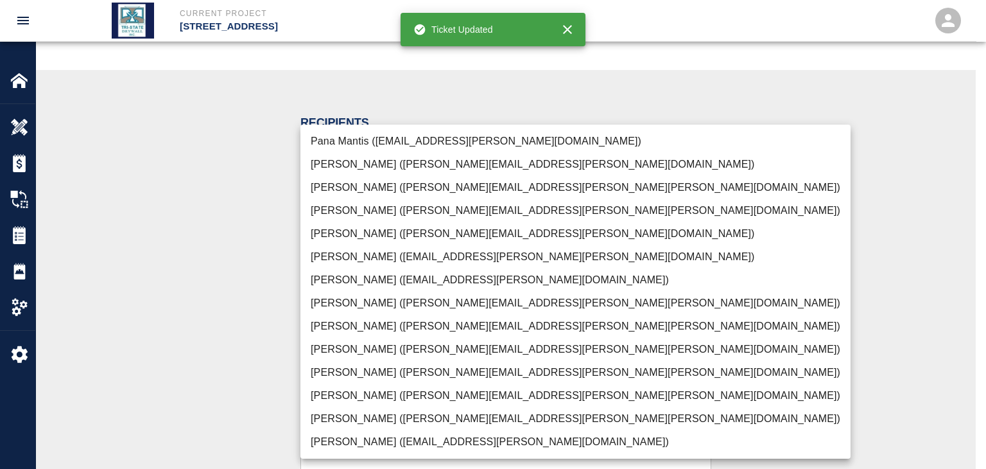
click at [442, 417] on li "[PERSON_NAME] ([PERSON_NAME][EMAIL_ADDRESS][PERSON_NAME][PERSON_NAME][DOMAIN_NA…" at bounding box center [576, 418] width 550 height 23
type input "f2151df9-a33d-4239-98b3-85d2c5195f79"
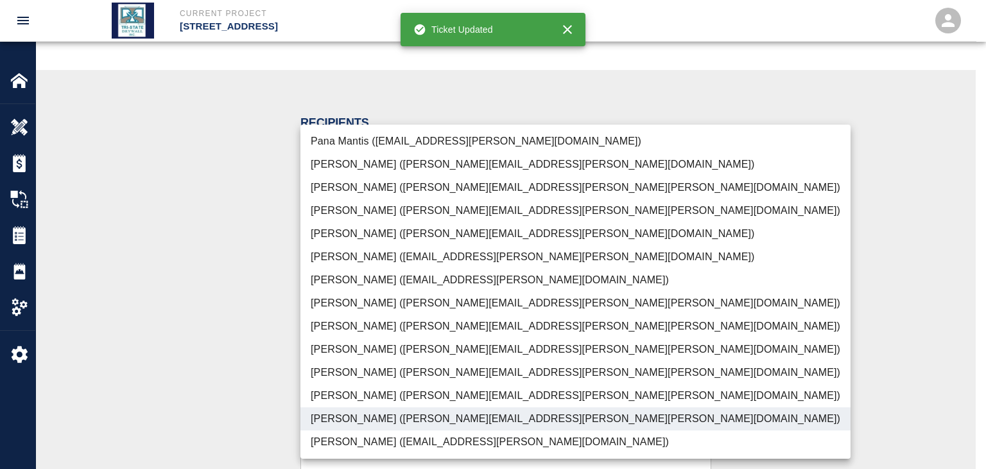
click at [214, 368] on div at bounding box center [493, 234] width 986 height 469
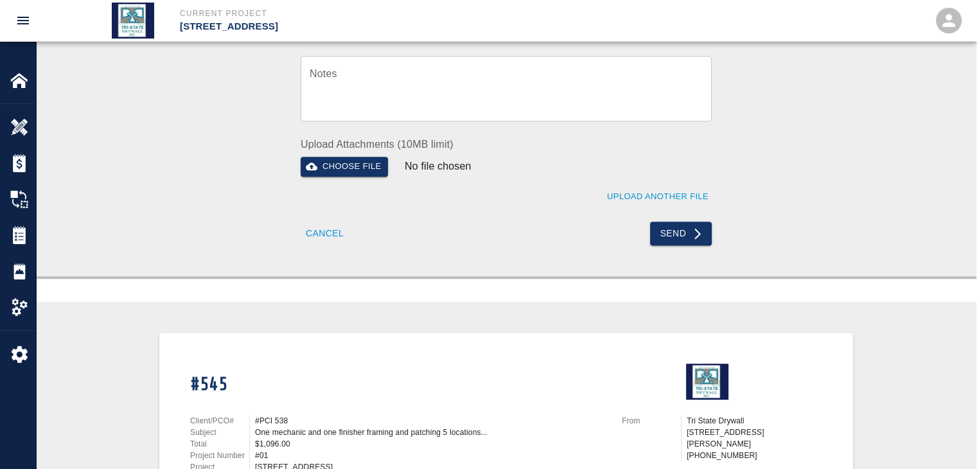
scroll to position [642, 0]
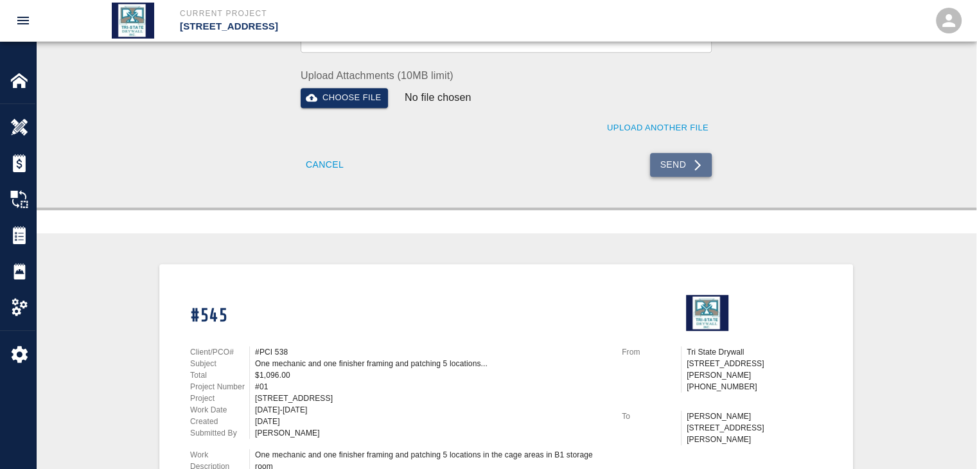
click at [687, 163] on button "Send" at bounding box center [681, 165] width 62 height 24
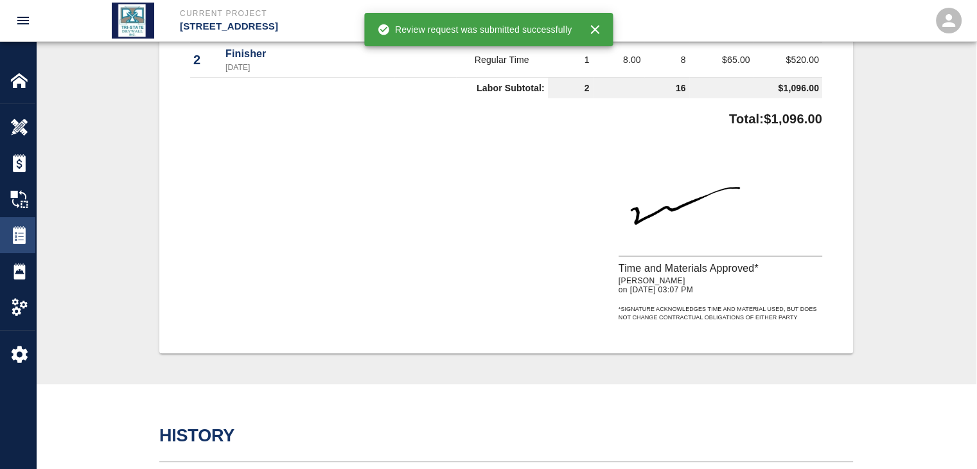
click at [10, 242] on div "Tickets" at bounding box center [17, 235] width 35 height 36
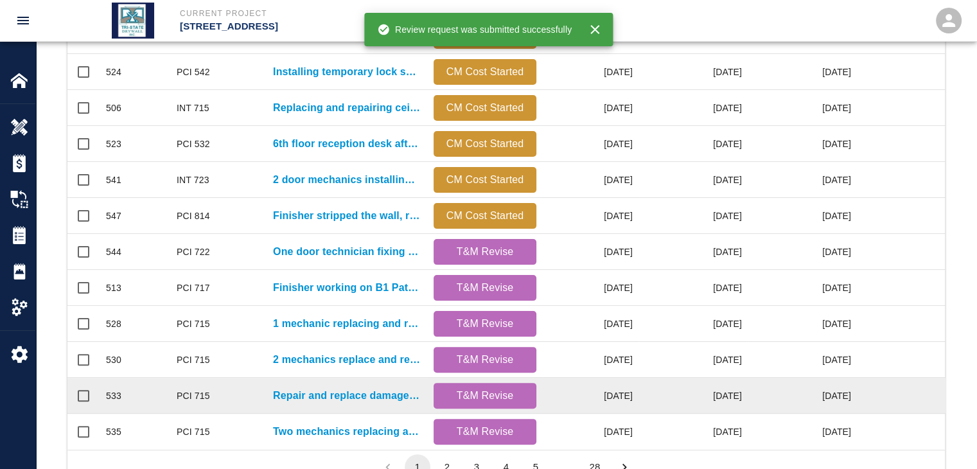
scroll to position [676, 0]
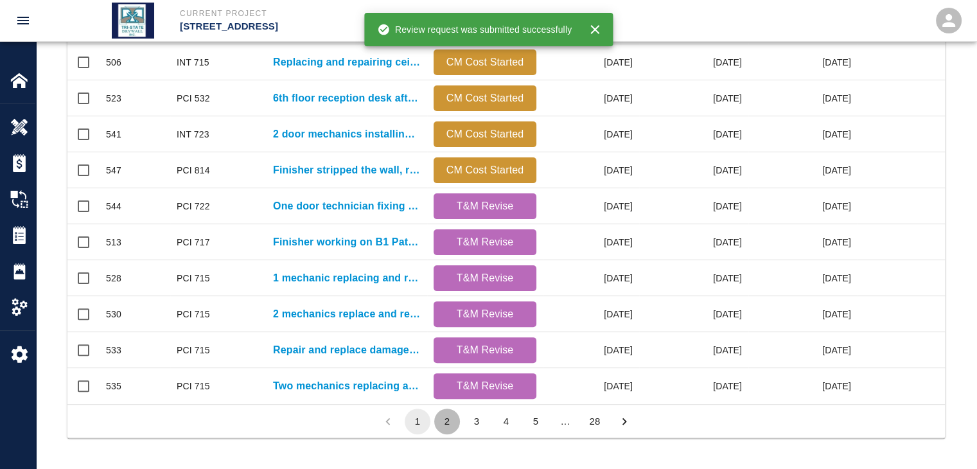
click at [444, 415] on button "2" at bounding box center [447, 421] width 26 height 26
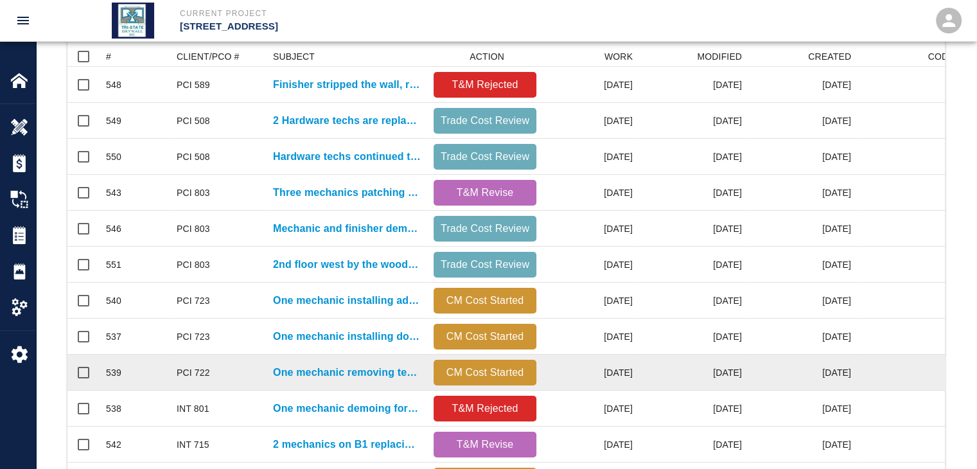
scroll to position [162, 0]
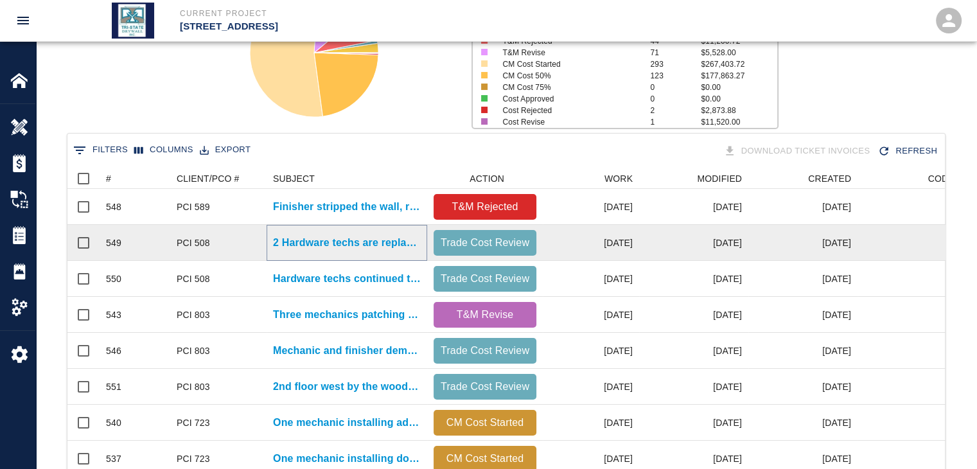
click at [374, 239] on p "2 Hardware techs are replacing the original level handle locksets..." at bounding box center [347, 242] width 148 height 15
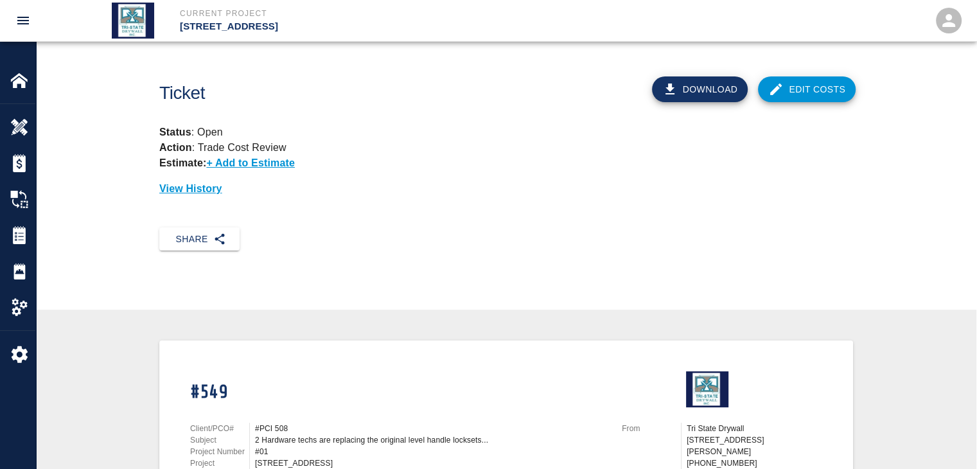
click at [819, 94] on link "Edit Costs" at bounding box center [807, 89] width 98 height 26
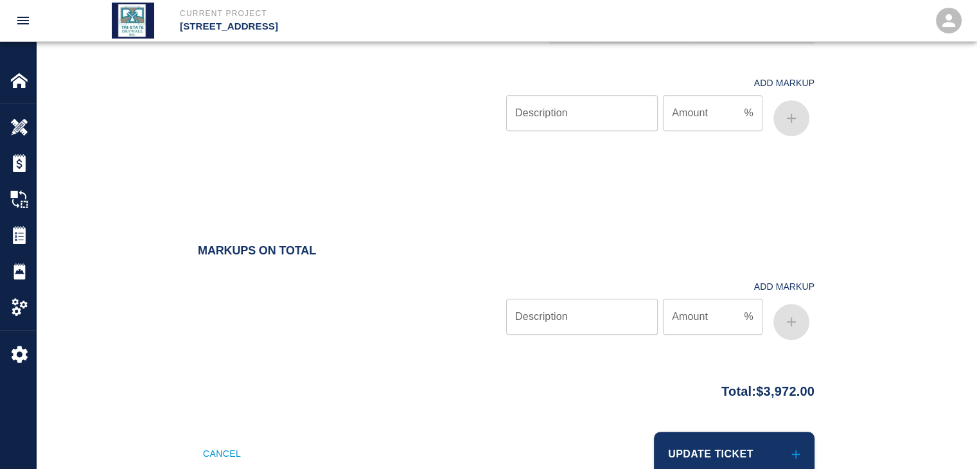
scroll to position [973, 0]
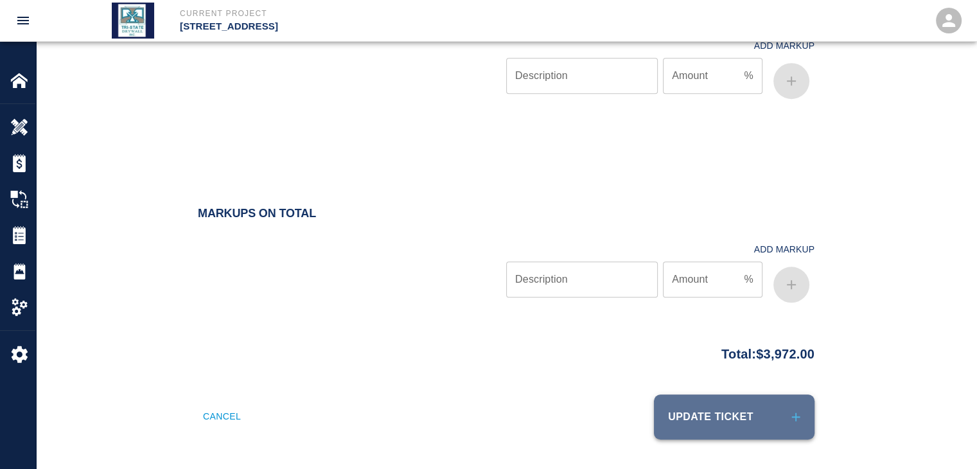
click at [742, 420] on button "Update Ticket" at bounding box center [734, 416] width 161 height 45
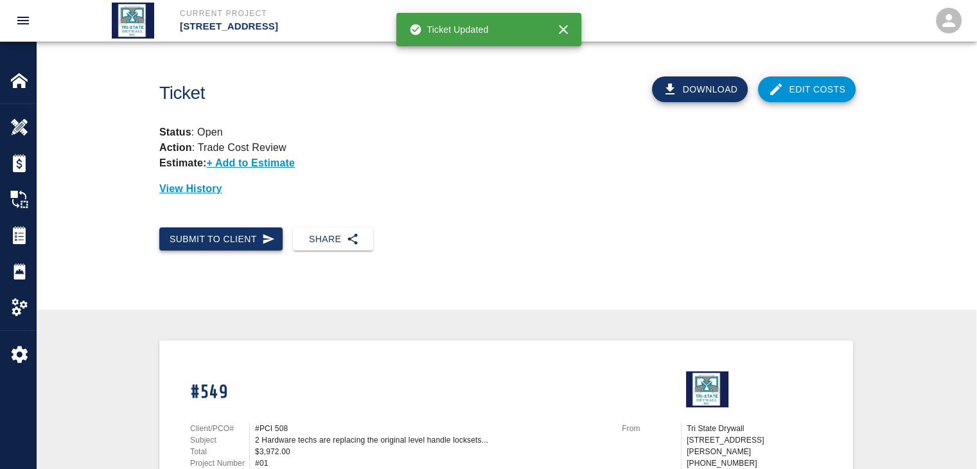
click at [241, 234] on button "Submit to Client" at bounding box center [220, 239] width 123 height 24
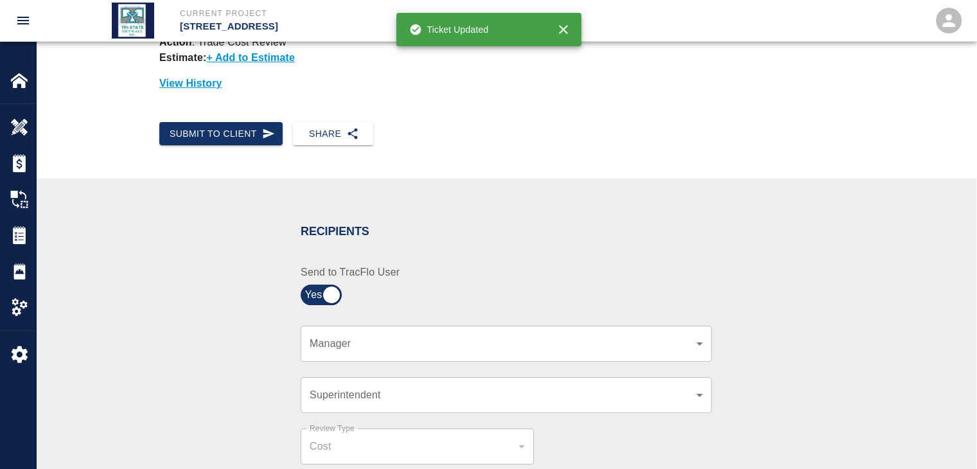
scroll to position [214, 0]
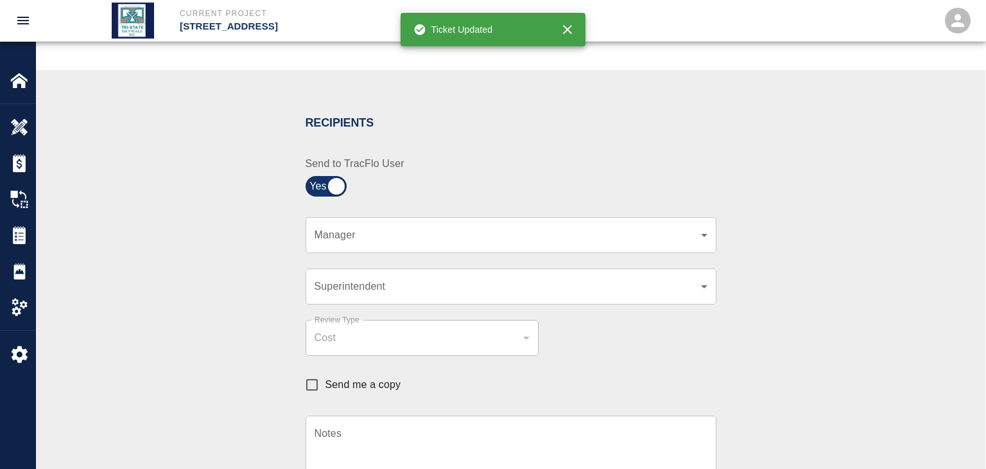
click at [685, 229] on body "Current Project [STREET_ADDRESS] Home [STREET_ADDRESS] Overview Estimates Chang…" at bounding box center [493, 20] width 986 height 469
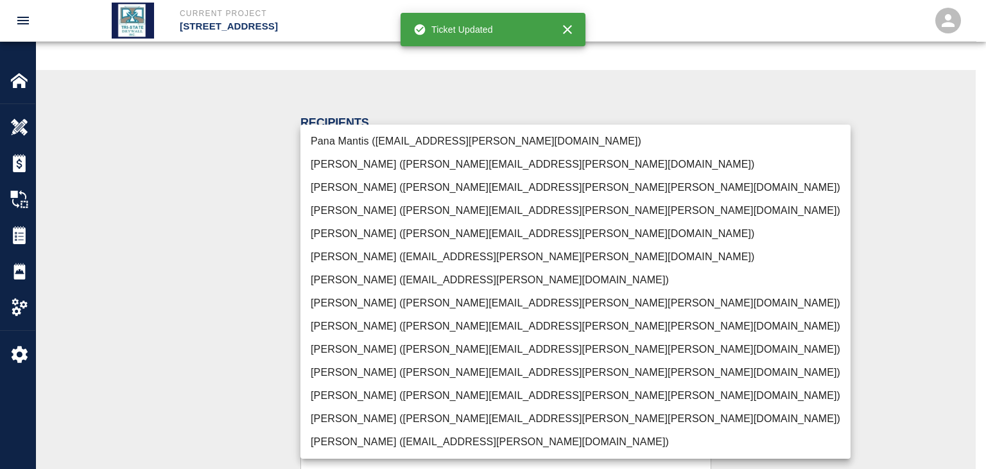
drag, startPoint x: 435, startPoint y: 421, endPoint x: 375, endPoint y: 414, distance: 60.8
click at [435, 421] on li "[PERSON_NAME] ([PERSON_NAME][EMAIL_ADDRESS][PERSON_NAME][PERSON_NAME][DOMAIN_NA…" at bounding box center [576, 418] width 550 height 23
type input "f2151df9-a33d-4239-98b3-85d2c5195f79"
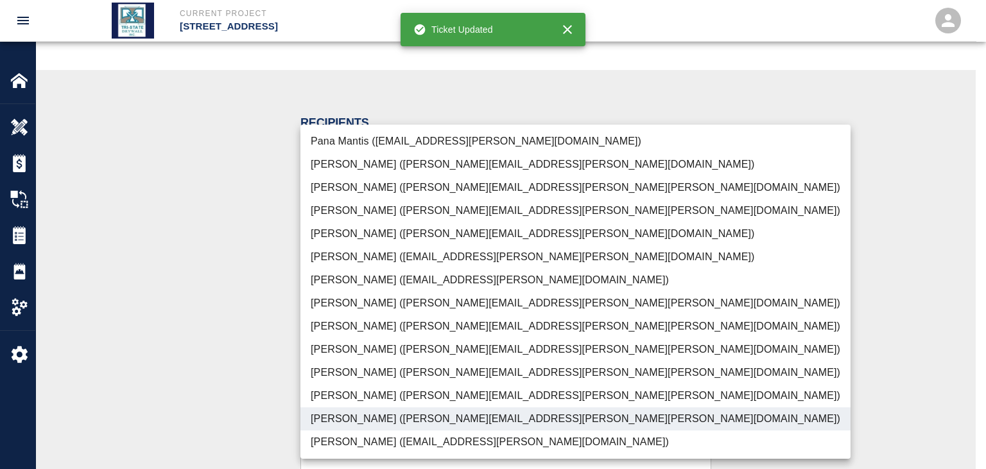
click at [175, 402] on div at bounding box center [493, 234] width 986 height 469
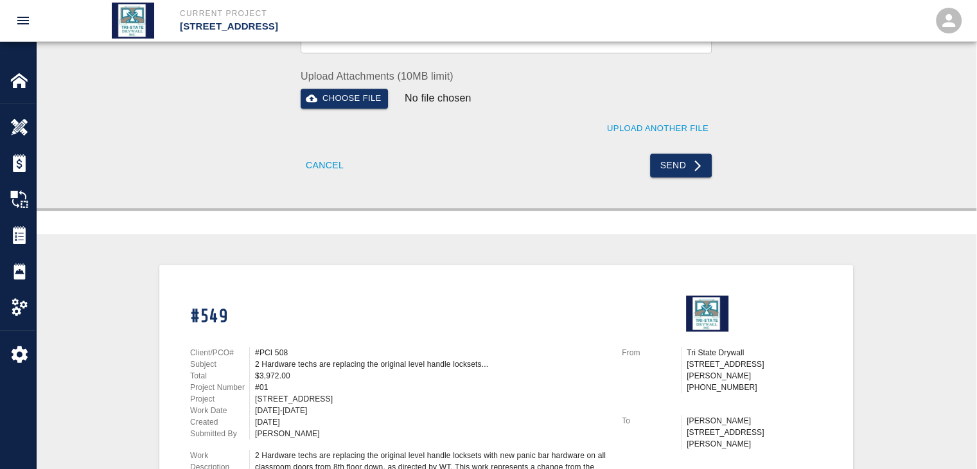
scroll to position [642, 0]
click at [660, 168] on button "Send" at bounding box center [681, 165] width 62 height 24
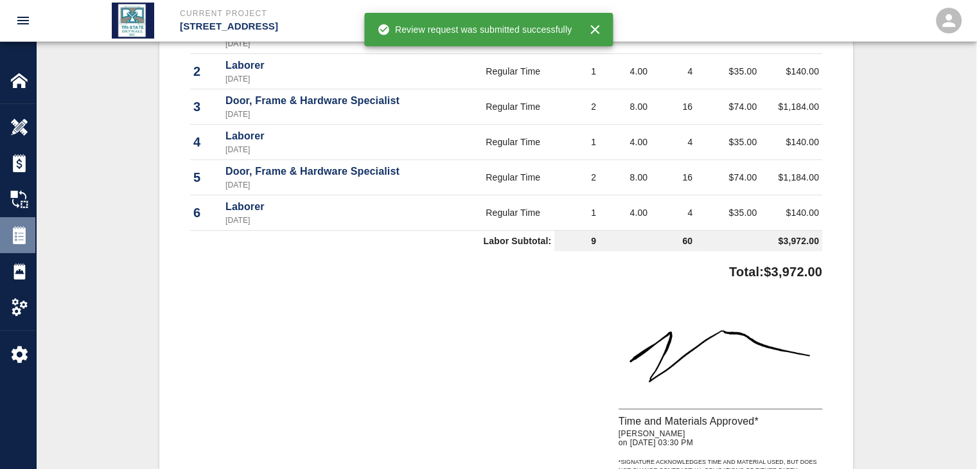
click at [19, 240] on img at bounding box center [19, 235] width 18 height 18
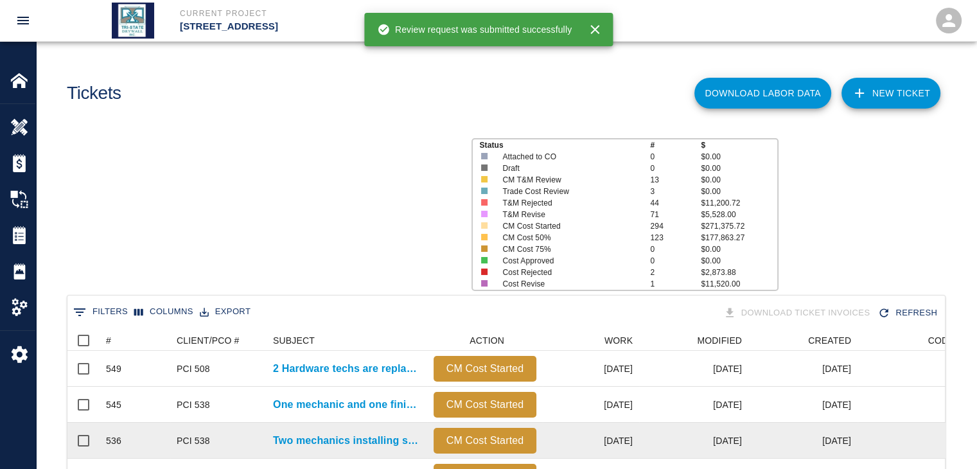
scroll to position [740, 868]
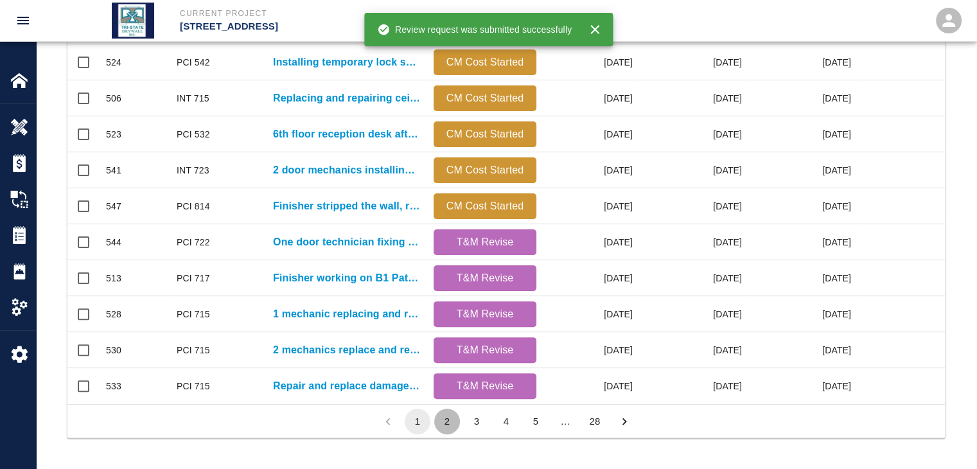
click at [446, 422] on button "2" at bounding box center [447, 421] width 26 height 26
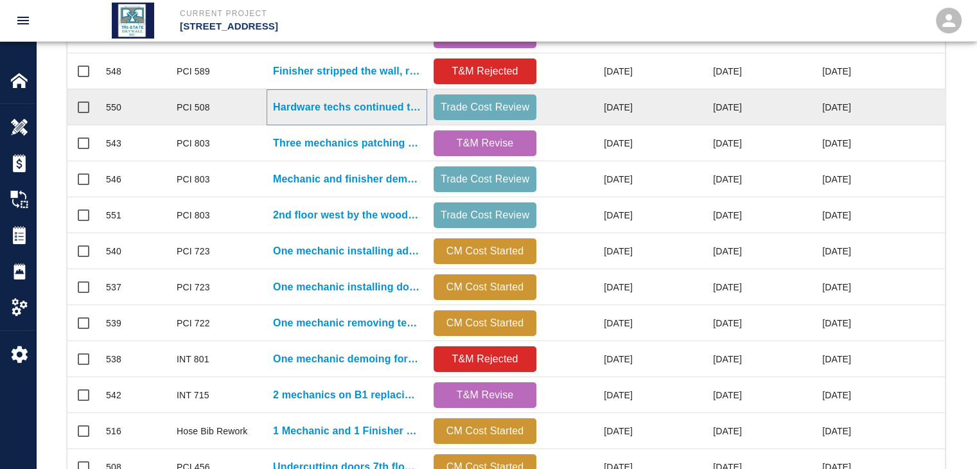
click at [398, 109] on p "Hardware techs continued the work [DATE] and this week..." at bounding box center [347, 107] width 148 height 15
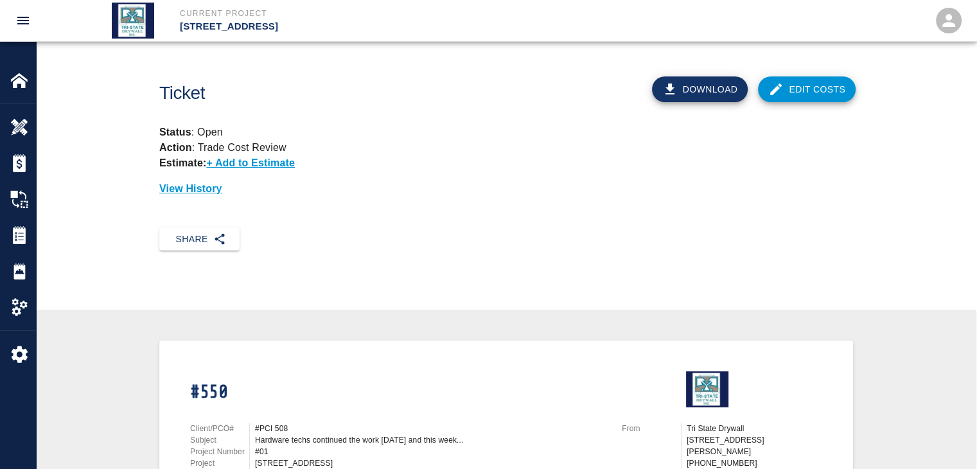
click at [827, 94] on link "Edit Costs" at bounding box center [807, 89] width 98 height 26
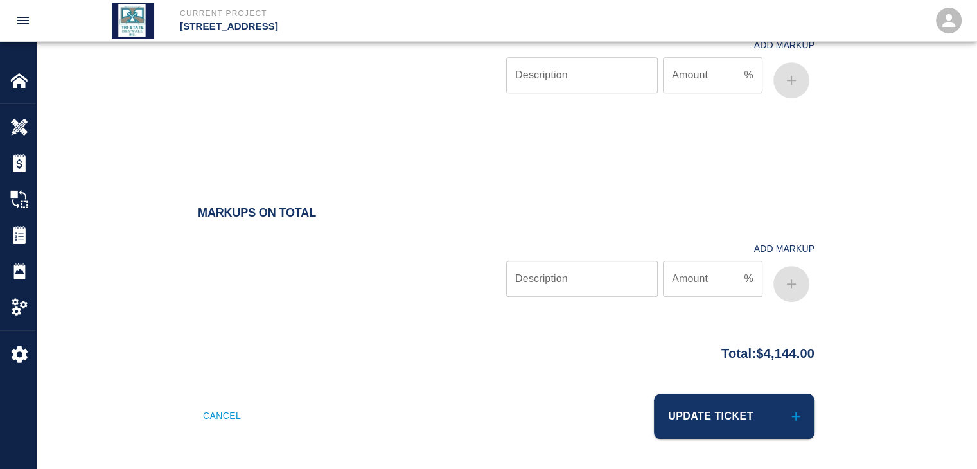
click at [704, 439] on div "Cancel Update Ticket" at bounding box center [506, 423] width 940 height 91
click at [687, 413] on button "Update Ticket" at bounding box center [734, 416] width 161 height 45
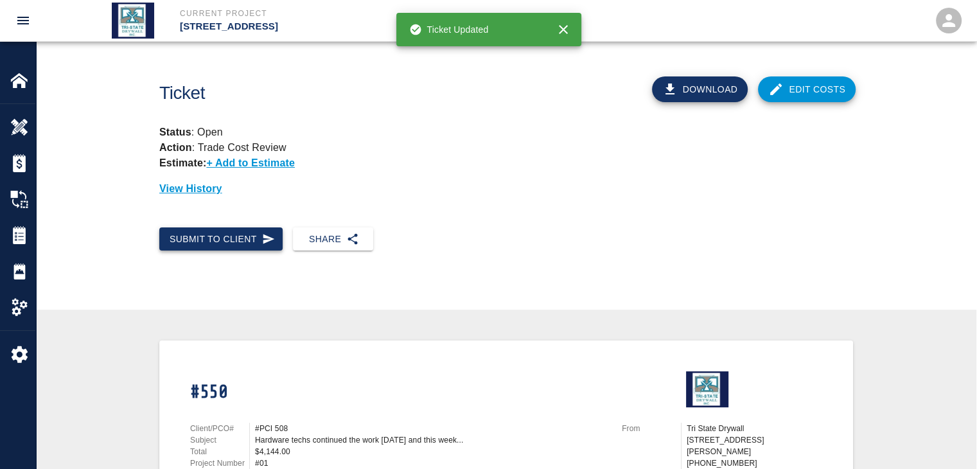
click at [229, 232] on button "Submit to Client" at bounding box center [220, 239] width 123 height 24
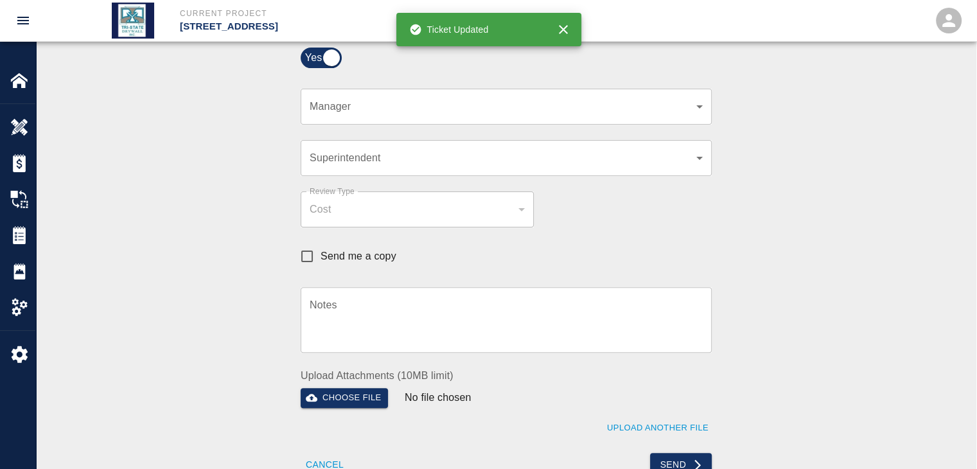
click at [705, 102] on div "​ Manager" at bounding box center [506, 107] width 411 height 36
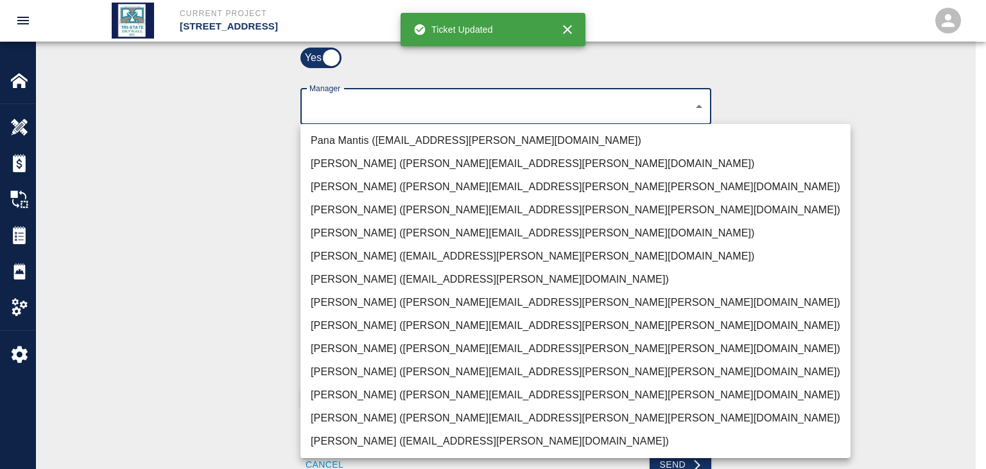
click at [352, 417] on li "[PERSON_NAME] ([PERSON_NAME][EMAIL_ADDRESS][PERSON_NAME][PERSON_NAME][DOMAIN_NA…" at bounding box center [576, 418] width 550 height 23
type input "f2151df9-a33d-4239-98b3-85d2c5195f79"
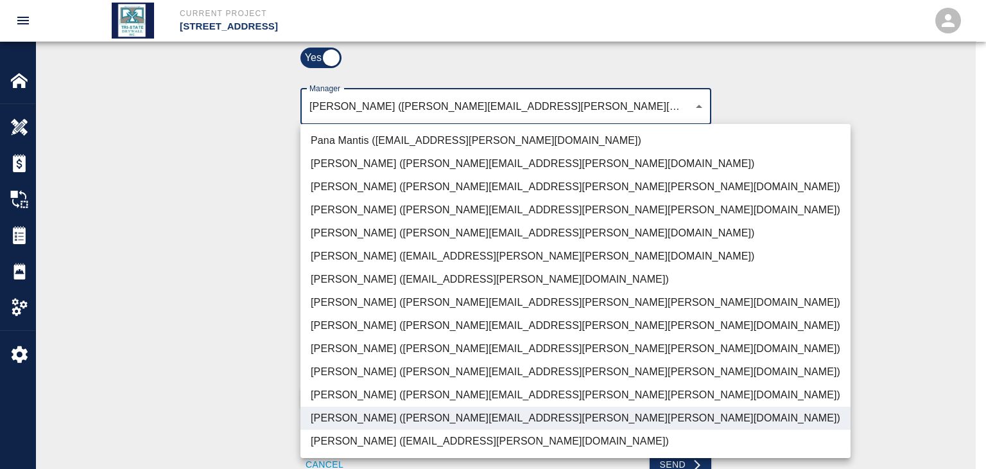
click at [224, 381] on div at bounding box center [493, 234] width 986 height 469
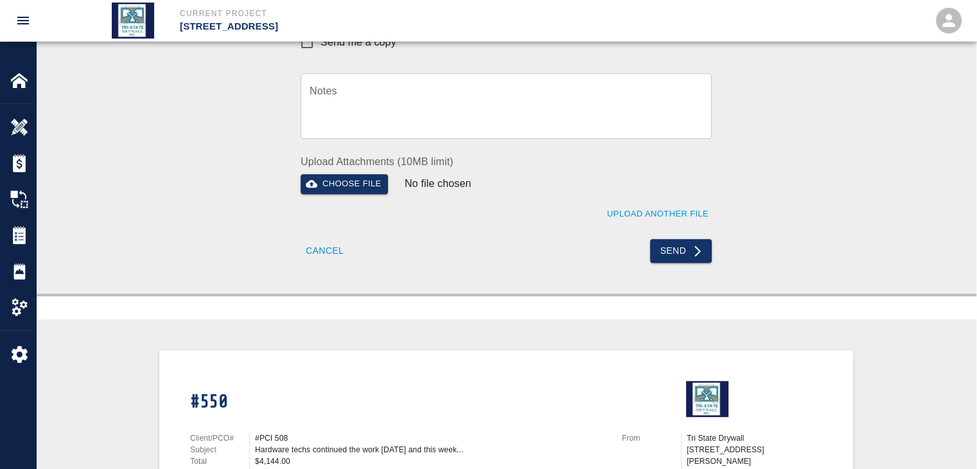
click at [696, 236] on div "Send" at bounding box center [604, 242] width 213 height 39
click at [689, 245] on button "Send" at bounding box center [681, 251] width 62 height 24
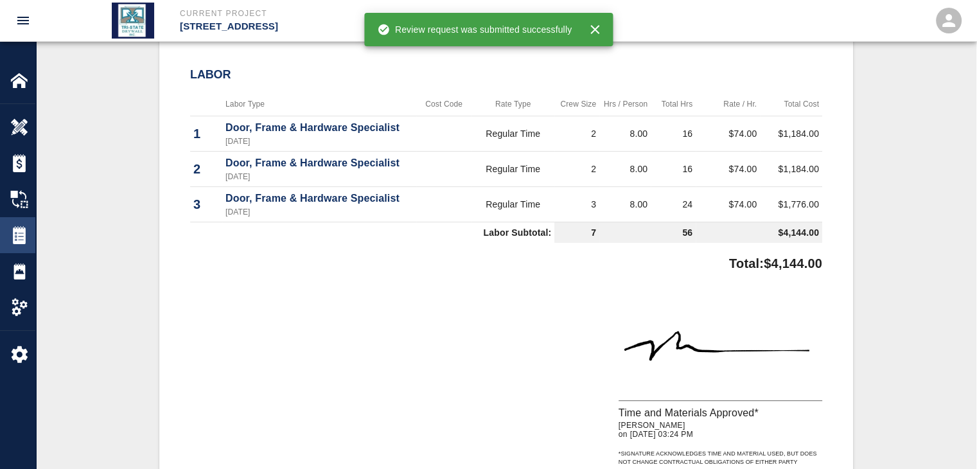
click at [26, 245] on div "Tickets" at bounding box center [17, 235] width 35 height 36
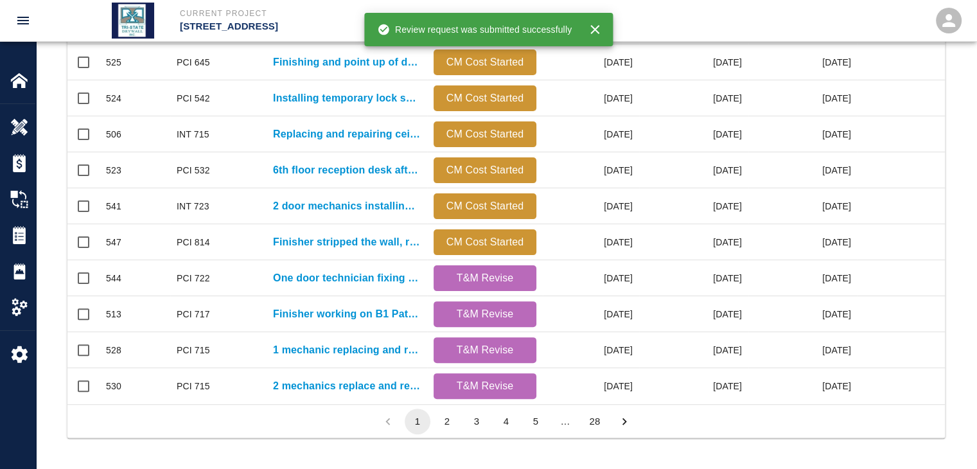
click at [444, 412] on button "2" at bounding box center [447, 421] width 26 height 26
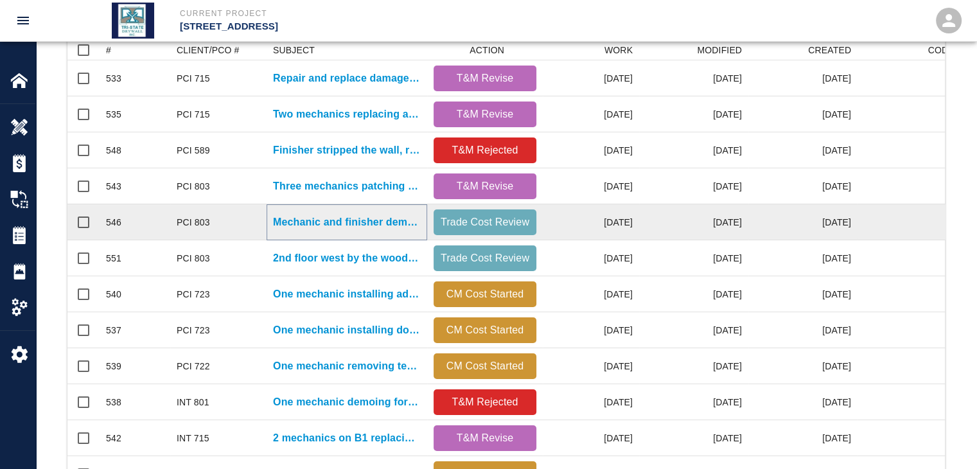
click at [414, 226] on p "Mechanic and finisher demolished and patching the wall with wall..." at bounding box center [347, 221] width 148 height 15
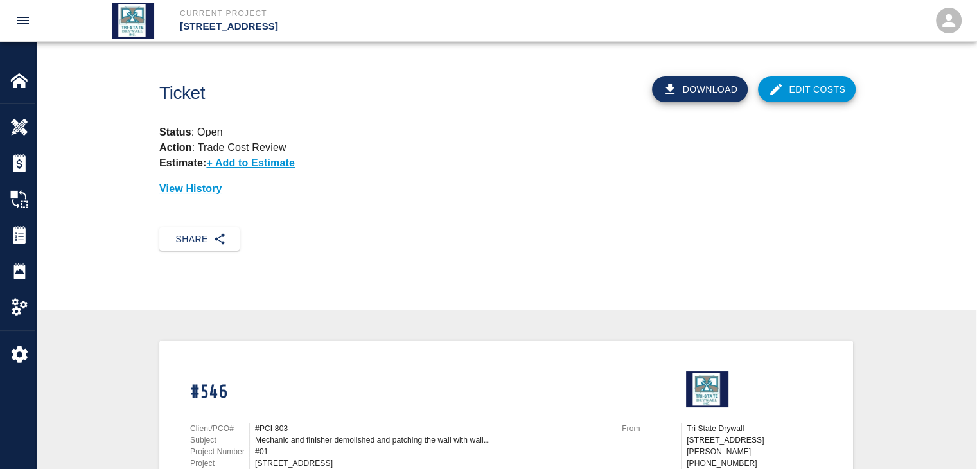
click at [840, 82] on link "Edit Costs" at bounding box center [807, 89] width 98 height 26
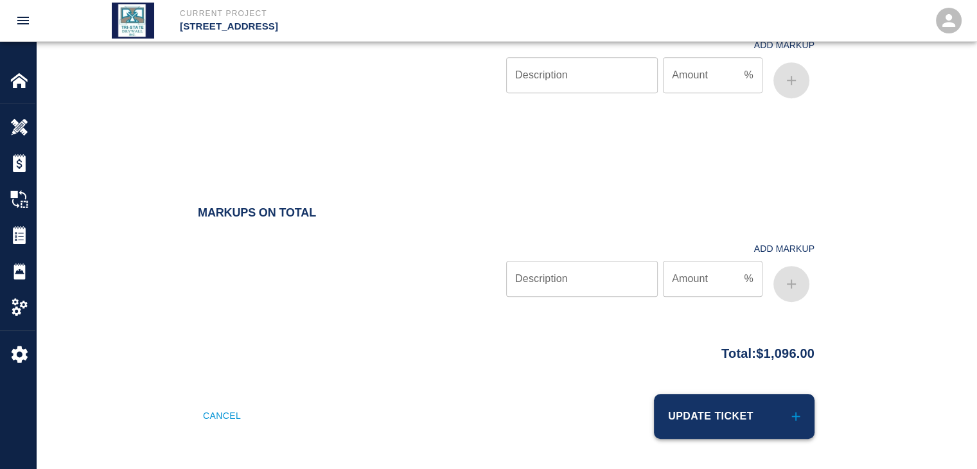
click at [686, 407] on button "Update Ticket" at bounding box center [734, 416] width 161 height 45
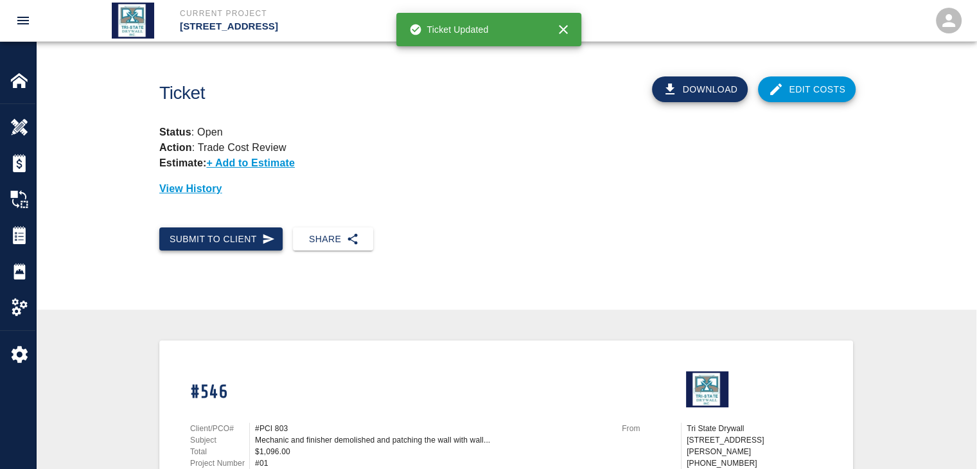
click at [277, 242] on button "Submit to Client" at bounding box center [220, 239] width 123 height 24
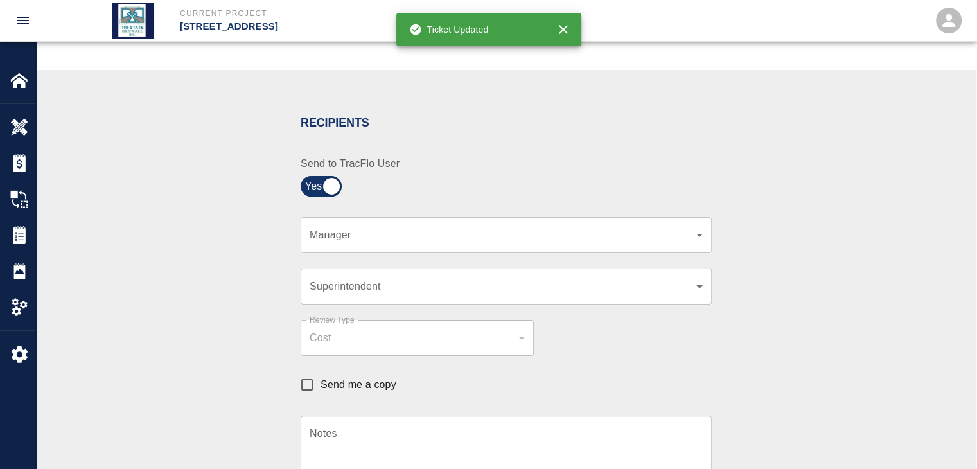
click at [695, 241] on body "Current Project [STREET_ADDRESS] Home [STREET_ADDRESS] Overview Estimates Chang…" at bounding box center [488, 20] width 977 height 469
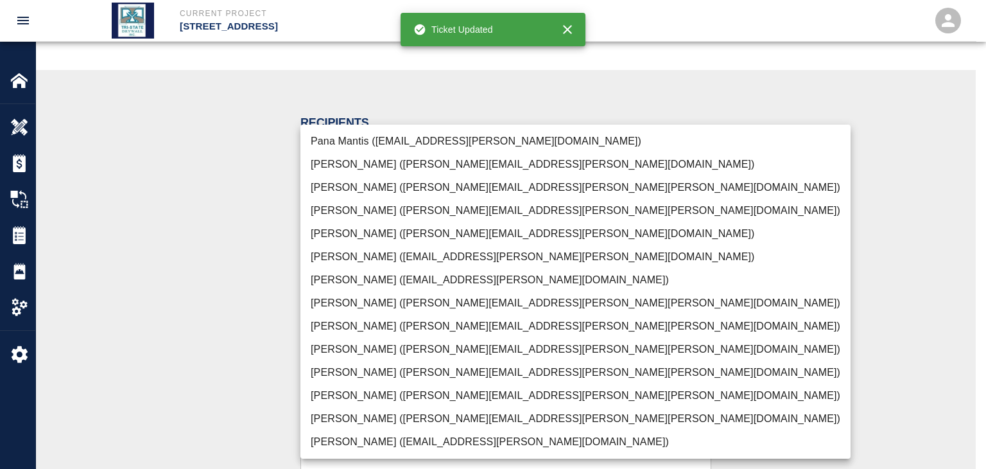
click at [435, 417] on li "[PERSON_NAME] ([PERSON_NAME][EMAIL_ADDRESS][PERSON_NAME][PERSON_NAME][DOMAIN_NA…" at bounding box center [576, 418] width 550 height 23
type input "f2151df9-a33d-4239-98b3-85d2c5195f79"
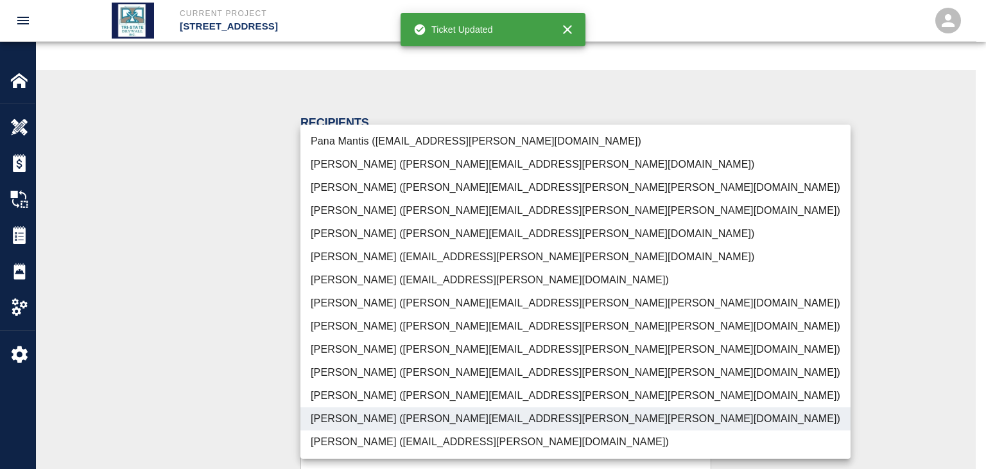
click at [219, 389] on div at bounding box center [493, 234] width 986 height 469
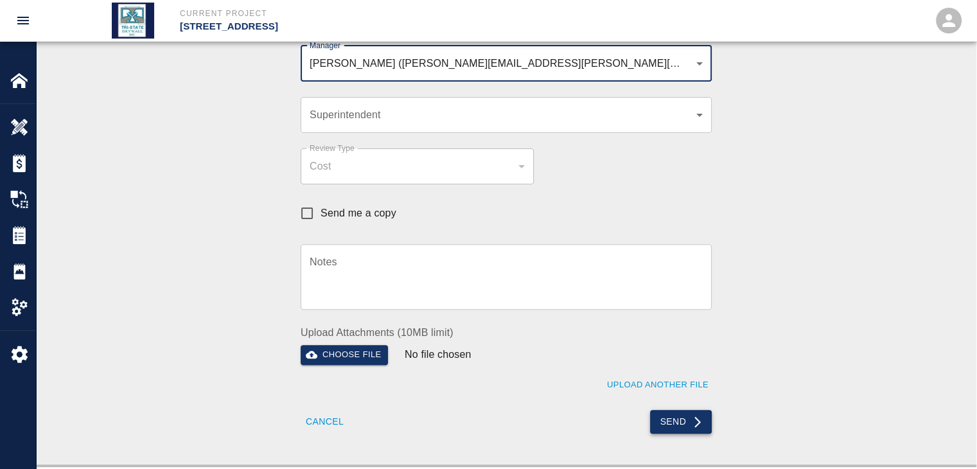
click at [668, 423] on button "Send" at bounding box center [681, 422] width 62 height 24
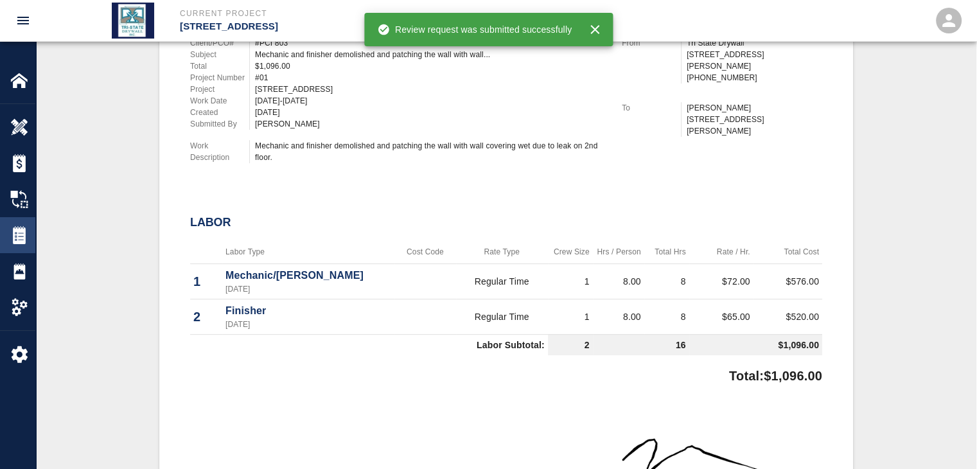
click at [10, 234] on img at bounding box center [19, 235] width 18 height 18
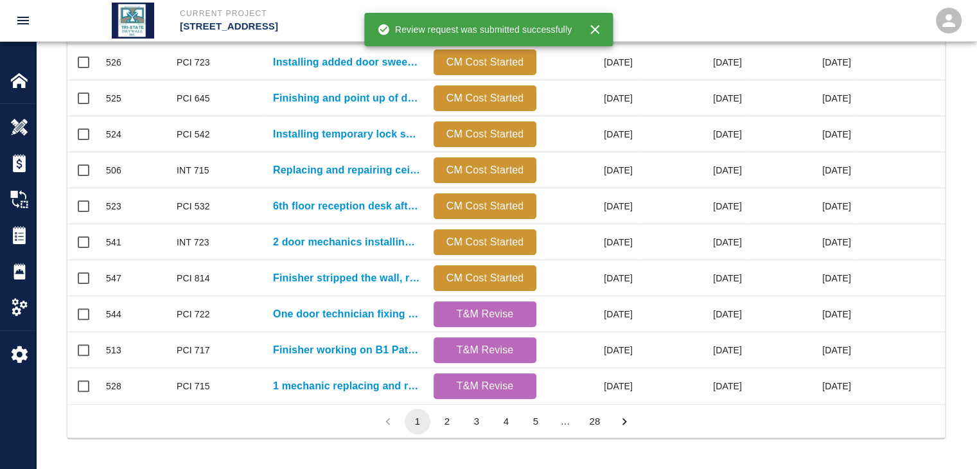
click at [457, 421] on button "2" at bounding box center [447, 421] width 26 height 26
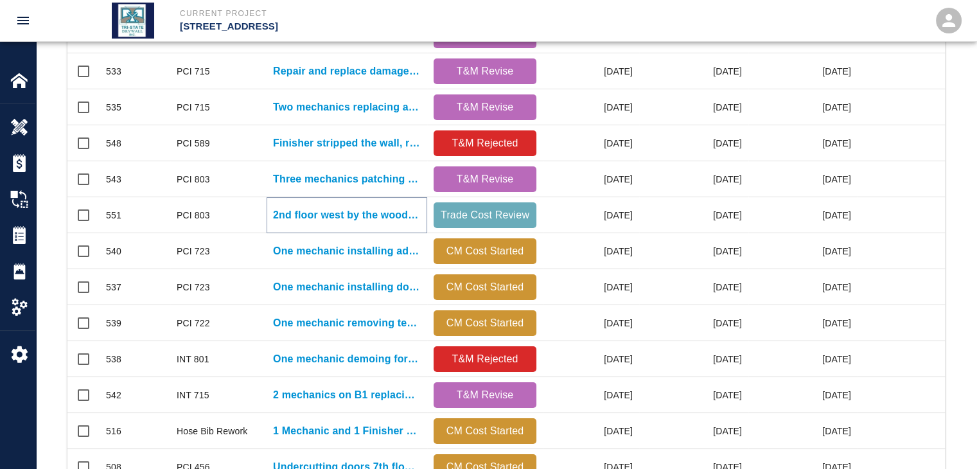
click at [388, 218] on p "2nd floor west by the wood ceiling SPC 10. Finisher..." at bounding box center [347, 214] width 148 height 15
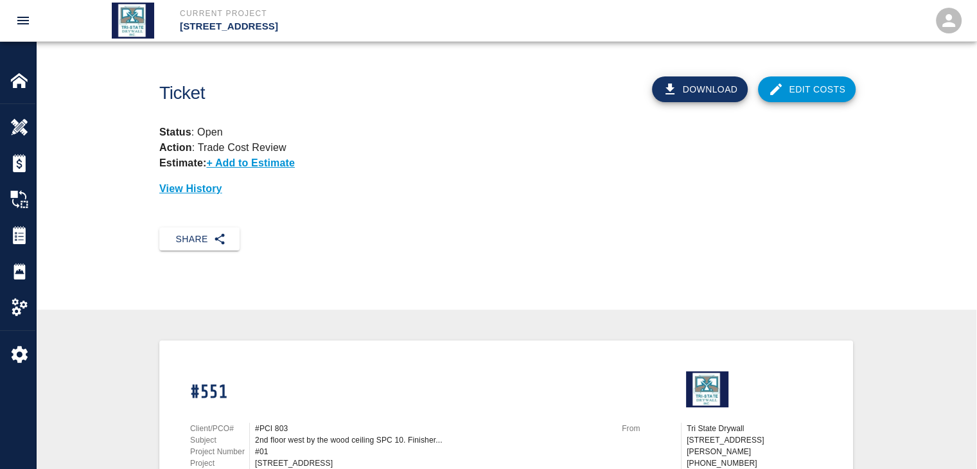
click at [800, 86] on link "Edit Costs" at bounding box center [807, 89] width 98 height 26
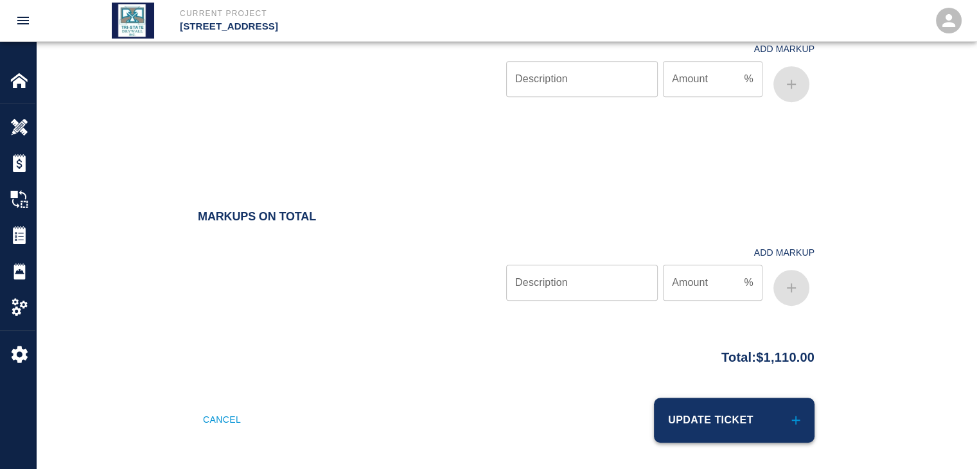
click at [694, 413] on button "Update Ticket" at bounding box center [734, 420] width 161 height 45
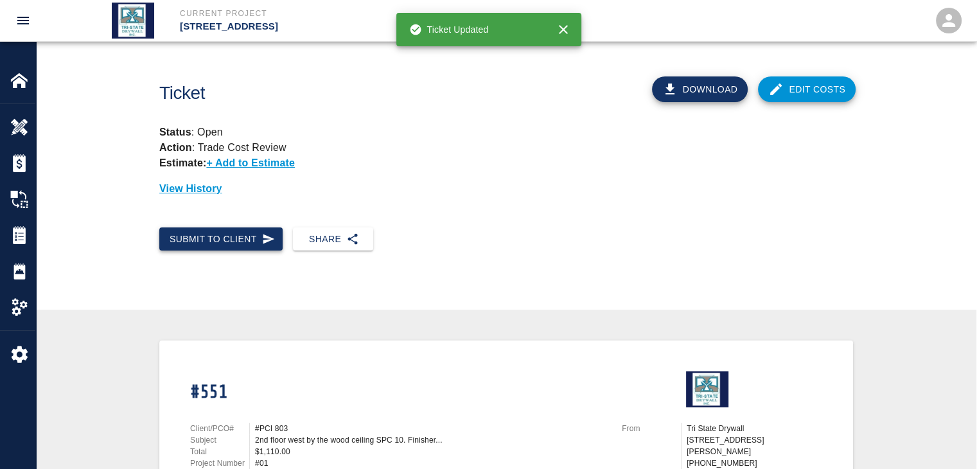
click at [272, 236] on icon "button" at bounding box center [268, 238] width 13 height 13
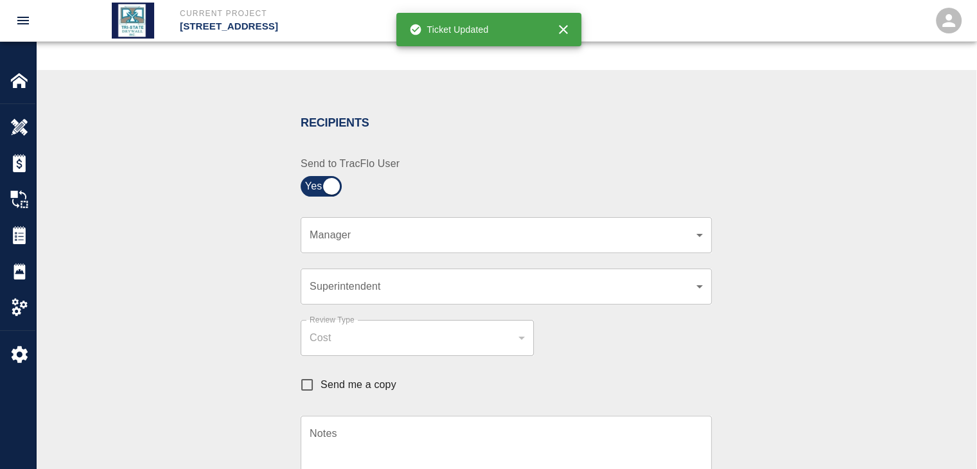
click at [692, 242] on div "​ Manager" at bounding box center [506, 235] width 411 height 36
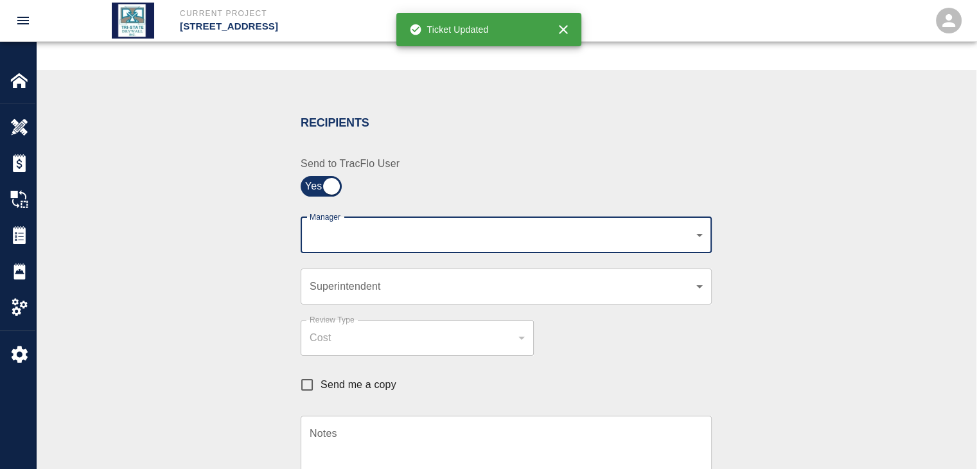
click at [698, 233] on body "Current Project [STREET_ADDRESS] Home [STREET_ADDRESS] Overview Estimates Chang…" at bounding box center [488, 20] width 977 height 469
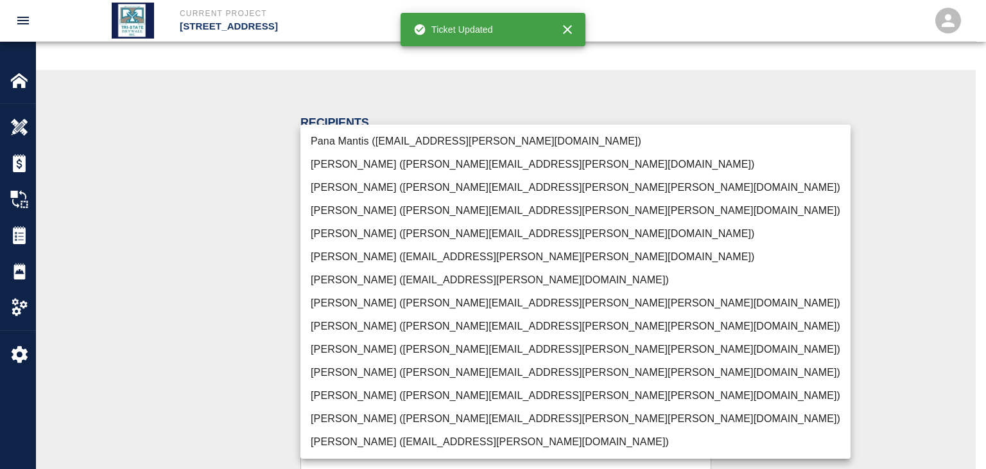
click at [383, 417] on li "[PERSON_NAME] ([PERSON_NAME][EMAIL_ADDRESS][PERSON_NAME][PERSON_NAME][DOMAIN_NA…" at bounding box center [576, 418] width 550 height 23
type input "f2151df9-a33d-4239-98b3-85d2c5195f79"
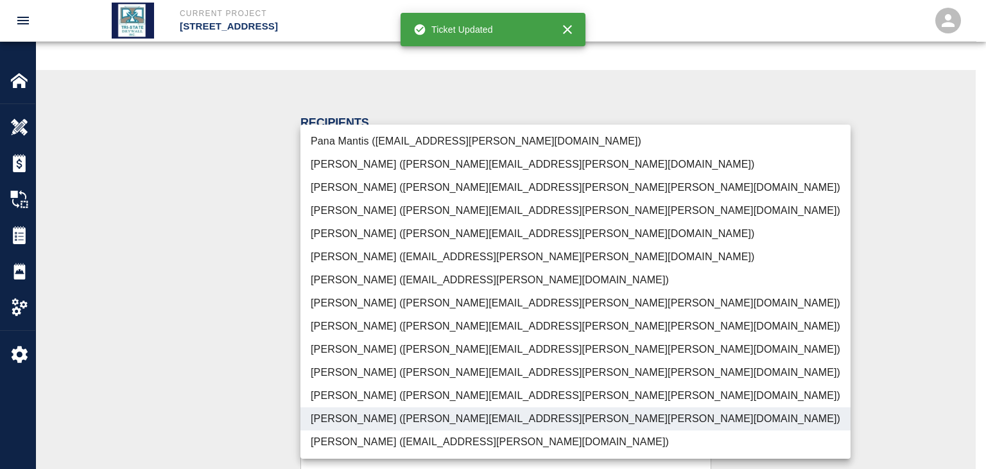
click at [254, 406] on div at bounding box center [493, 234] width 986 height 469
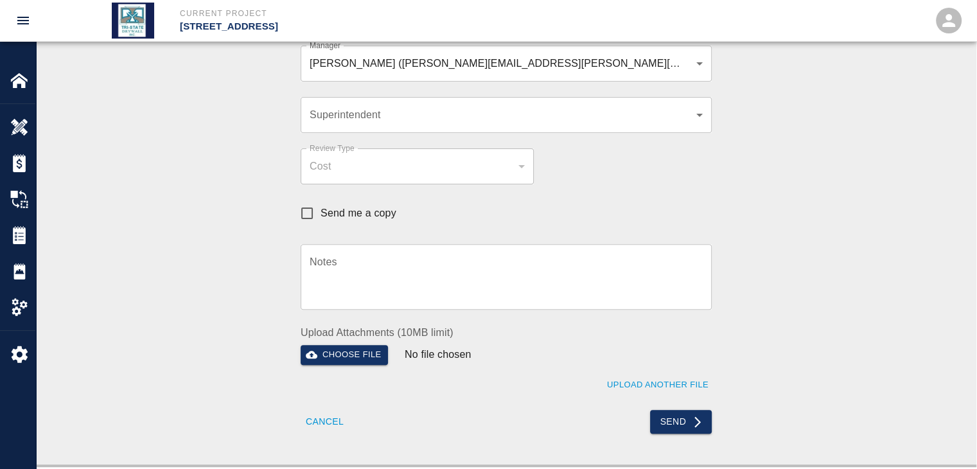
click at [701, 435] on div "Recipients Send to TracFlo User Manager [PERSON_NAME] ([PERSON_NAME][EMAIL_ADDR…" at bounding box center [506, 182] width 940 height 566
click at [691, 424] on icon "submit" at bounding box center [697, 421] width 13 height 13
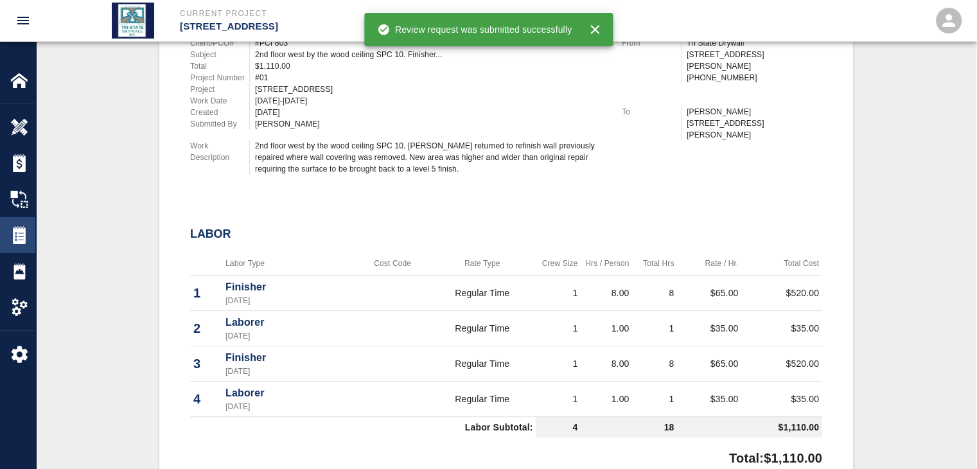
click at [20, 234] on img at bounding box center [19, 235] width 18 height 18
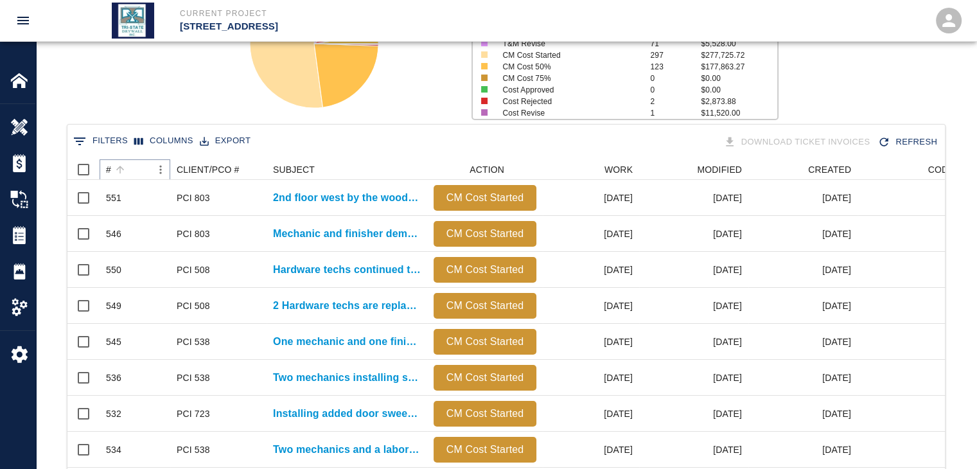
click at [126, 170] on button "Sort" at bounding box center [120, 170] width 18 height 18
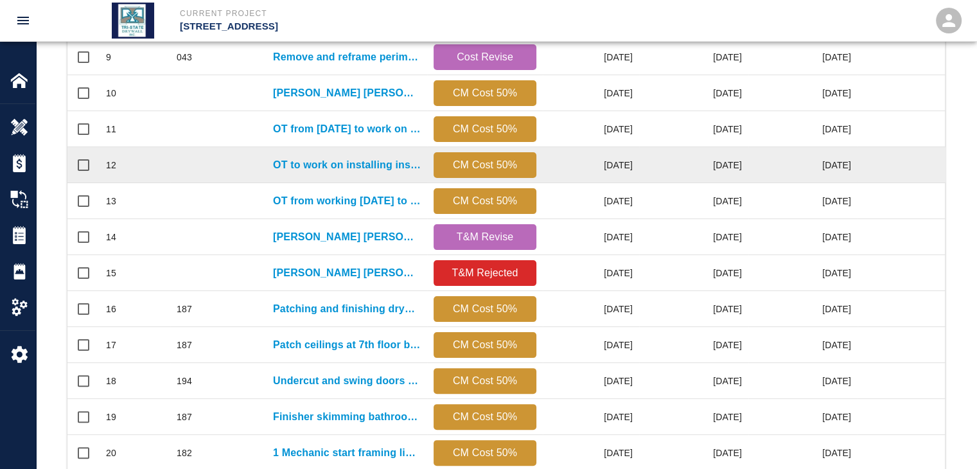
scroll to position [676, 0]
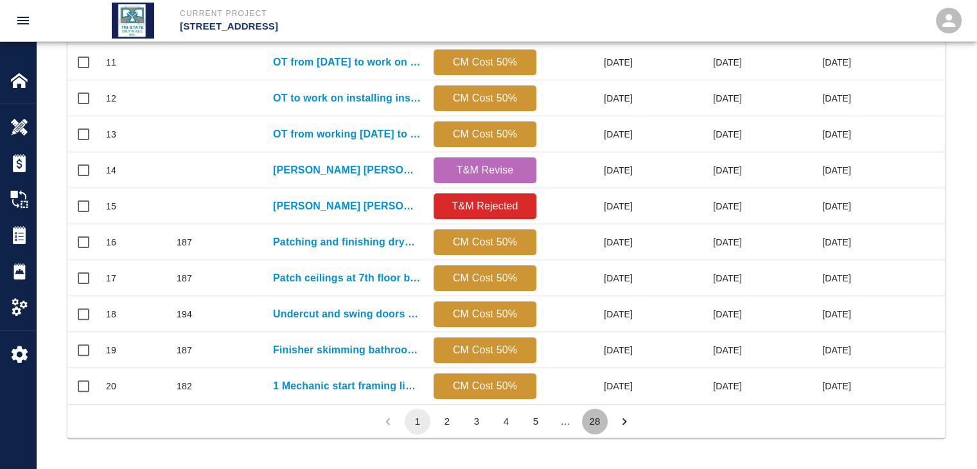
click at [596, 415] on button "28" at bounding box center [595, 421] width 26 height 26
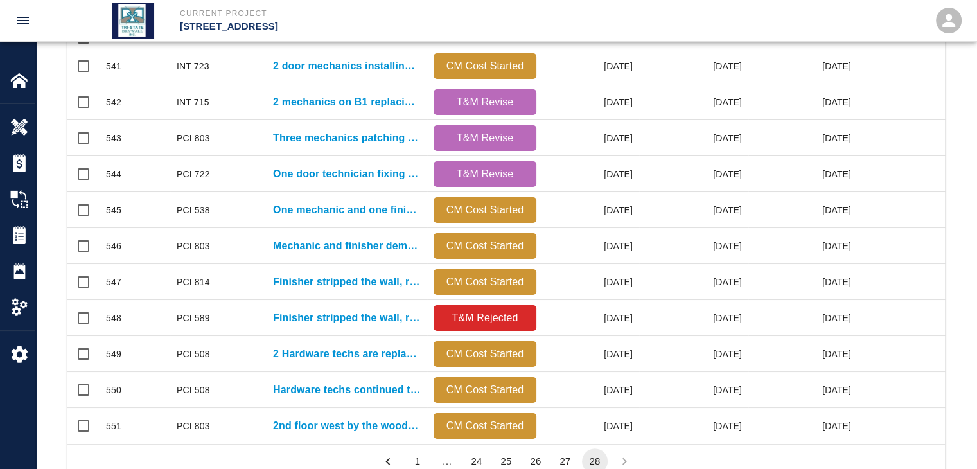
scroll to position [138, 0]
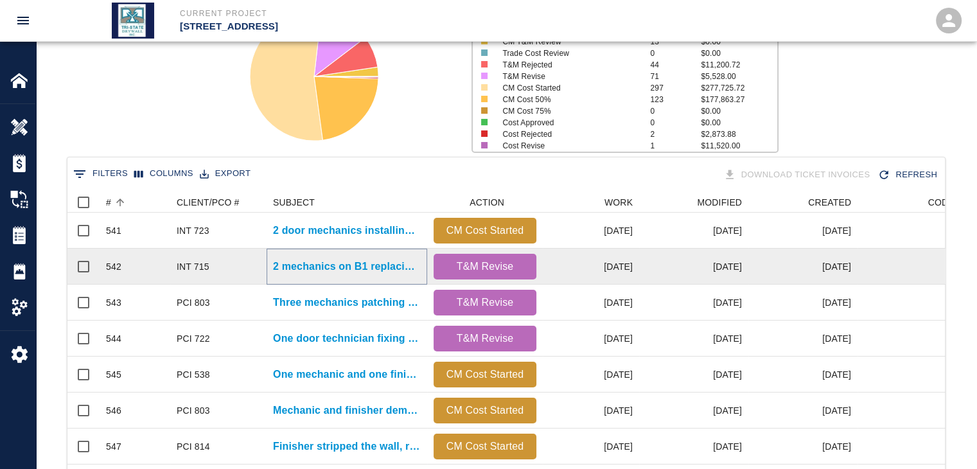
click at [397, 270] on p "2 mechanics on B1 replacing damaged ceiling tiles again" at bounding box center [347, 266] width 148 height 15
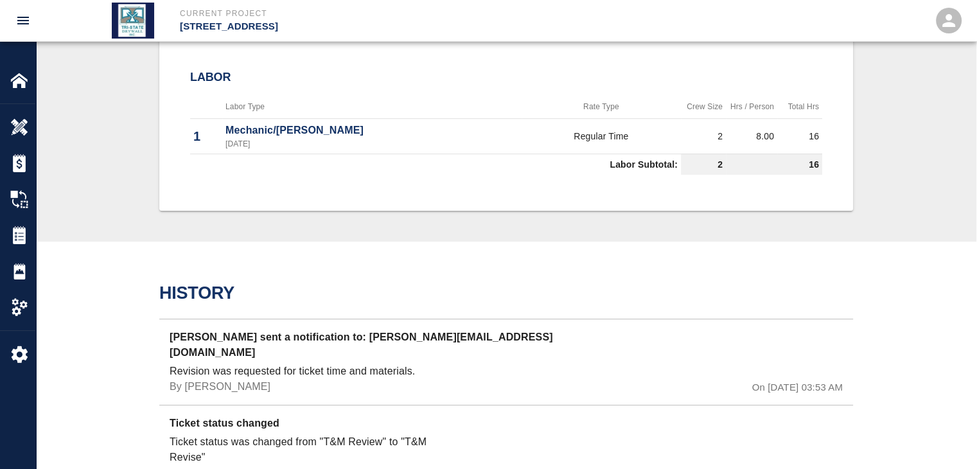
scroll to position [685, 0]
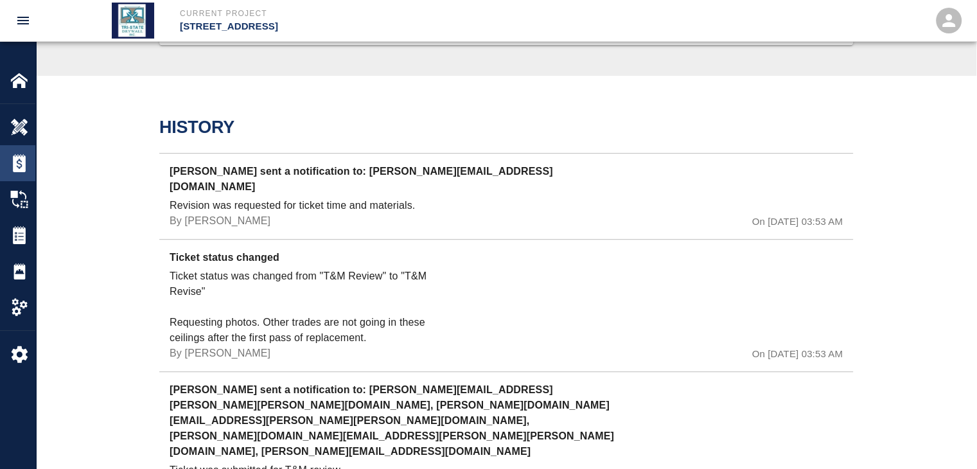
click at [24, 165] on img at bounding box center [19, 163] width 18 height 18
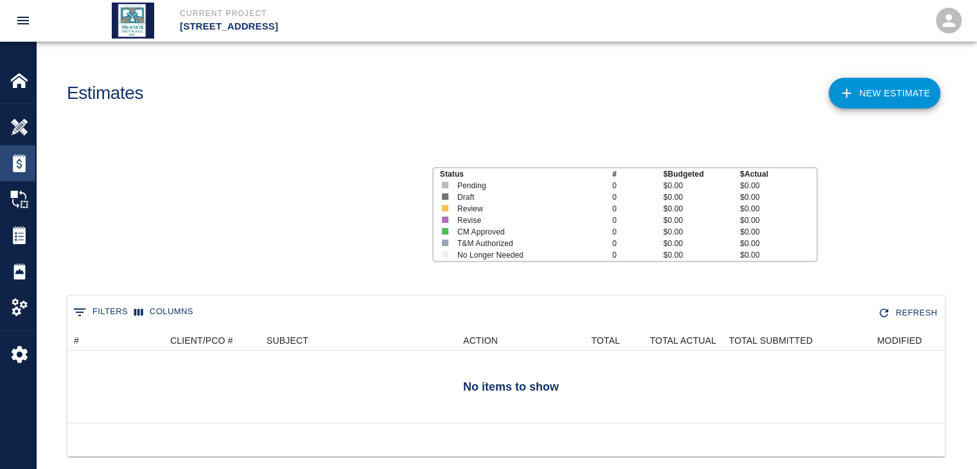
scroll to position [92, 868]
click at [18, 226] on img at bounding box center [19, 235] width 18 height 18
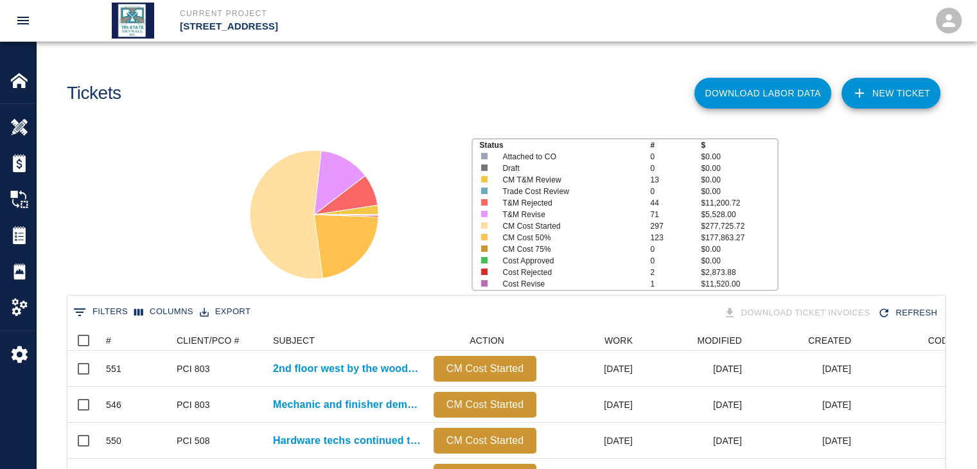
click at [792, 95] on button "Download Labor Data" at bounding box center [762, 93] width 137 height 31
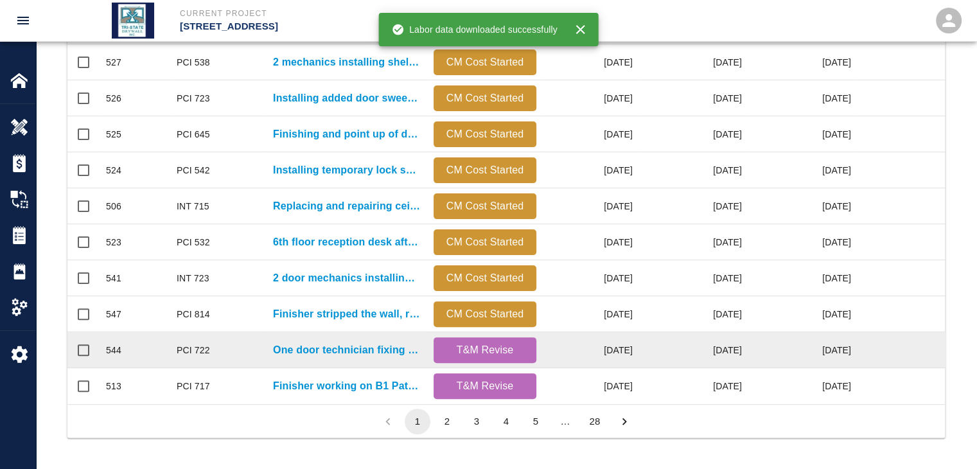
scroll to position [505, 0]
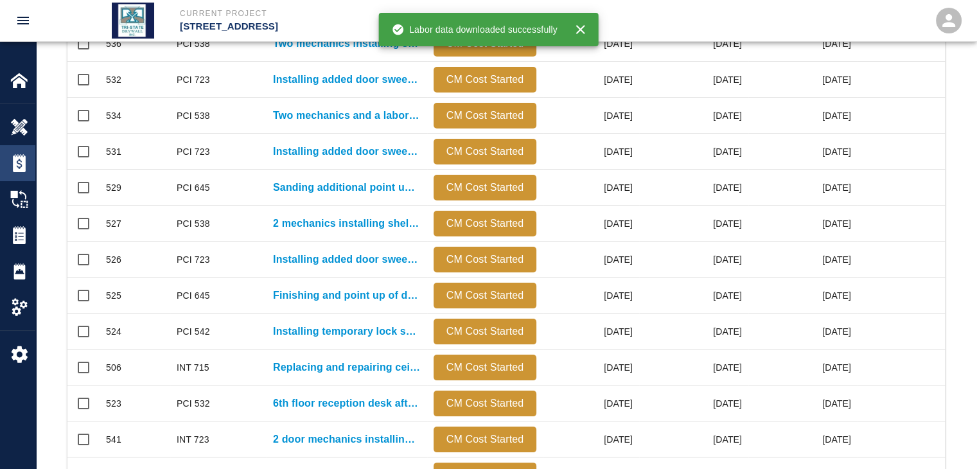
click at [24, 162] on img at bounding box center [19, 163] width 18 height 18
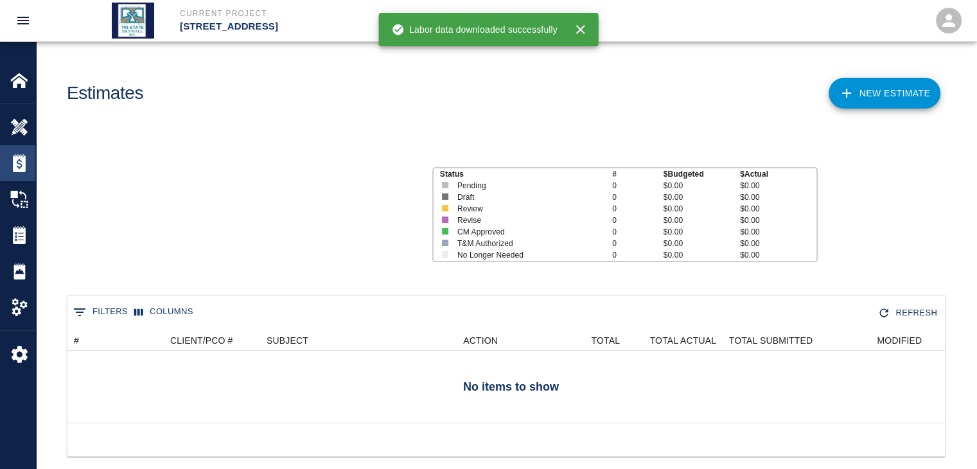
scroll to position [92, 868]
click at [21, 234] on img at bounding box center [19, 235] width 18 height 18
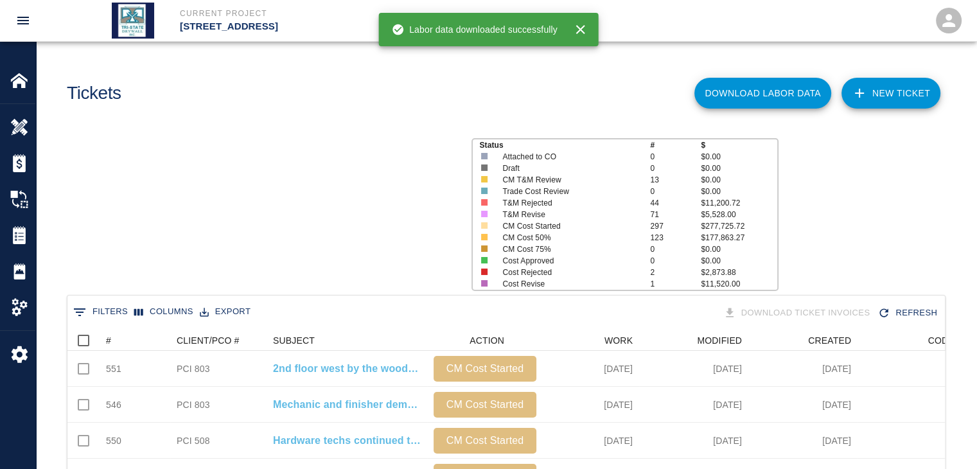
scroll to position [740, 868]
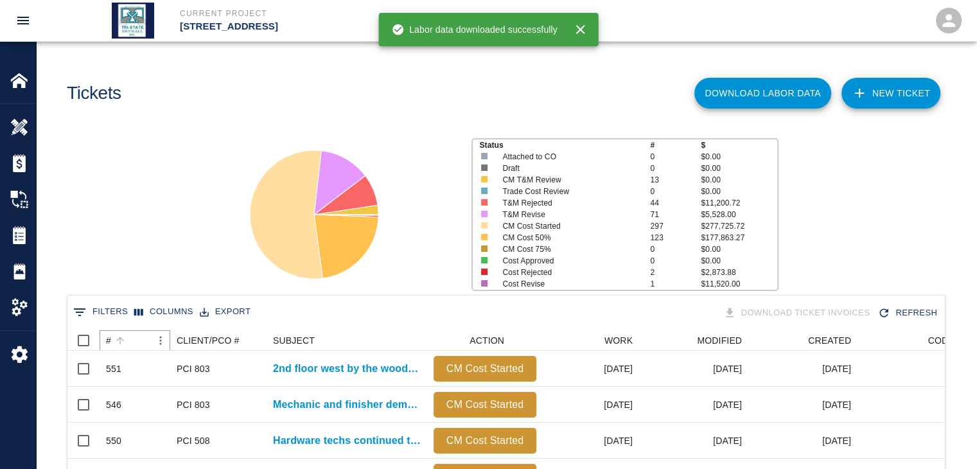
click at [117, 337] on icon "Sort" at bounding box center [120, 341] width 12 height 12
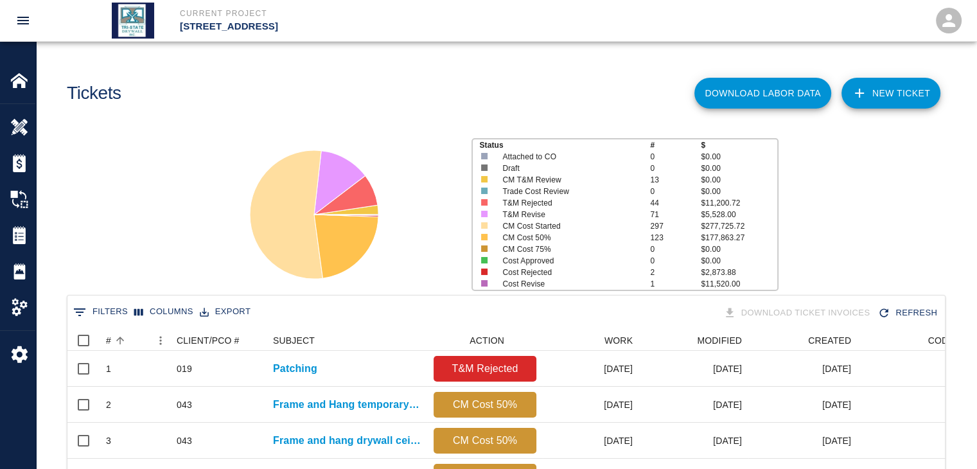
click at [223, 311] on button "Export" at bounding box center [225, 312] width 57 height 20
click at [238, 333] on li "Download as CSV" at bounding box center [249, 338] width 105 height 23
